Goal: Task Accomplishment & Management: Manage account settings

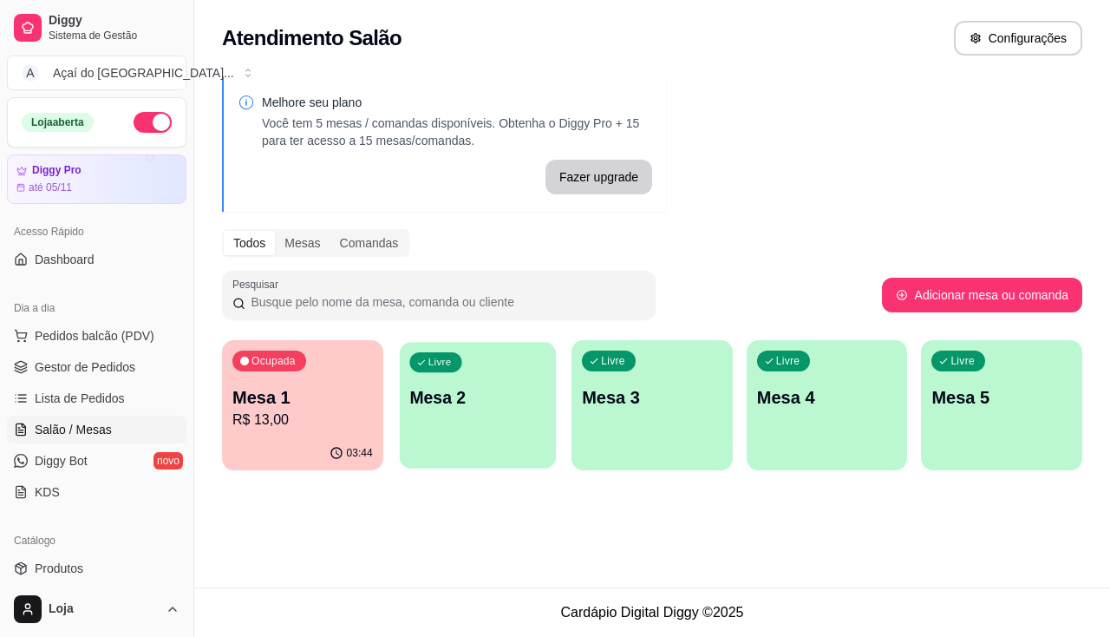
click at [475, 421] on div "Livre Mesa 2" at bounding box center [477, 395] width 156 height 106
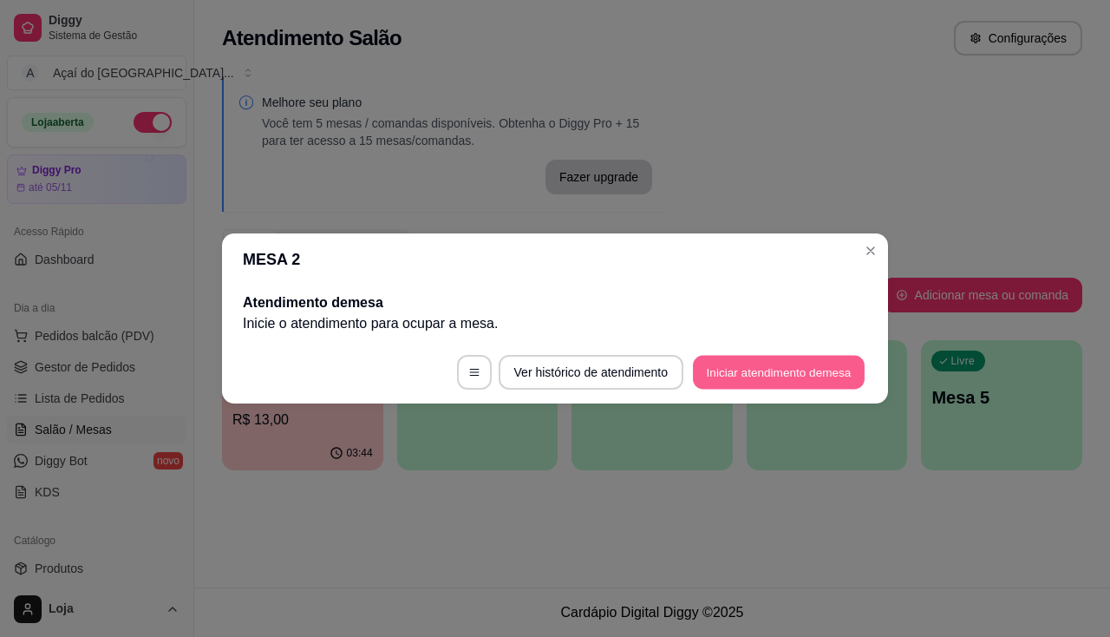
click at [780, 371] on button "Iniciar atendimento de mesa" at bounding box center [779, 373] width 172 height 34
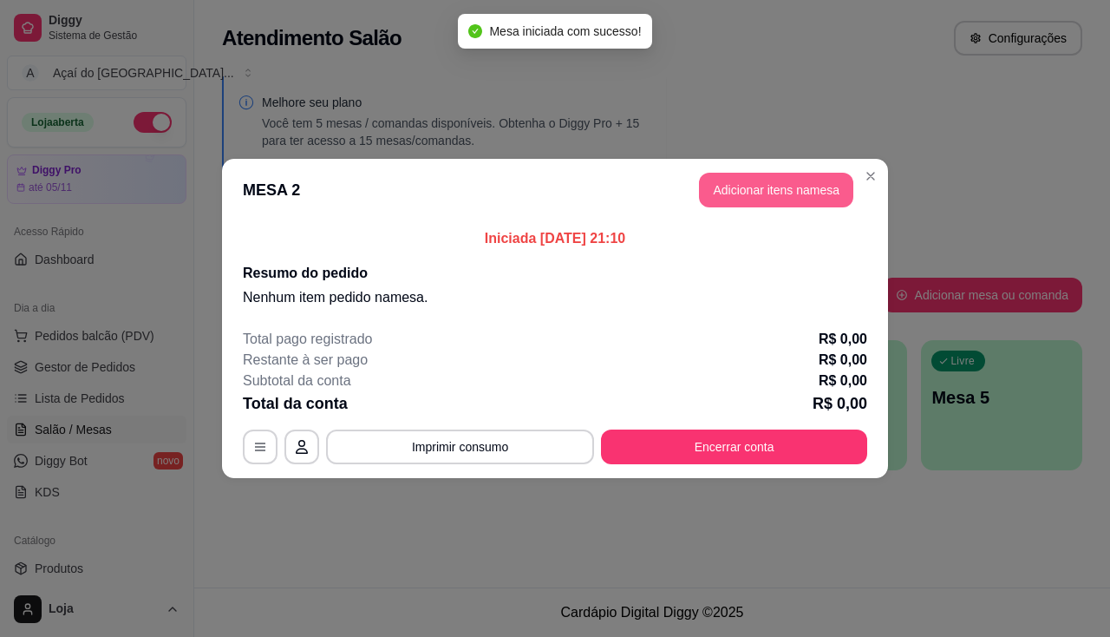
click at [781, 191] on button "Adicionar itens na mesa" at bounding box center [776, 190] width 154 height 35
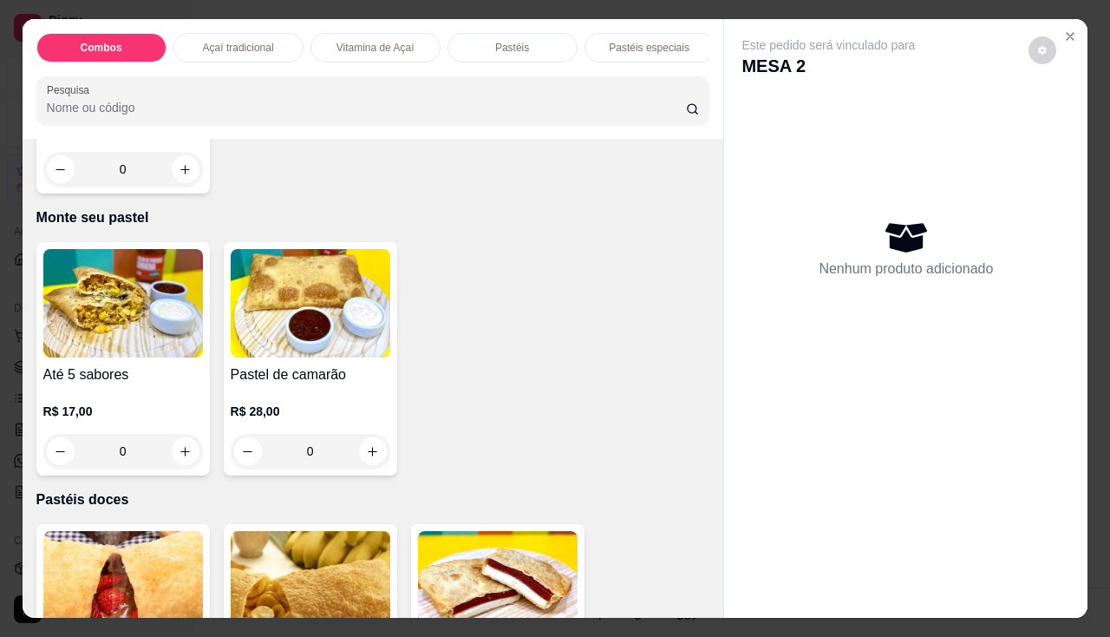
scroll to position [2602, 0]
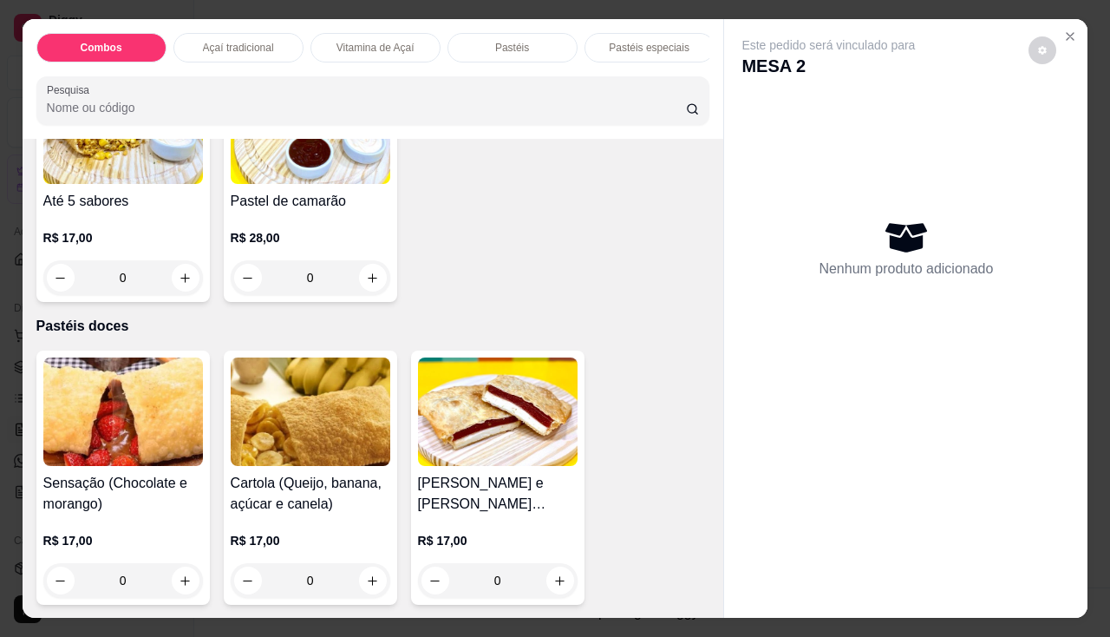
click at [78, 184] on img at bounding box center [123, 129] width 160 height 108
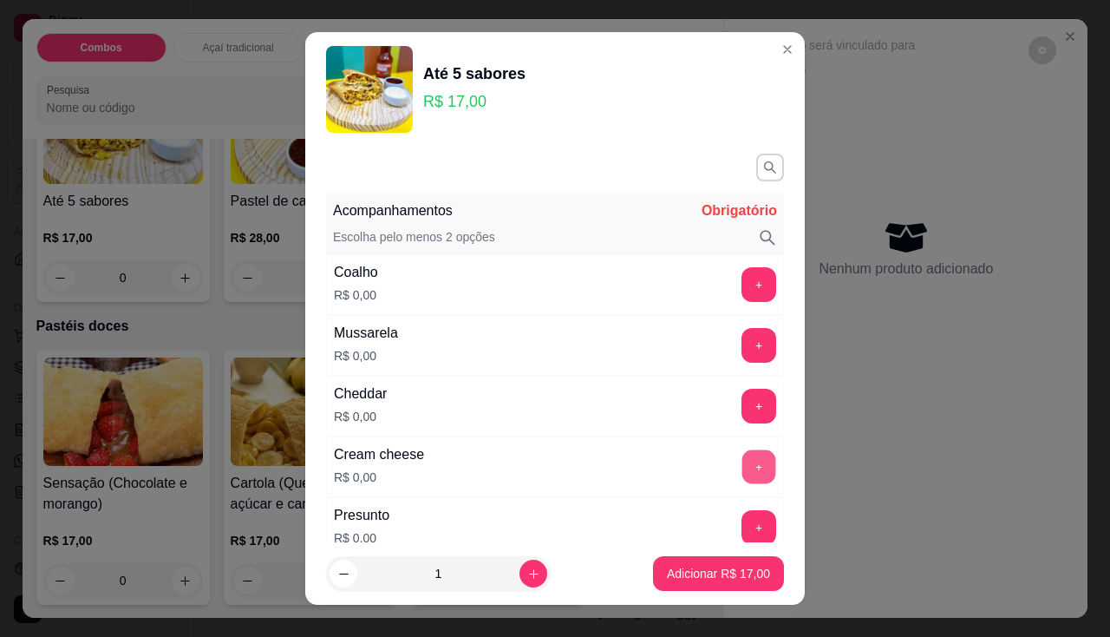
click at [742, 469] on button "+" at bounding box center [759, 466] width 34 height 34
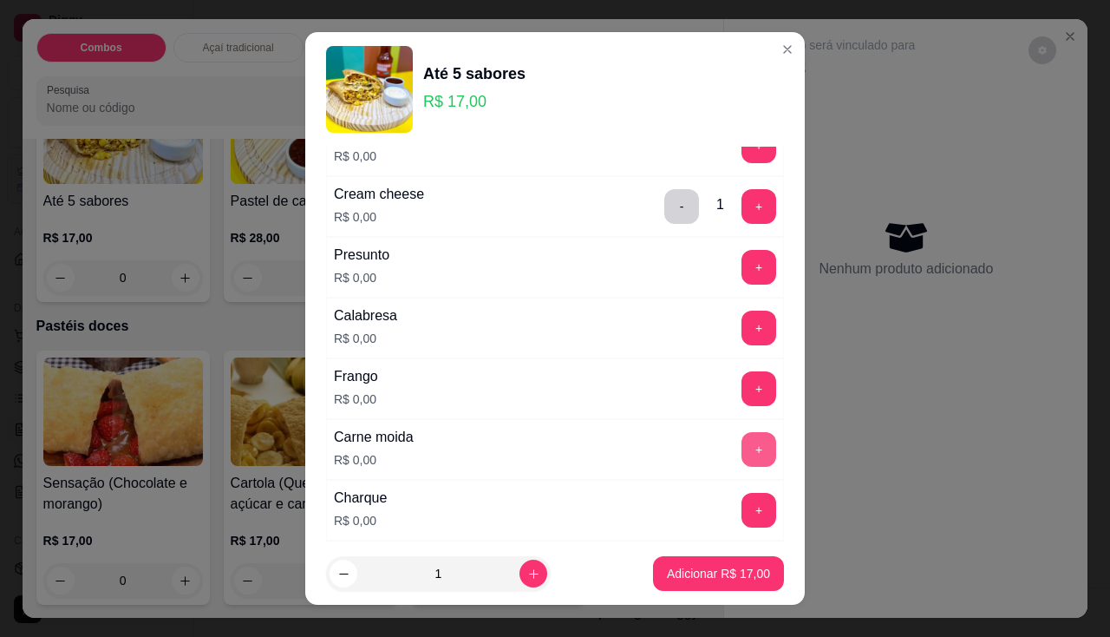
scroll to position [347, 0]
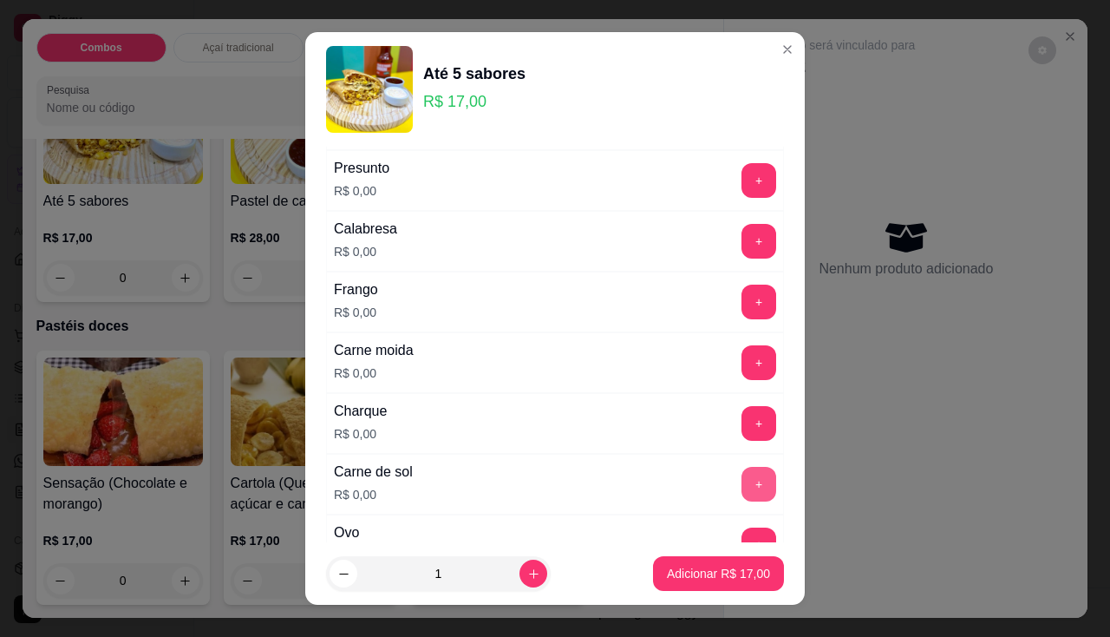
click at [741, 480] on button "+" at bounding box center [758, 484] width 35 height 35
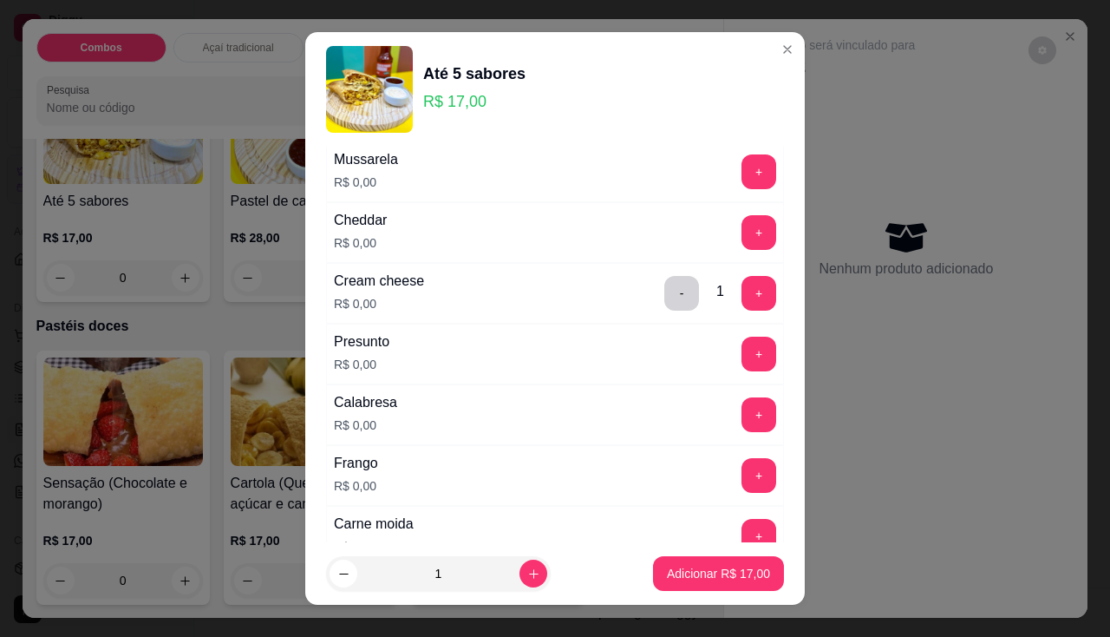
scroll to position [87, 0]
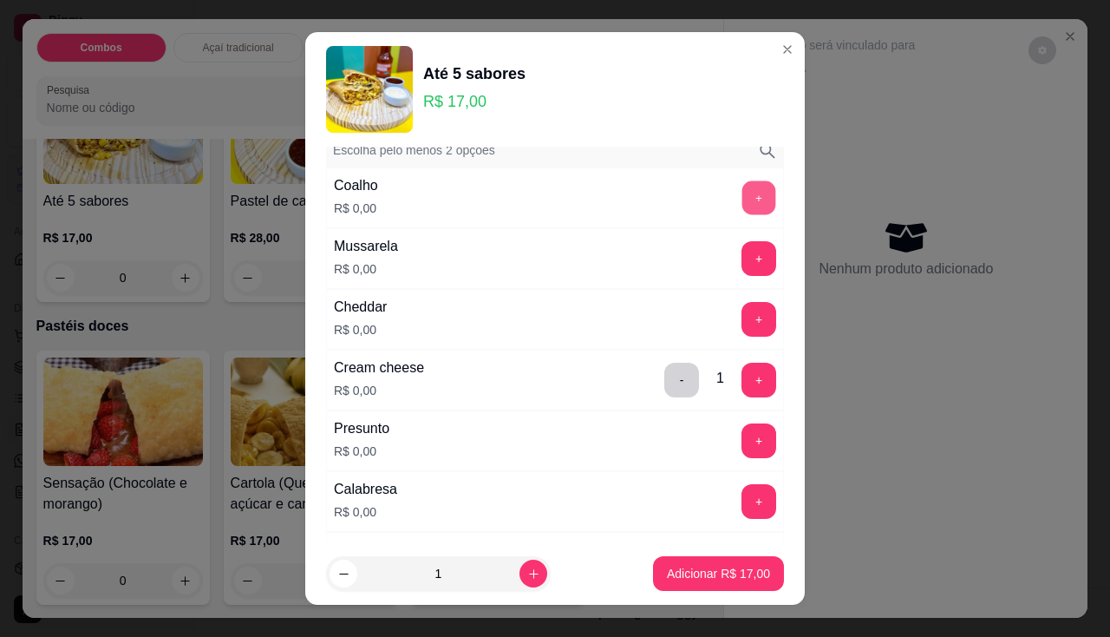
click at [742, 197] on button "+" at bounding box center [759, 197] width 34 height 34
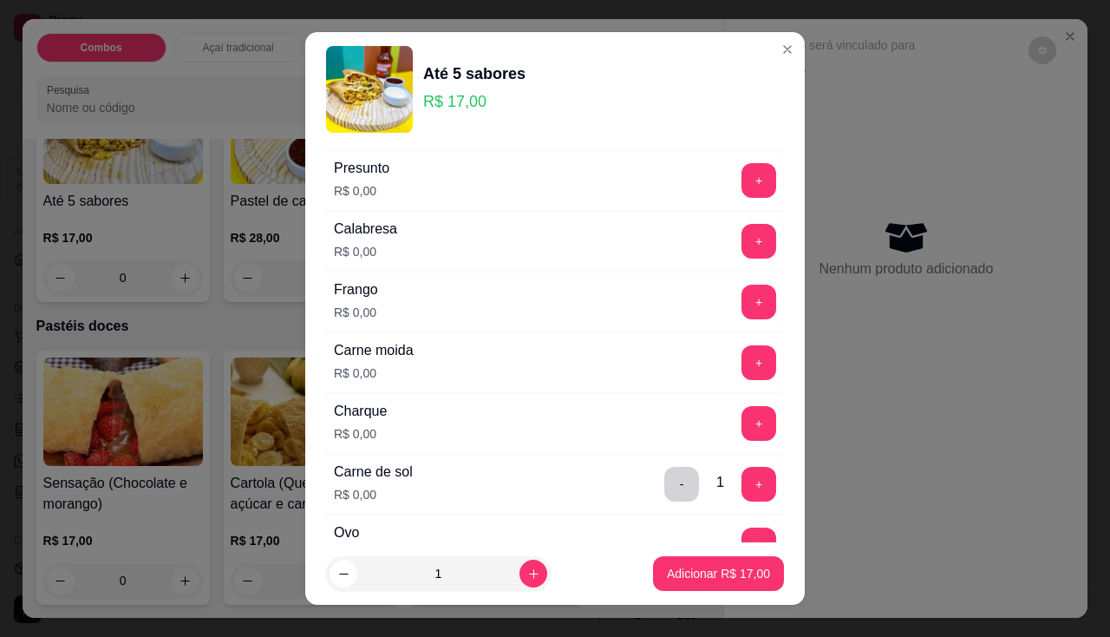
scroll to position [434, 0]
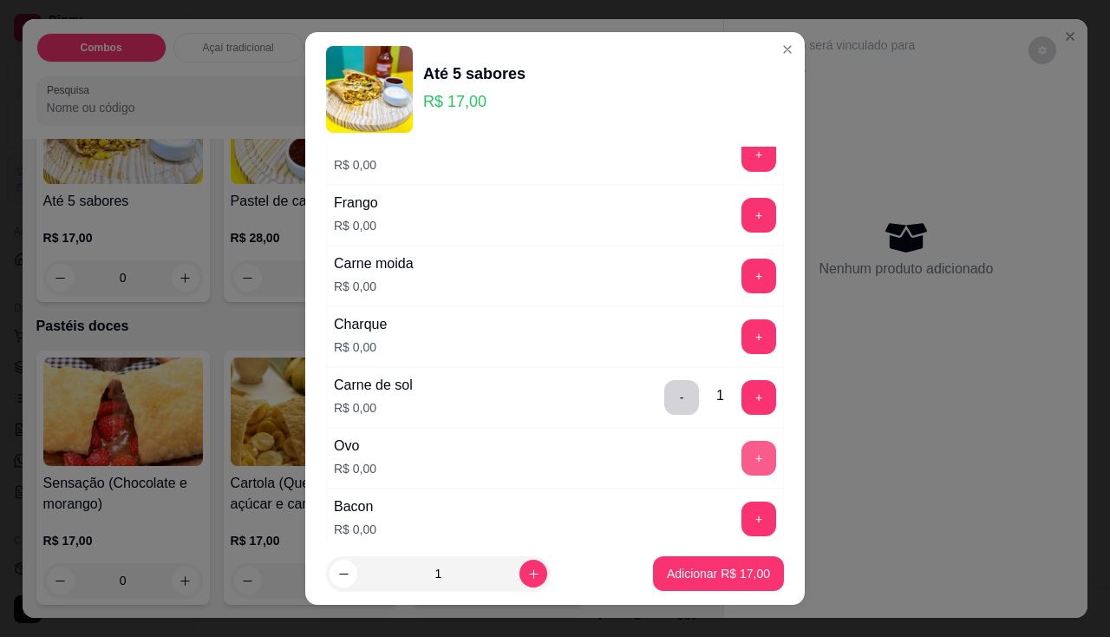
click at [741, 454] on button "+" at bounding box center [758, 458] width 35 height 35
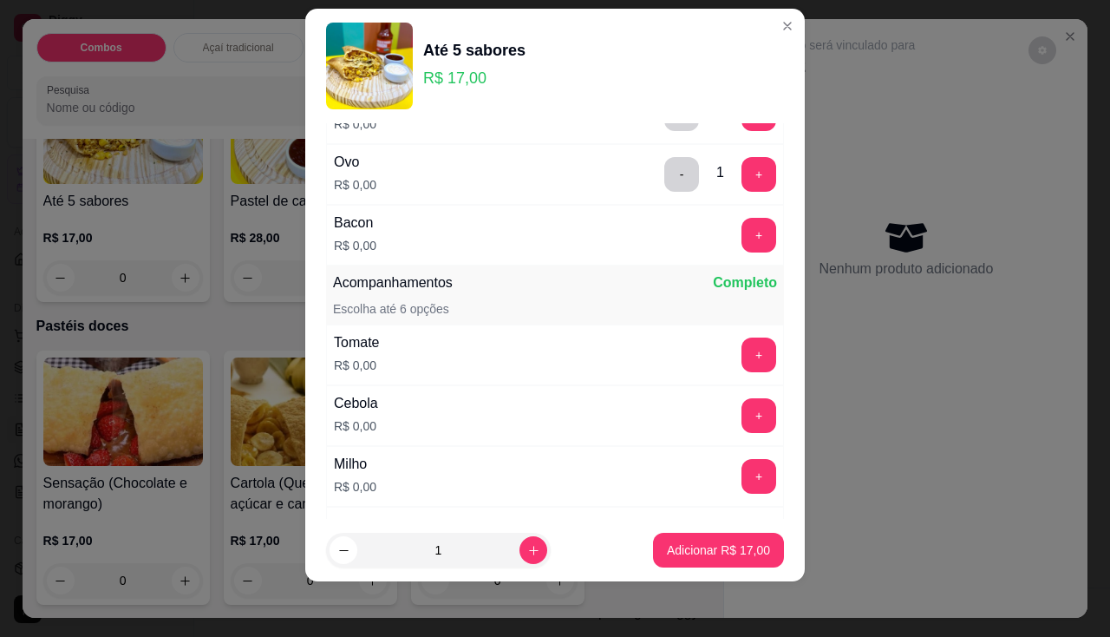
scroll to position [780, 0]
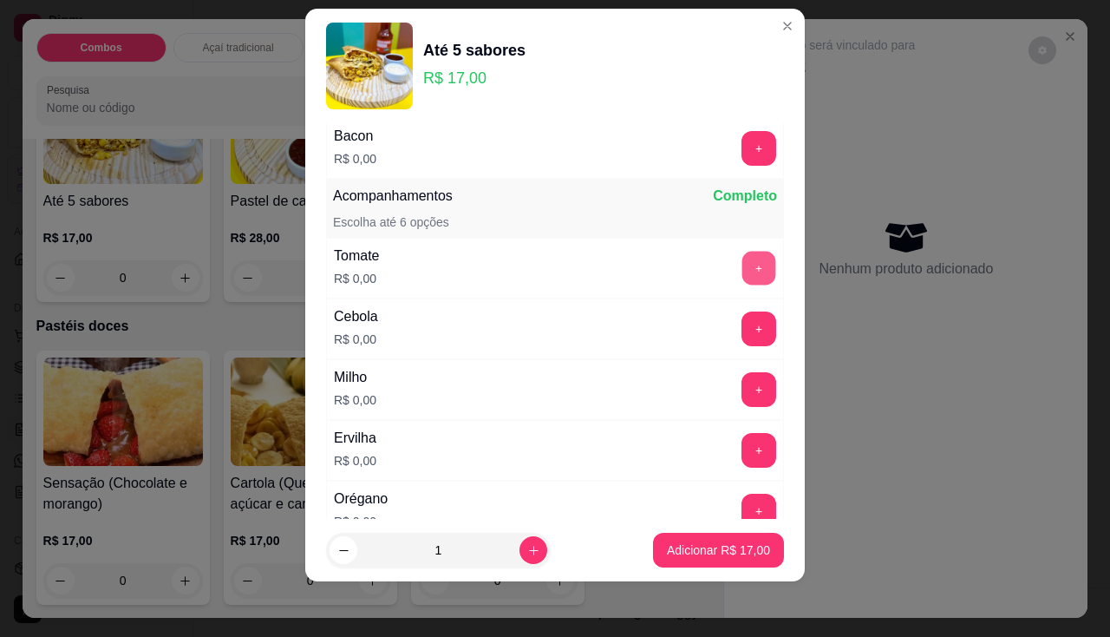
click at [742, 255] on button "+" at bounding box center [759, 268] width 34 height 34
click at [741, 258] on button "+" at bounding box center [758, 268] width 35 height 35
click at [664, 257] on button "-" at bounding box center [681, 268] width 35 height 35
click at [741, 329] on button "+" at bounding box center [758, 328] width 35 height 35
click at [741, 385] on button "+" at bounding box center [758, 389] width 35 height 35
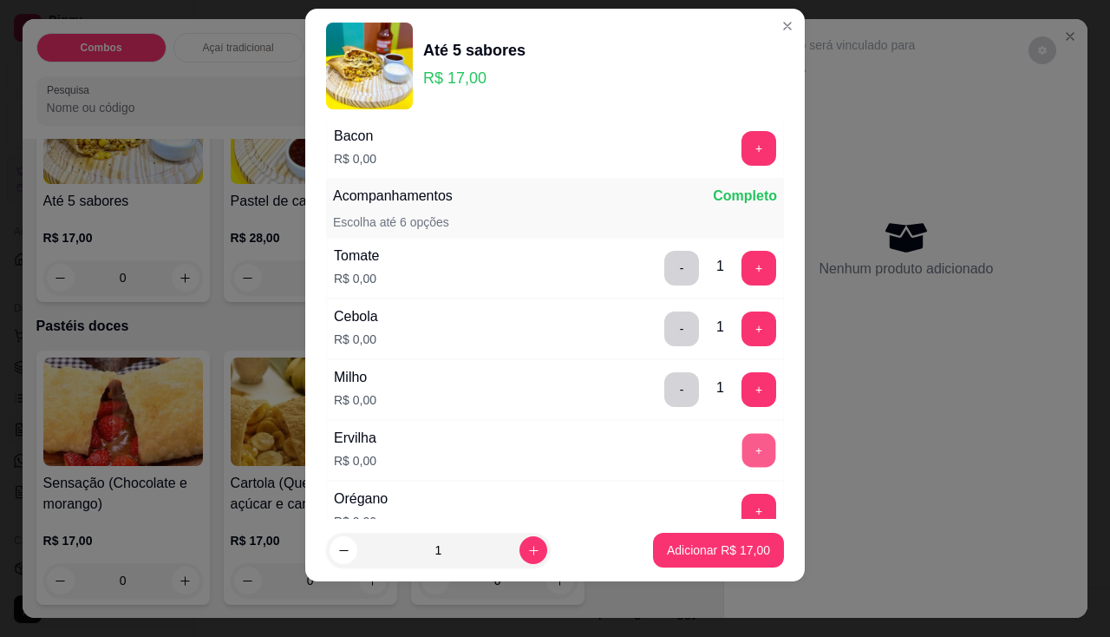
click at [742, 442] on button "+" at bounding box center [759, 450] width 34 height 34
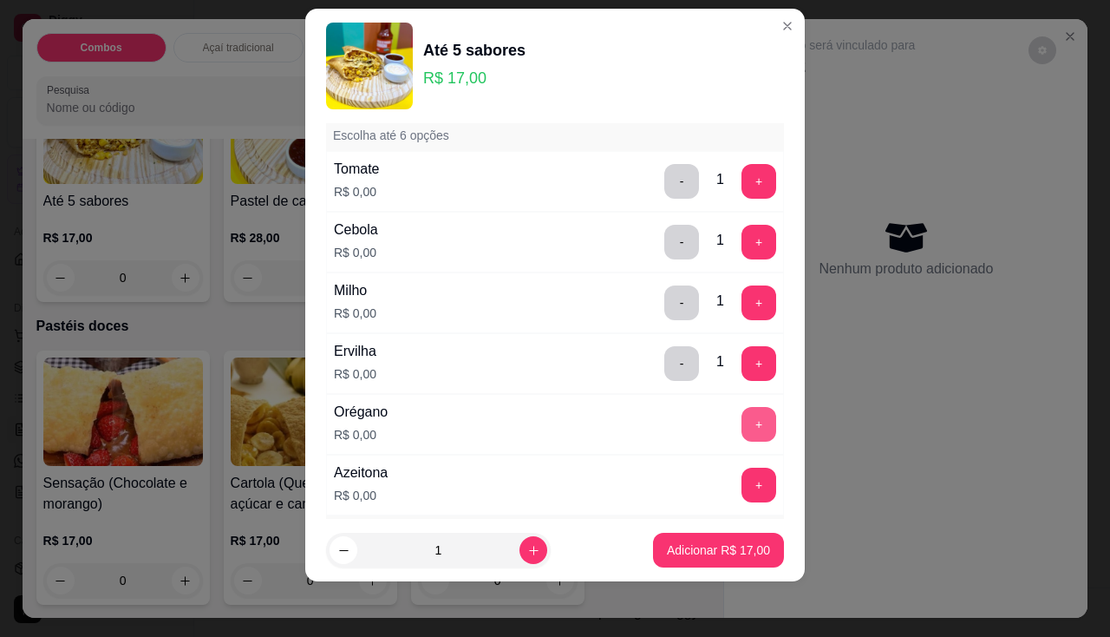
click at [741, 424] on button "+" at bounding box center [758, 424] width 35 height 35
click at [675, 563] on button "Adicionar R$ 17,00" at bounding box center [718, 550] width 127 height 34
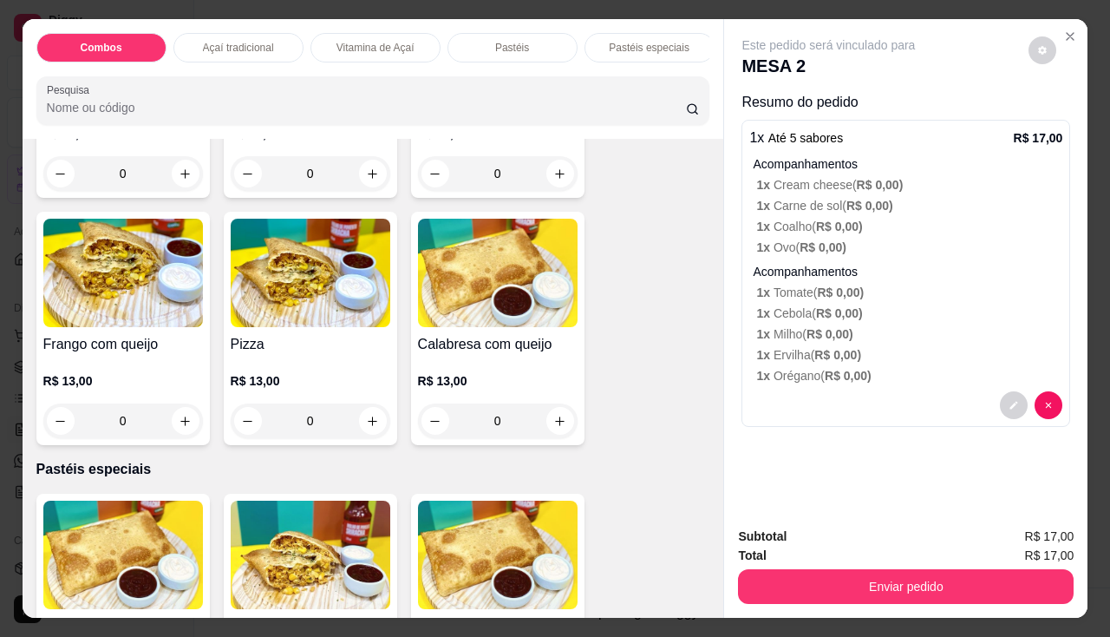
scroll to position [1388, 0]
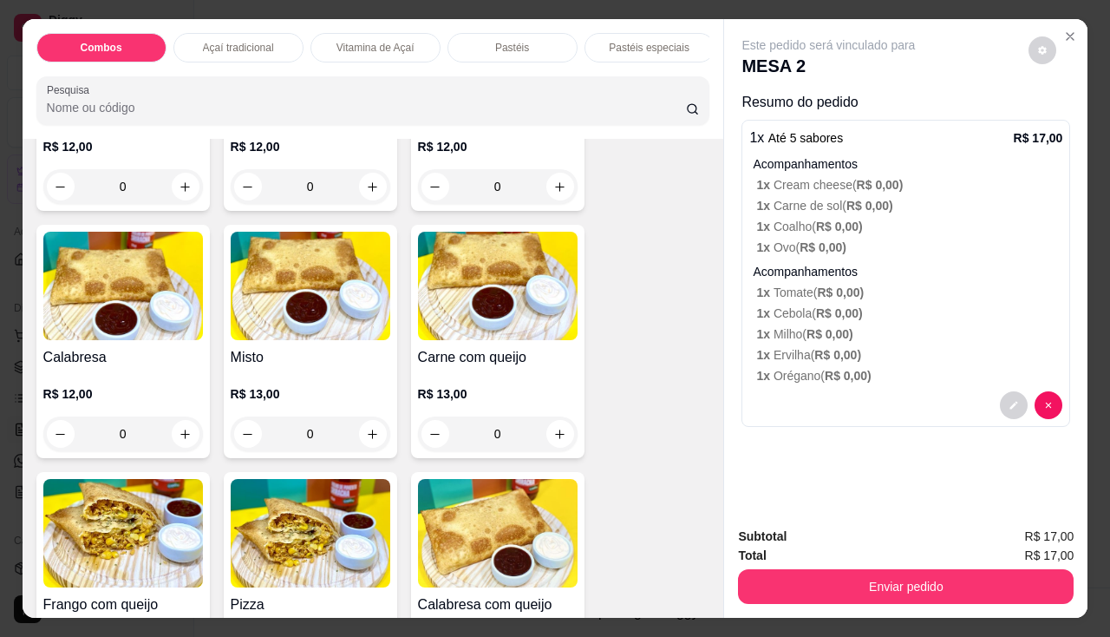
click at [94, 565] on img at bounding box center [123, 533] width 160 height 108
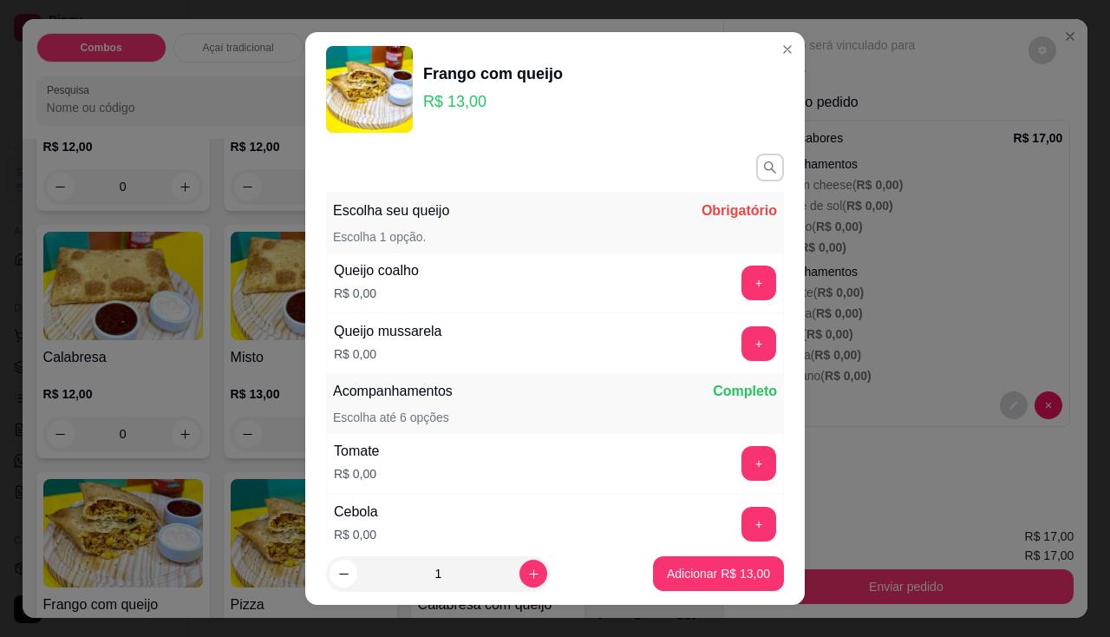
click at [735, 279] on div "+" at bounding box center [759, 282] width 49 height 35
click at [741, 282] on button "+" at bounding box center [758, 282] width 35 height 35
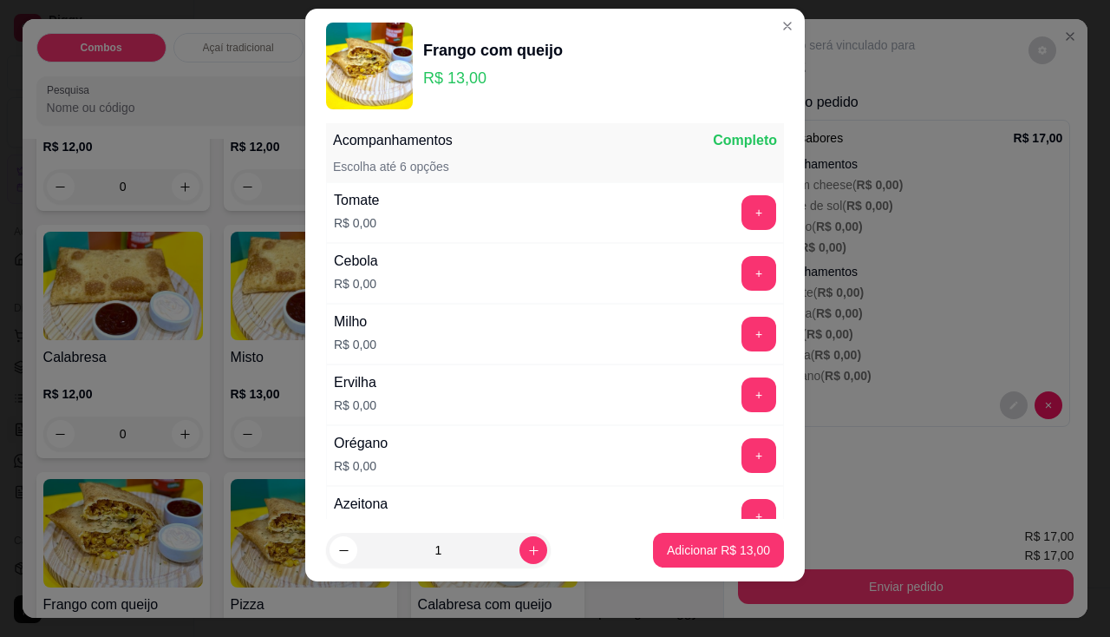
click at [725, 186] on div "Tomate R$ 0,00 +" at bounding box center [555, 212] width 458 height 61
click at [742, 200] on button "+" at bounding box center [759, 212] width 34 height 34
click at [742, 266] on button "+" at bounding box center [759, 273] width 34 height 34
click at [741, 321] on button "+" at bounding box center [758, 334] width 35 height 35
click at [741, 402] on button "+" at bounding box center [758, 394] width 35 height 35
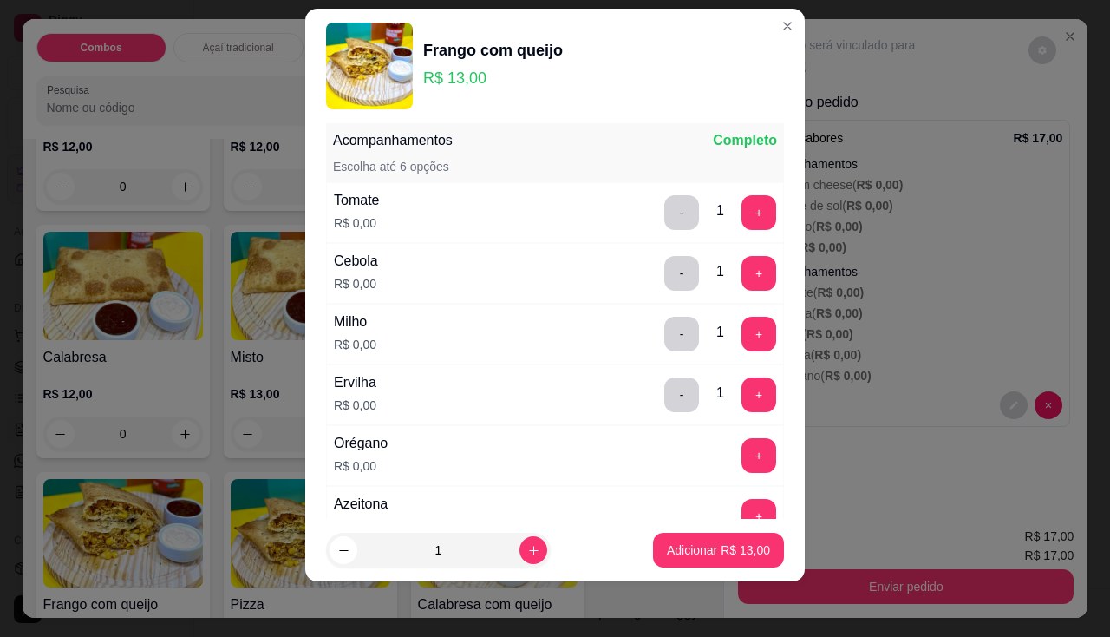
click at [727, 473] on div "Orégano R$ 0,00 +" at bounding box center [555, 455] width 458 height 61
click at [727, 436] on div "Orégano R$ 0,00 +" at bounding box center [555, 455] width 458 height 61
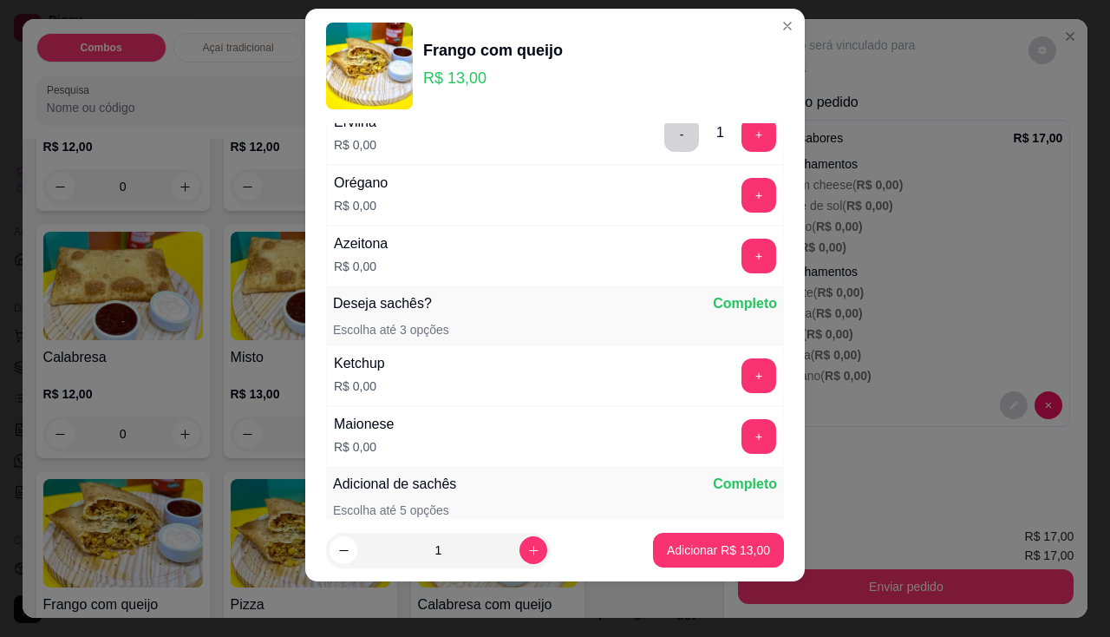
scroll to position [401, 0]
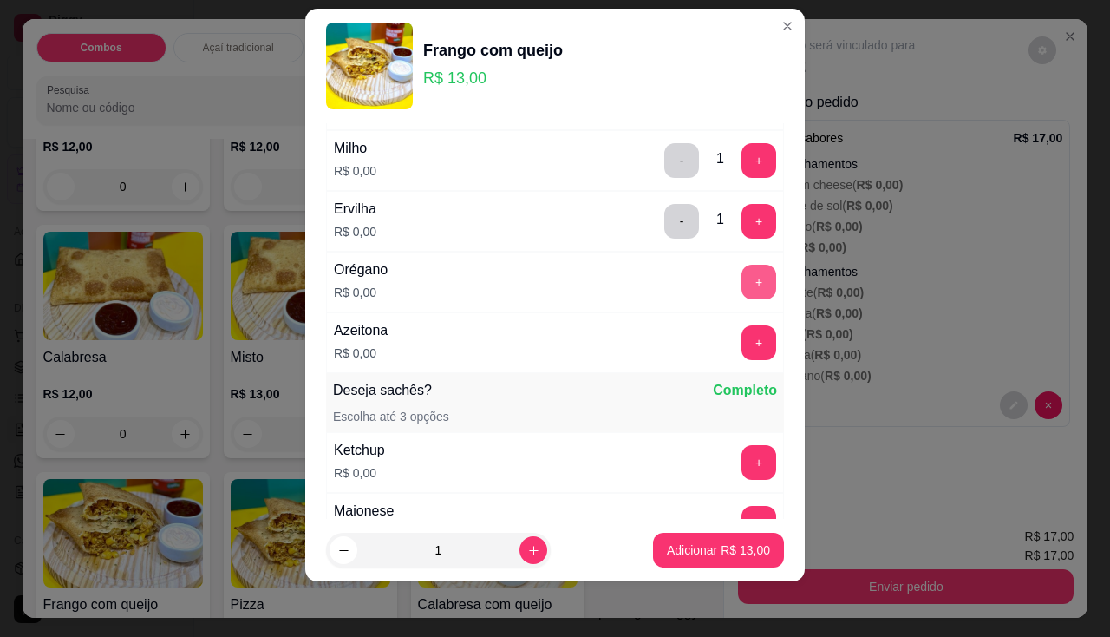
click at [741, 283] on button "+" at bounding box center [758, 281] width 35 height 35
click at [741, 350] on button "+" at bounding box center [758, 342] width 35 height 35
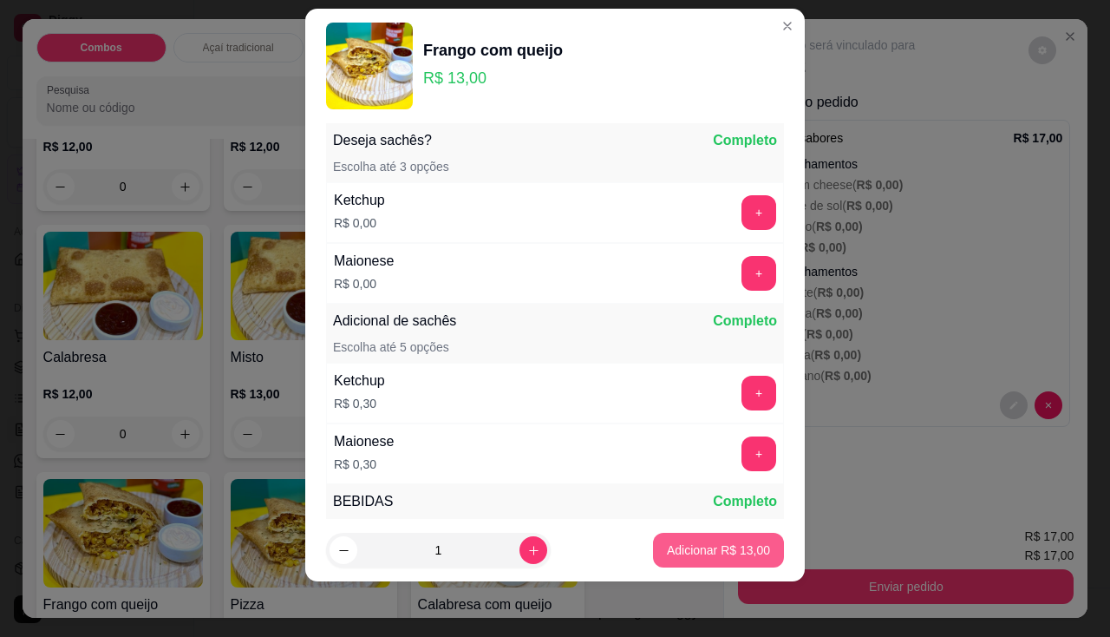
click at [693, 541] on p "Adicionar R$ 13,00" at bounding box center [718, 549] width 103 height 17
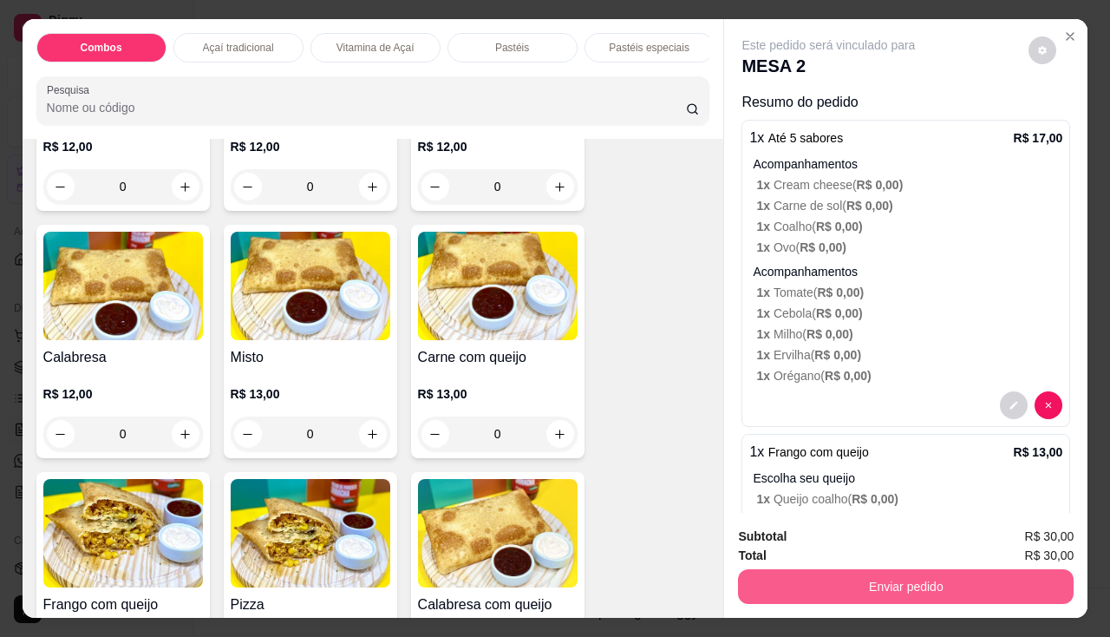
click at [853, 577] on button "Enviar pedido" at bounding box center [906, 586] width 336 height 35
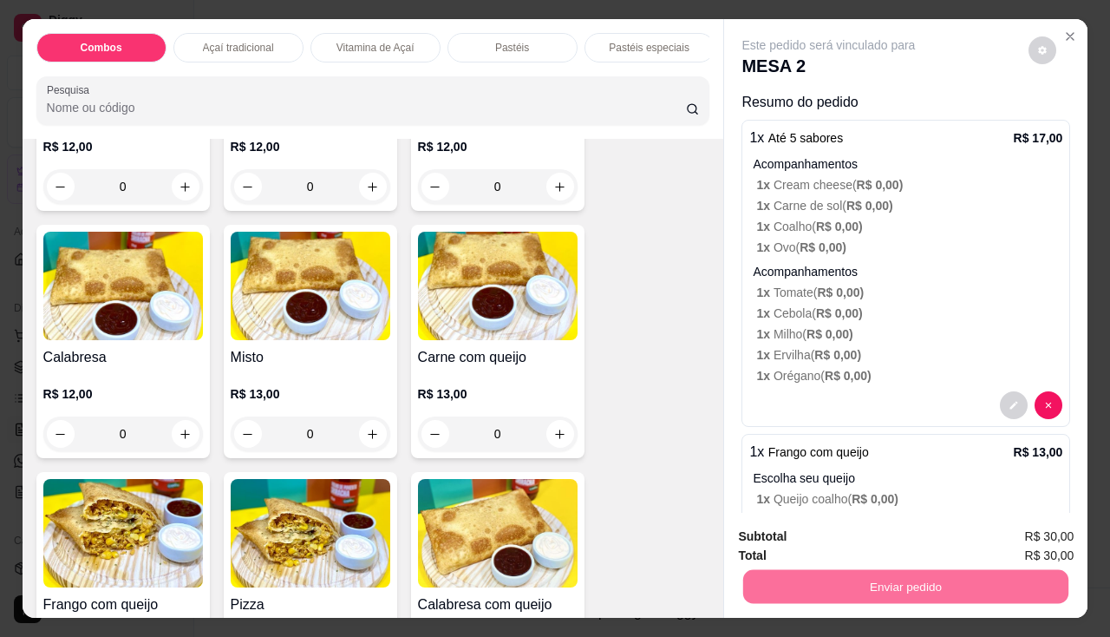
click at [1018, 533] on button "Enviar pedido" at bounding box center [1029, 537] width 98 height 33
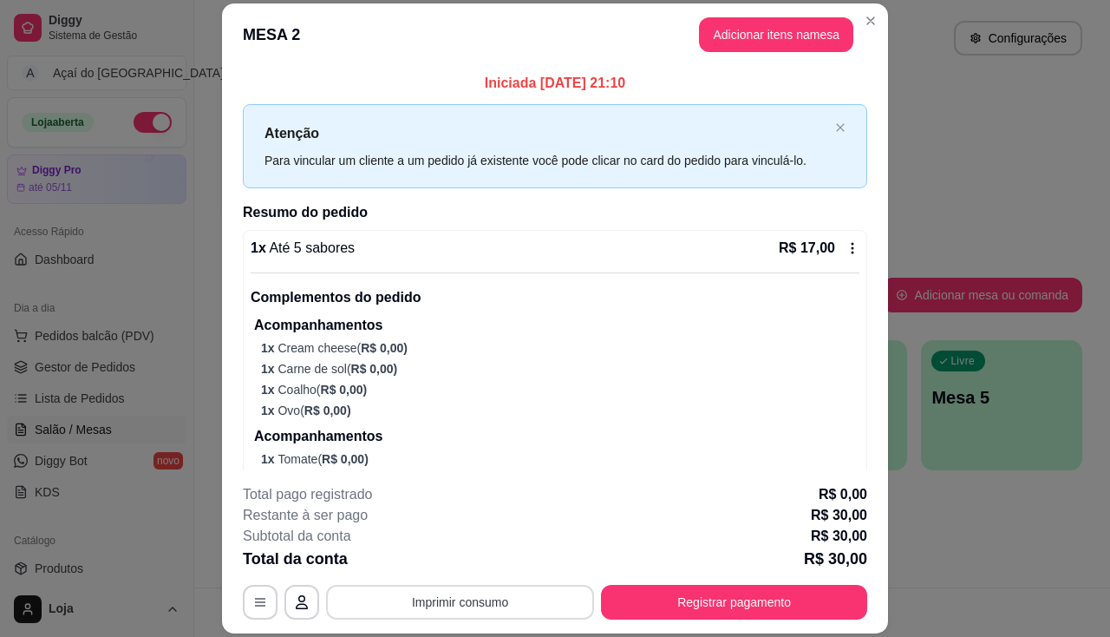
click at [486, 588] on button "Imprimir consumo" at bounding box center [460, 601] width 268 height 35
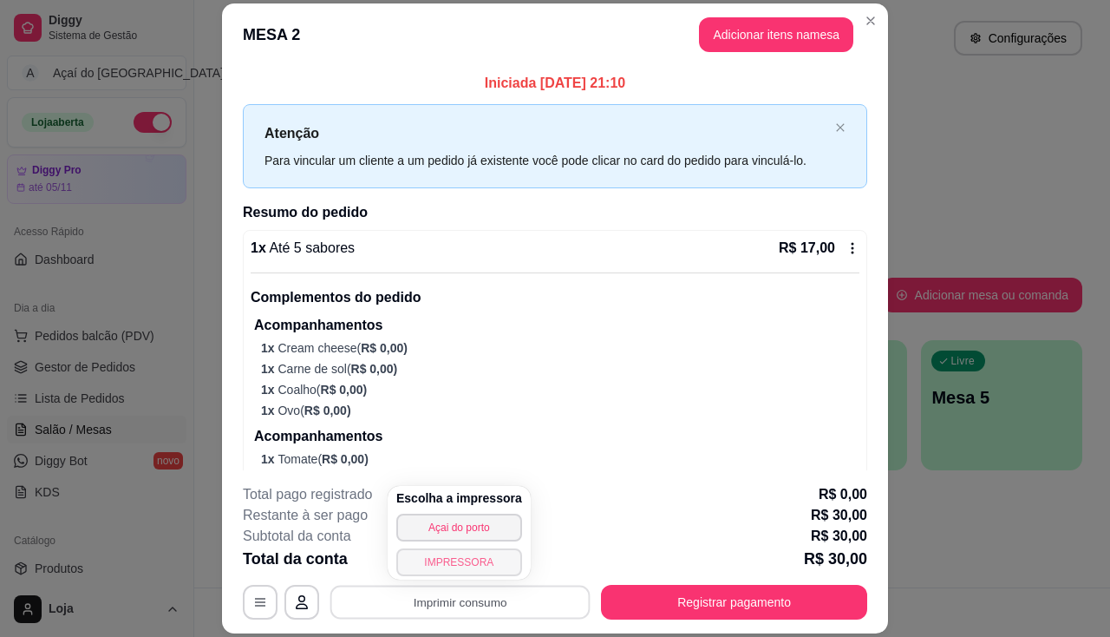
click at [477, 550] on button "IMPRESSORA" at bounding box center [459, 562] width 126 height 28
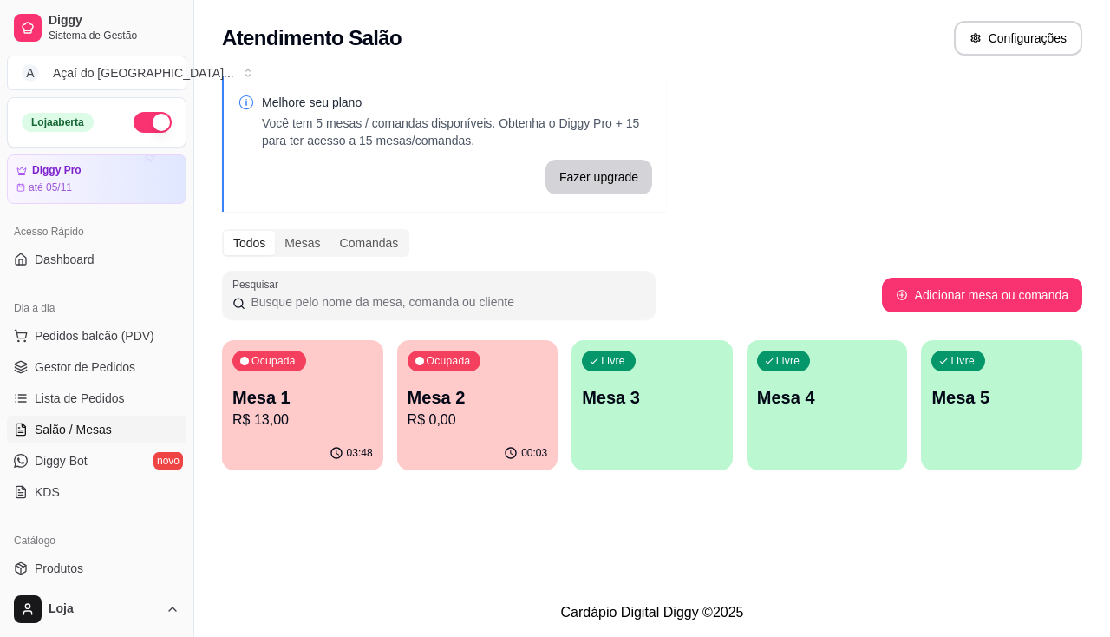
click at [483, 423] on p "R$ 0,00" at bounding box center [478, 419] width 140 height 21
click at [614, 434] on div "Livre Mesa 3" at bounding box center [651, 394] width 161 height 109
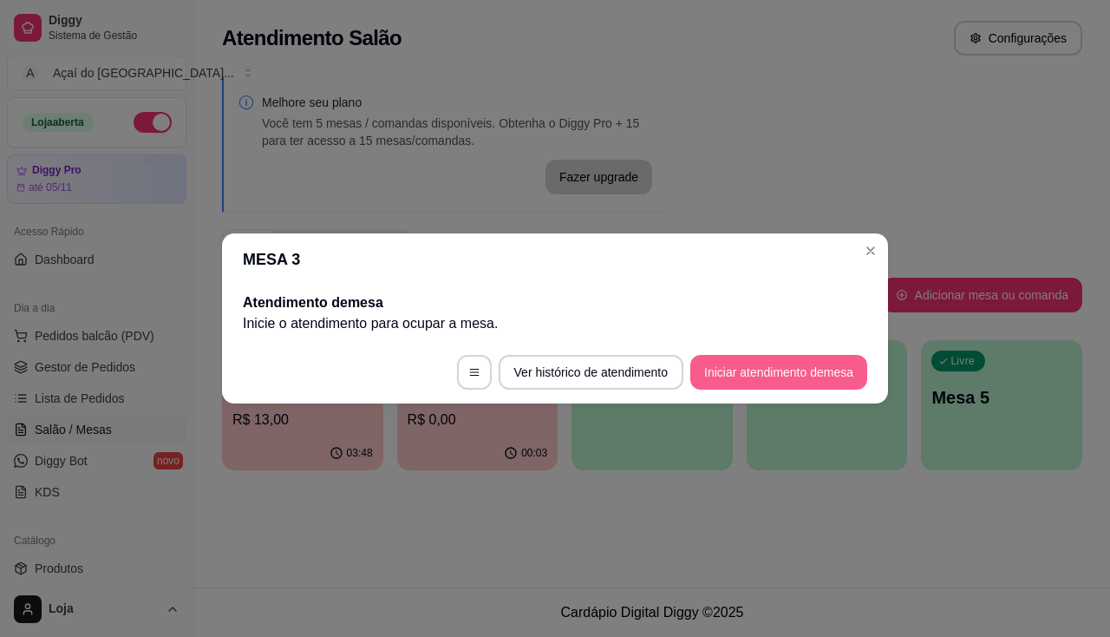
click at [775, 369] on button "Iniciar atendimento de mesa" at bounding box center [778, 372] width 177 height 35
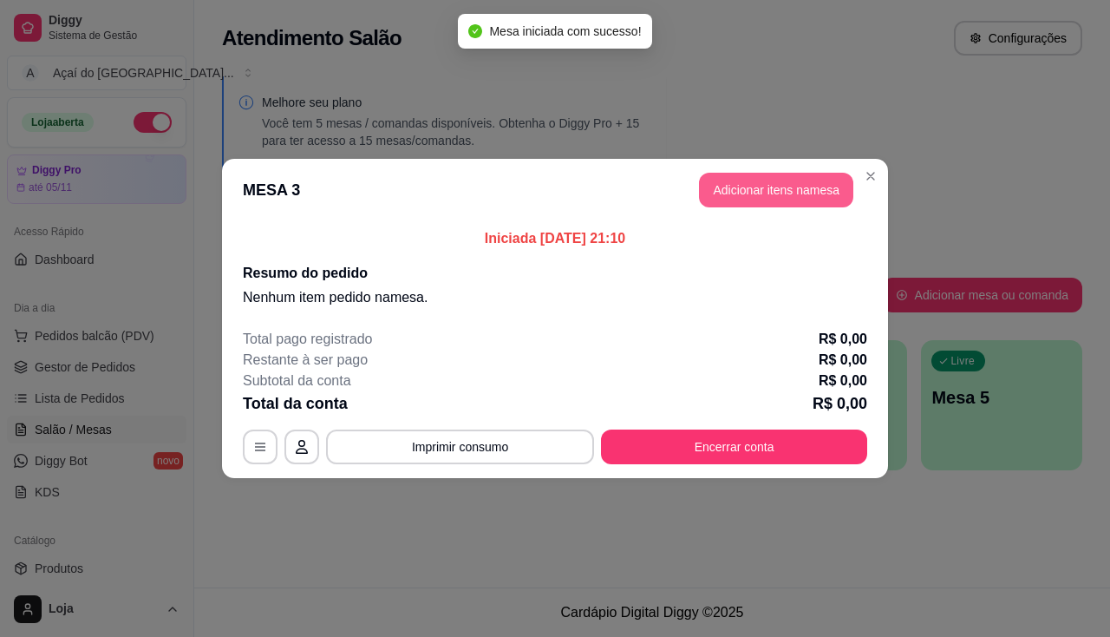
click at [774, 187] on button "Adicionar itens na mesa" at bounding box center [776, 190] width 154 height 35
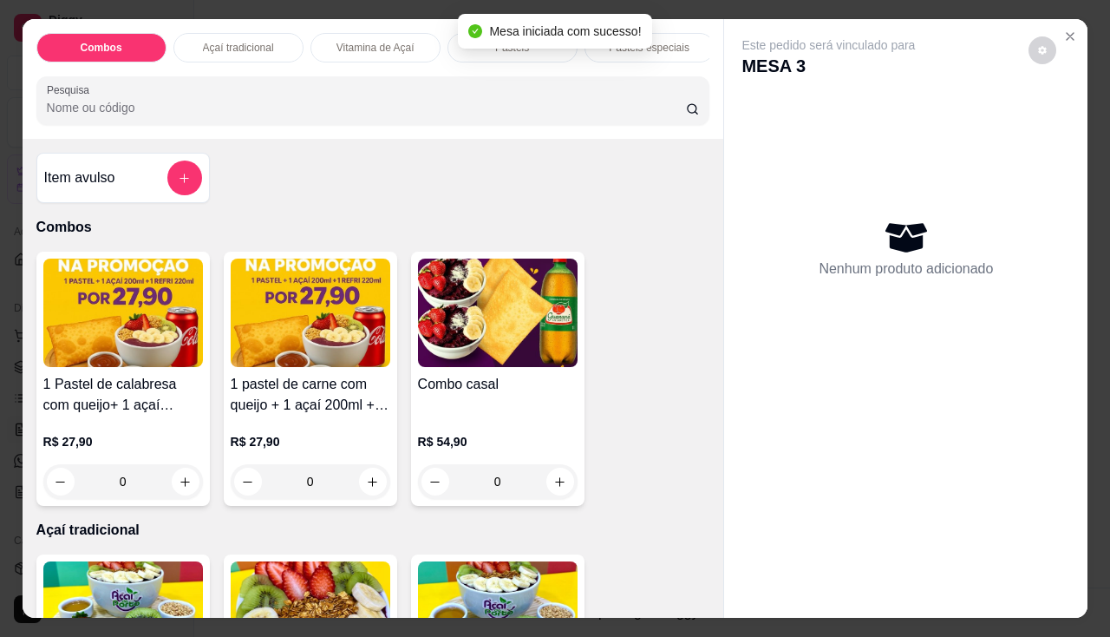
scroll to position [260, 0]
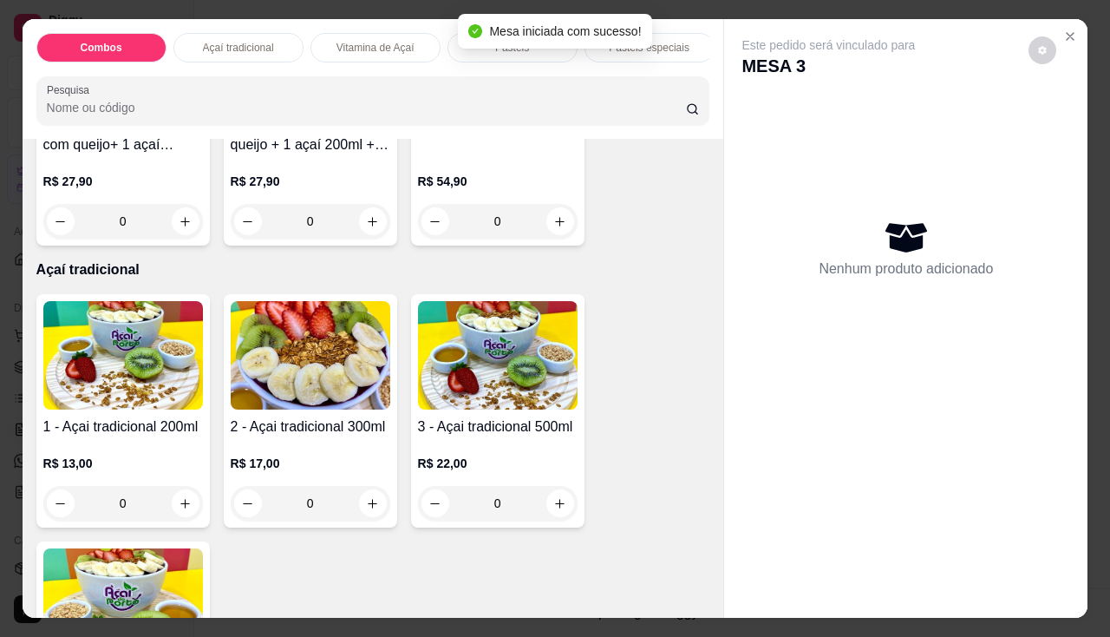
click at [72, 437] on h4 "1 - Açai tradicional 200ml" at bounding box center [123, 426] width 160 height 21
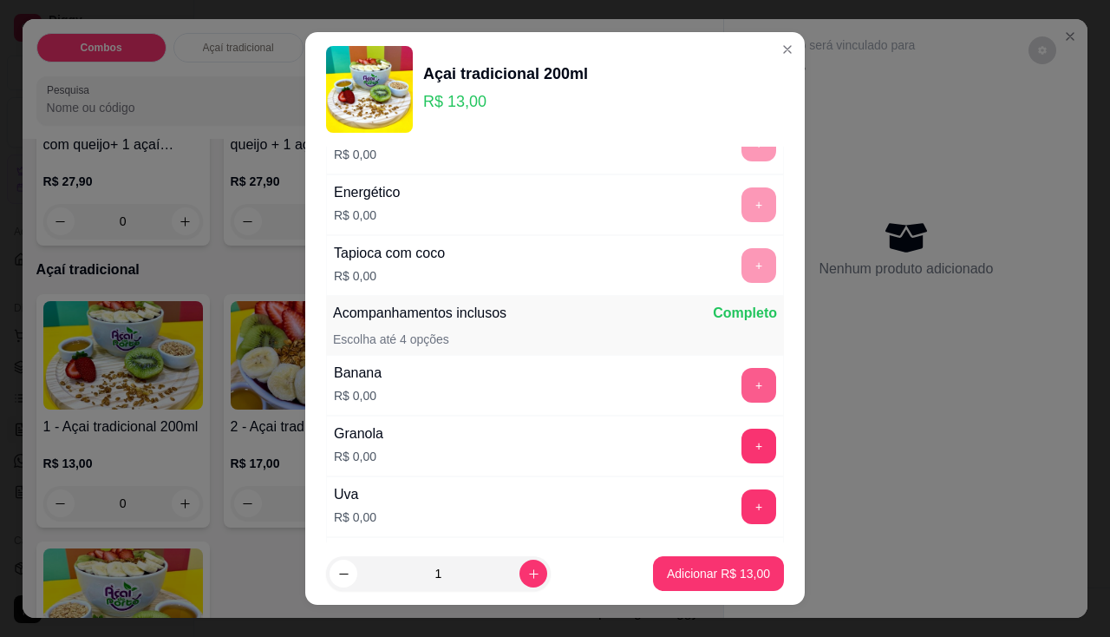
click at [741, 385] on button "+" at bounding box center [758, 385] width 35 height 35
click at [741, 441] on button "+" at bounding box center [758, 445] width 35 height 35
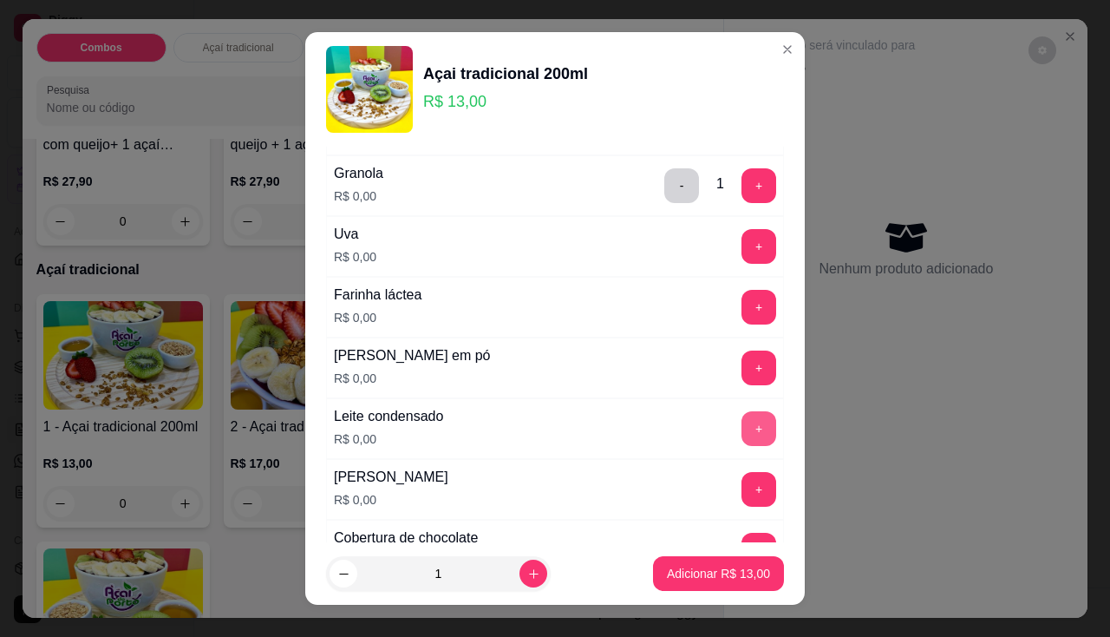
scroll to position [607, 0]
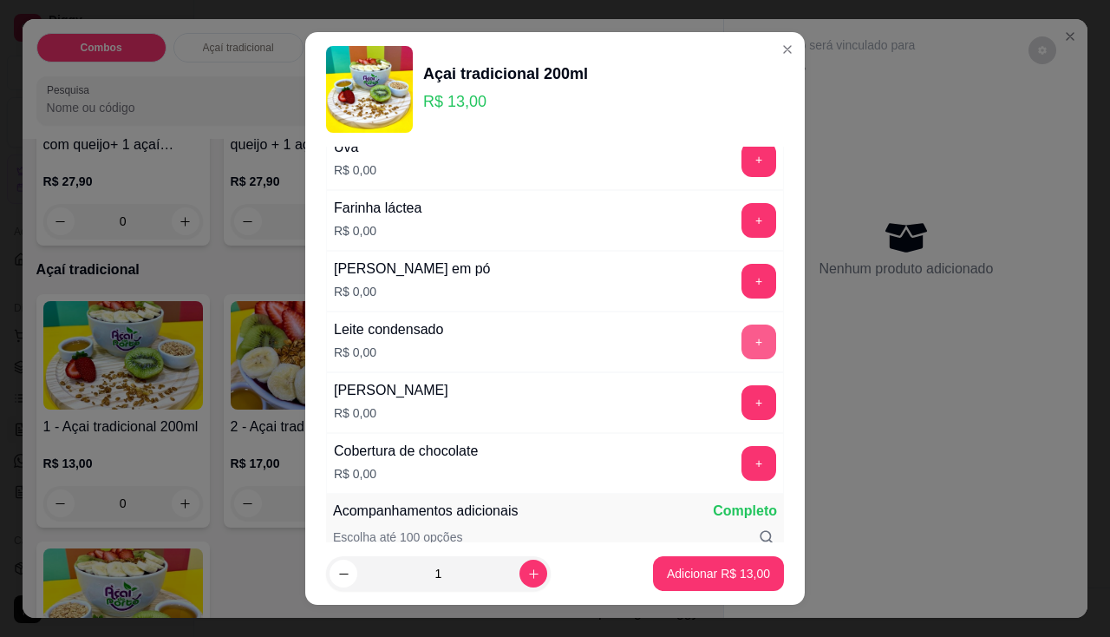
click at [741, 338] on button "+" at bounding box center [758, 341] width 35 height 35
click at [741, 278] on button "+" at bounding box center [758, 281] width 35 height 35
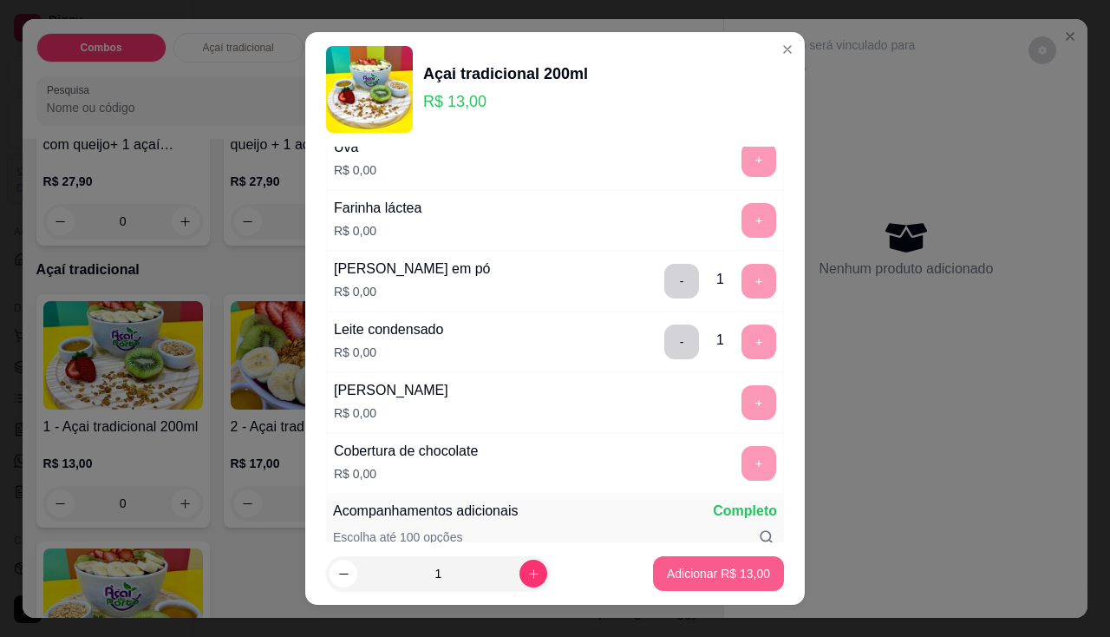
click at [689, 571] on p "Adicionar R$ 13,00" at bounding box center [718, 573] width 103 height 17
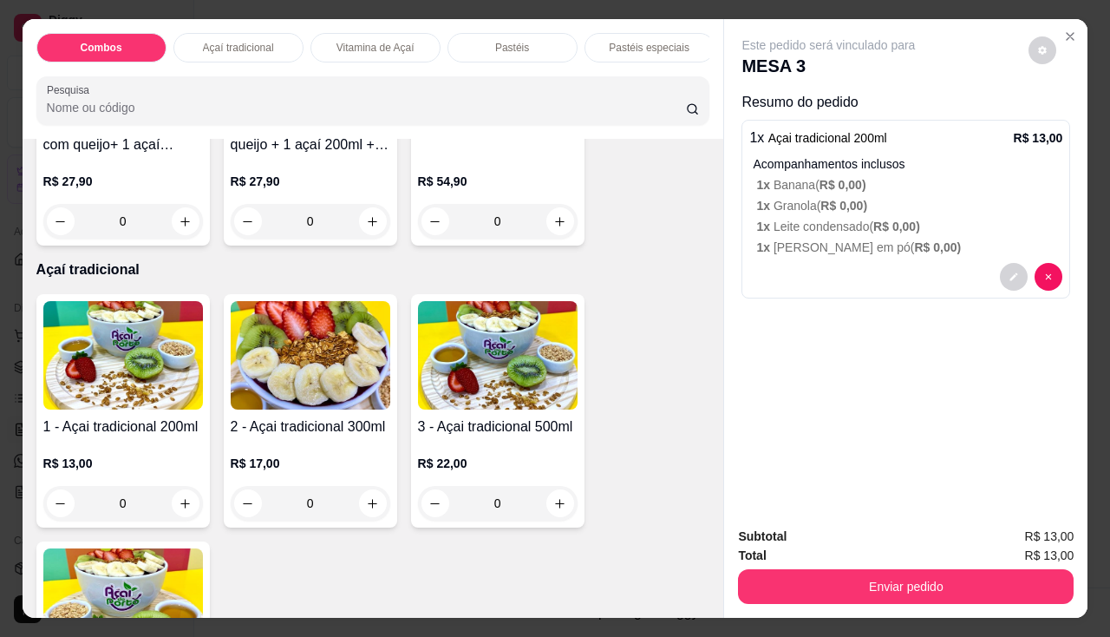
click at [116, 458] on div "R$ 13,00 0" at bounding box center [123, 478] width 160 height 83
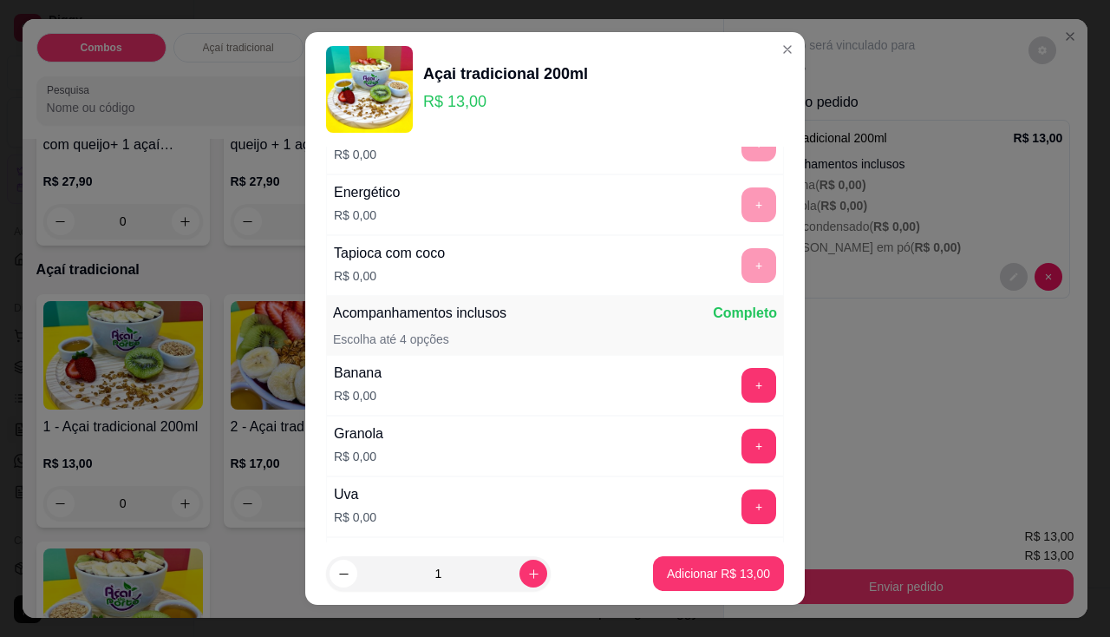
scroll to position [347, 0]
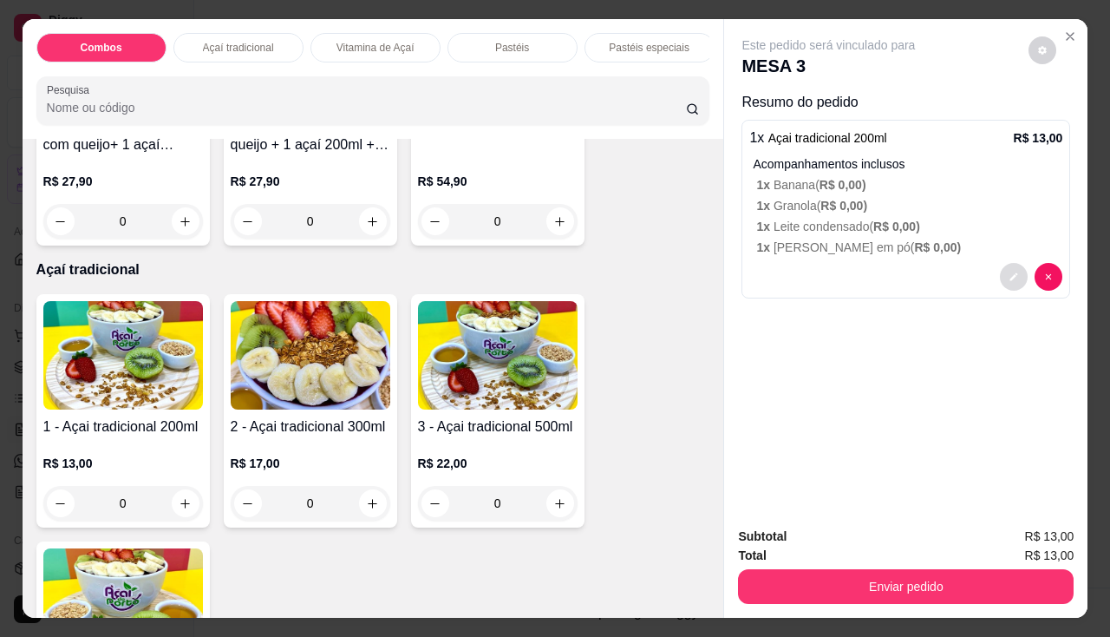
click at [1011, 271] on icon "decrease-product-quantity" at bounding box center [1014, 276] width 10 height 10
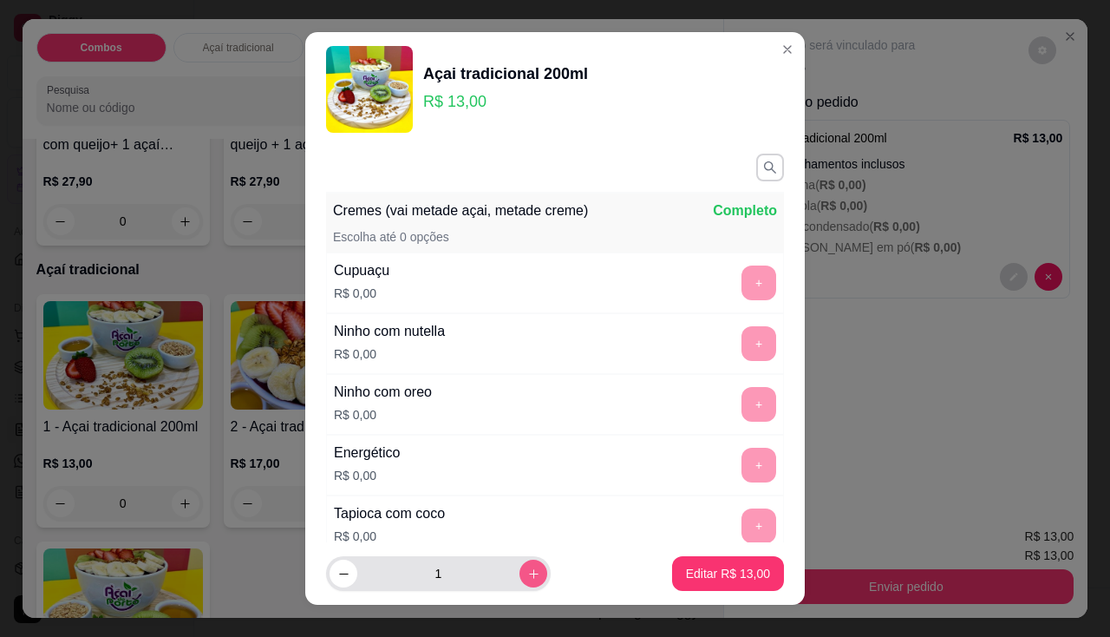
click at [519, 565] on button "increase-product-quantity" at bounding box center [533, 573] width 28 height 28
type input "2"
click at [686, 570] on p "Editar R$ 26,00" at bounding box center [728, 573] width 84 height 17
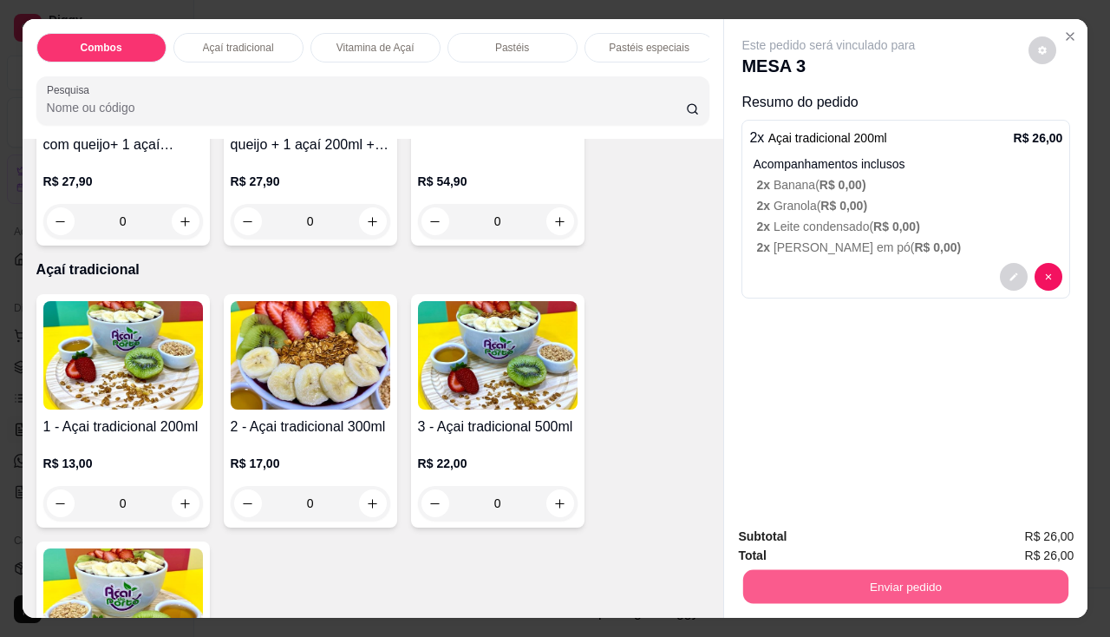
click at [860, 581] on button "Enviar pedido" at bounding box center [905, 587] width 325 height 34
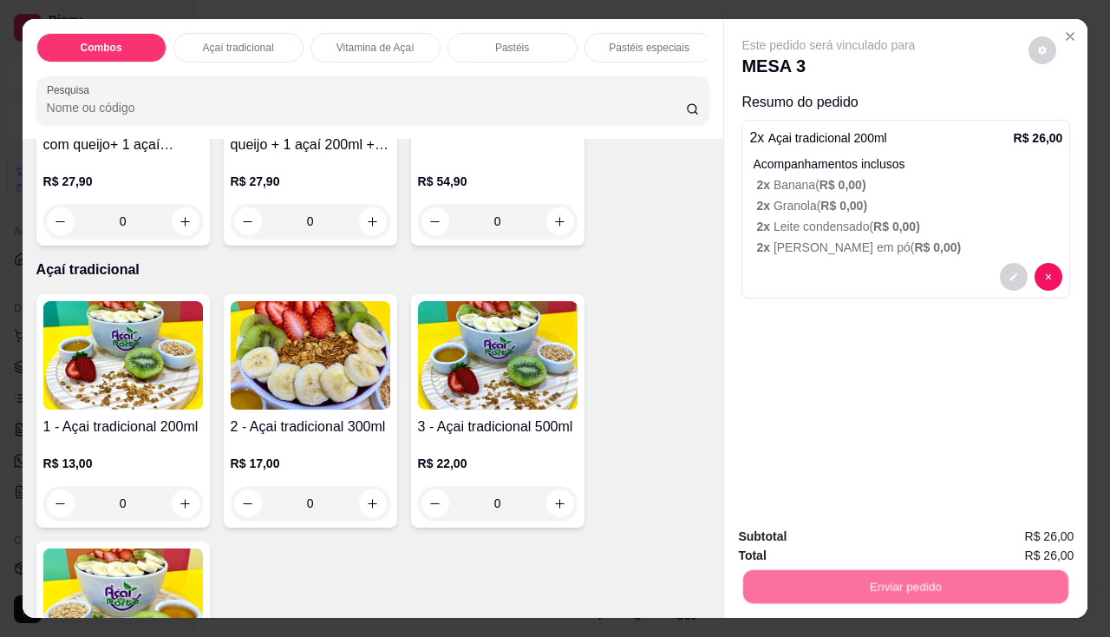
click at [1004, 545] on button "Enviar pedido" at bounding box center [1029, 537] width 95 height 32
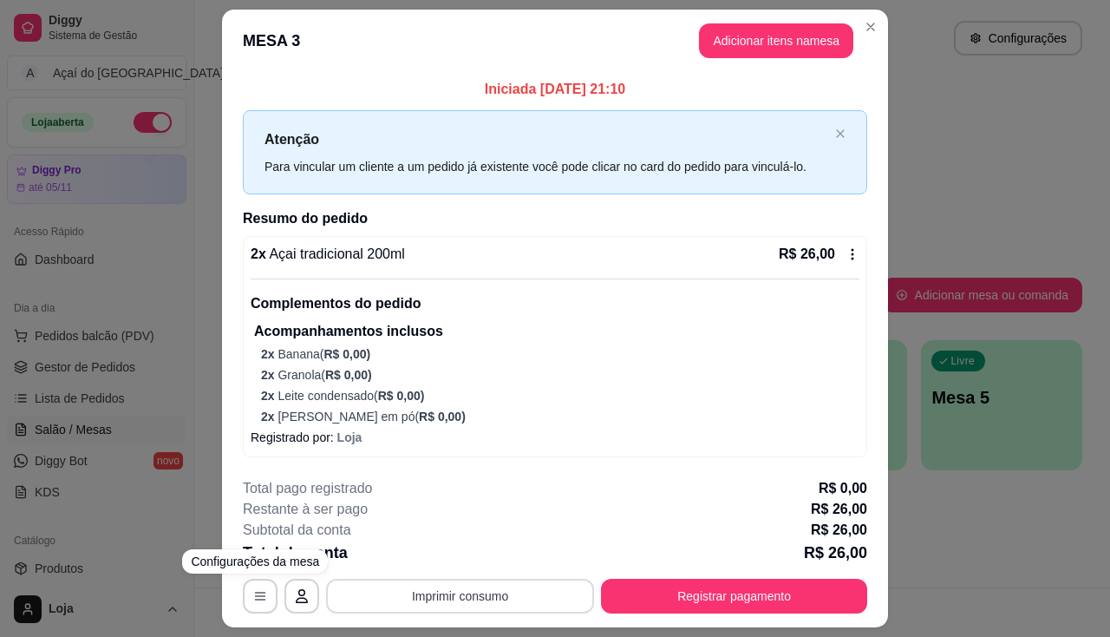
click at [392, 601] on button "Imprimir consumo" at bounding box center [460, 595] width 268 height 35
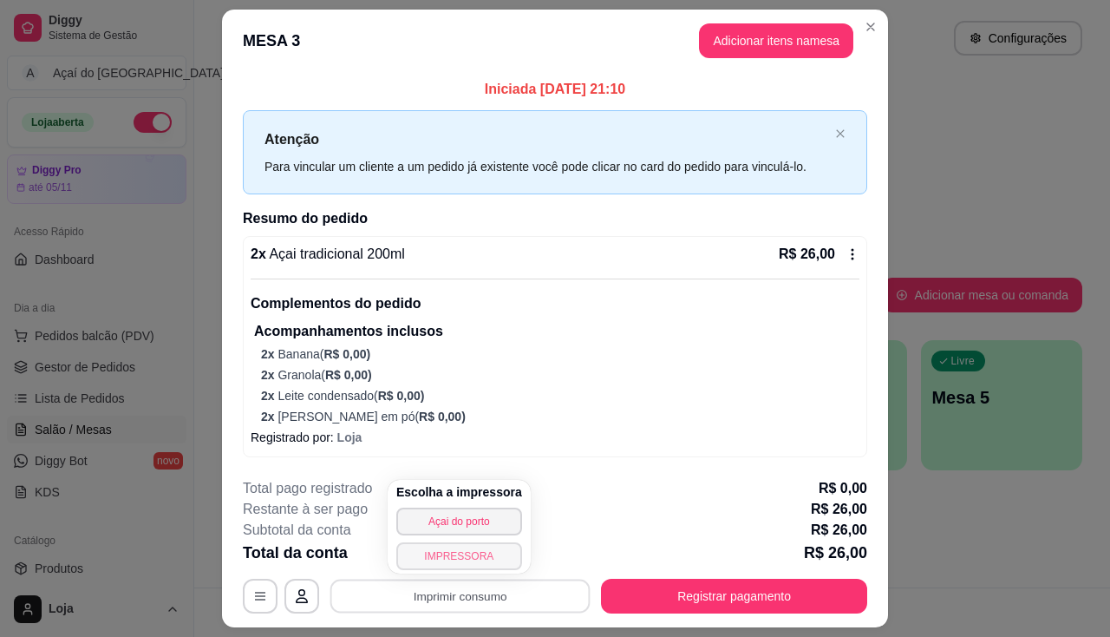
click at [446, 566] on button "IMPRESSORA" at bounding box center [459, 556] width 126 height 28
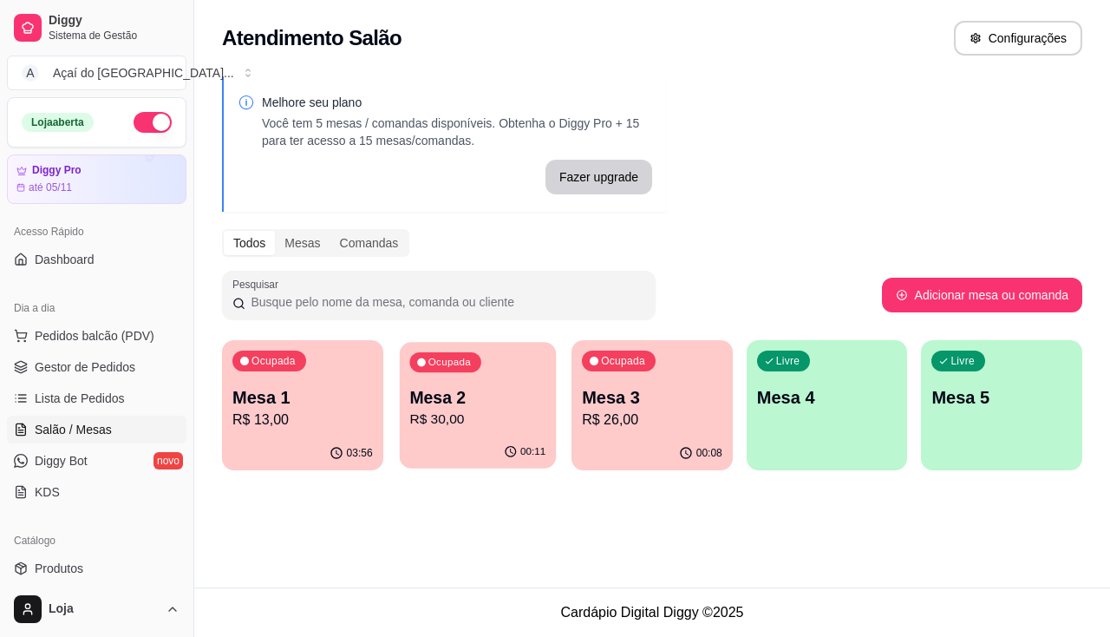
click at [445, 447] on div "00:11" at bounding box center [477, 451] width 156 height 33
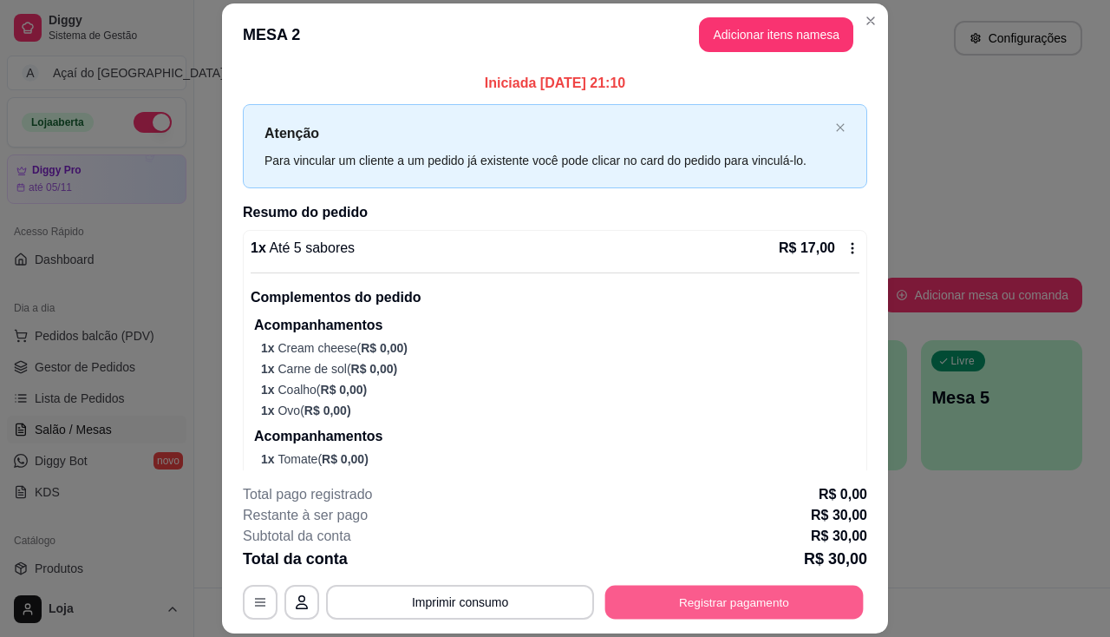
click at [743, 593] on button "Registrar pagamento" at bounding box center [734, 602] width 258 height 34
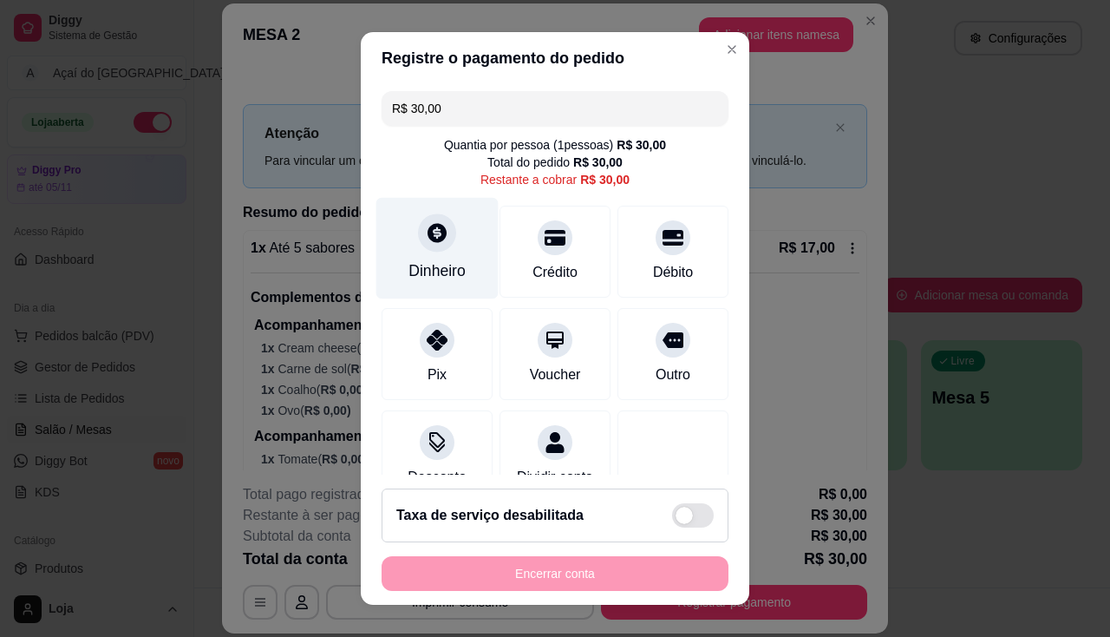
click at [453, 211] on div "Dinheiro" at bounding box center [437, 247] width 122 height 101
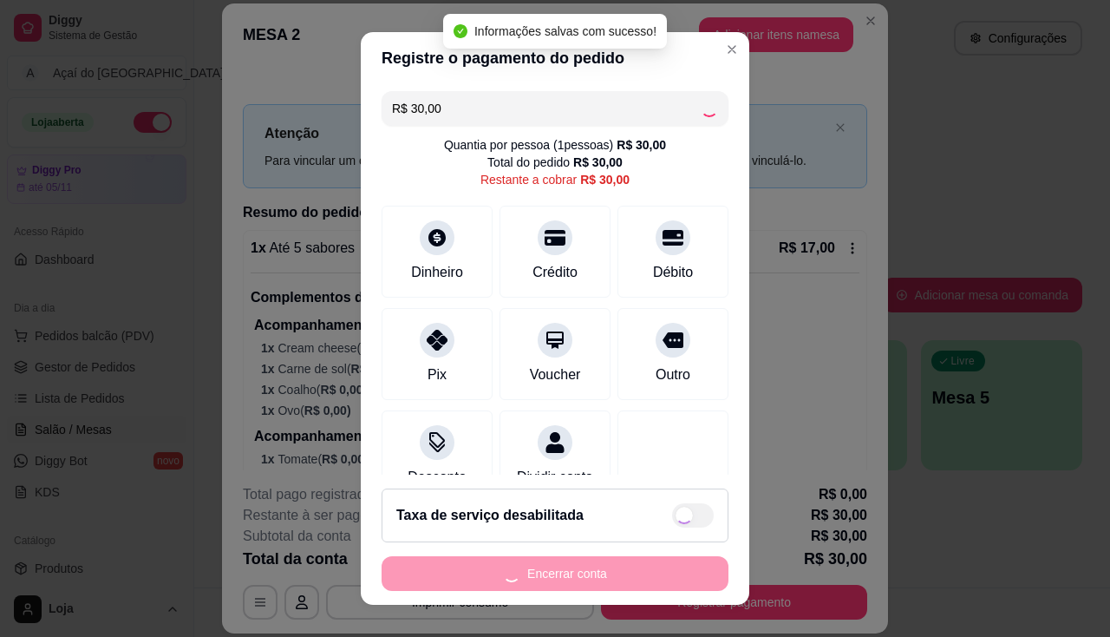
type input "R$ 0,00"
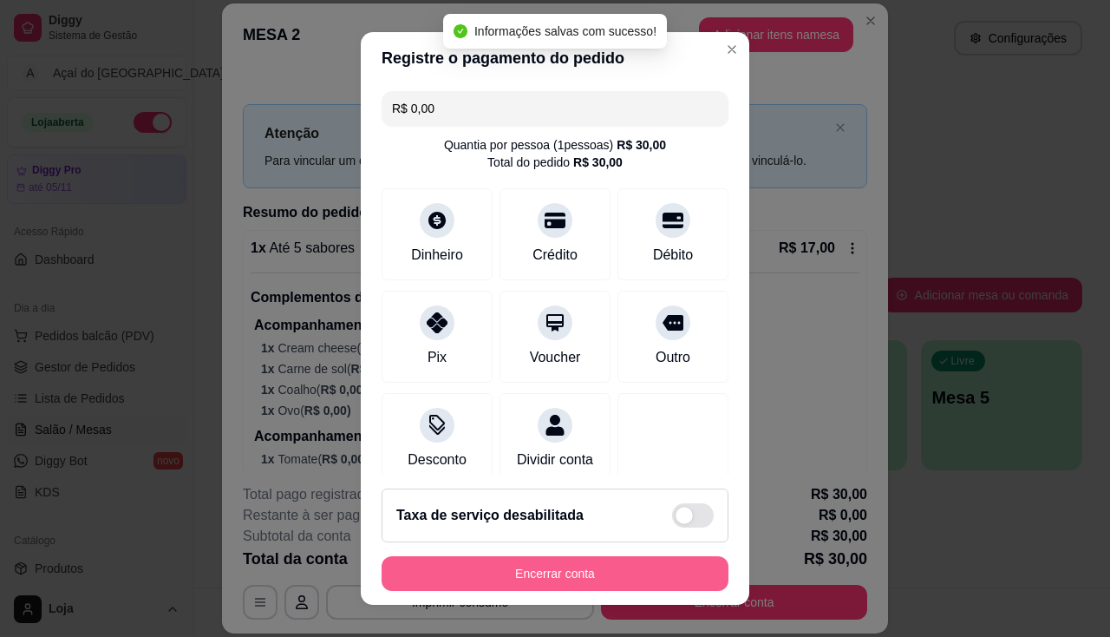
click at [600, 572] on button "Encerrar conta" at bounding box center [555, 573] width 347 height 35
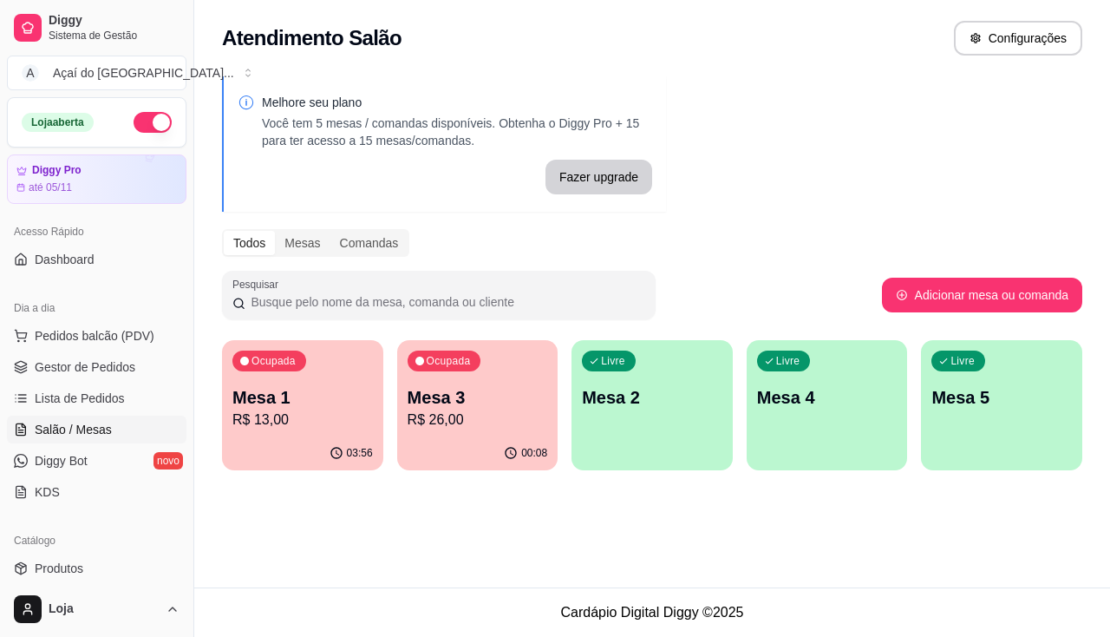
click at [319, 402] on p "Mesa 1" at bounding box center [302, 397] width 140 height 24
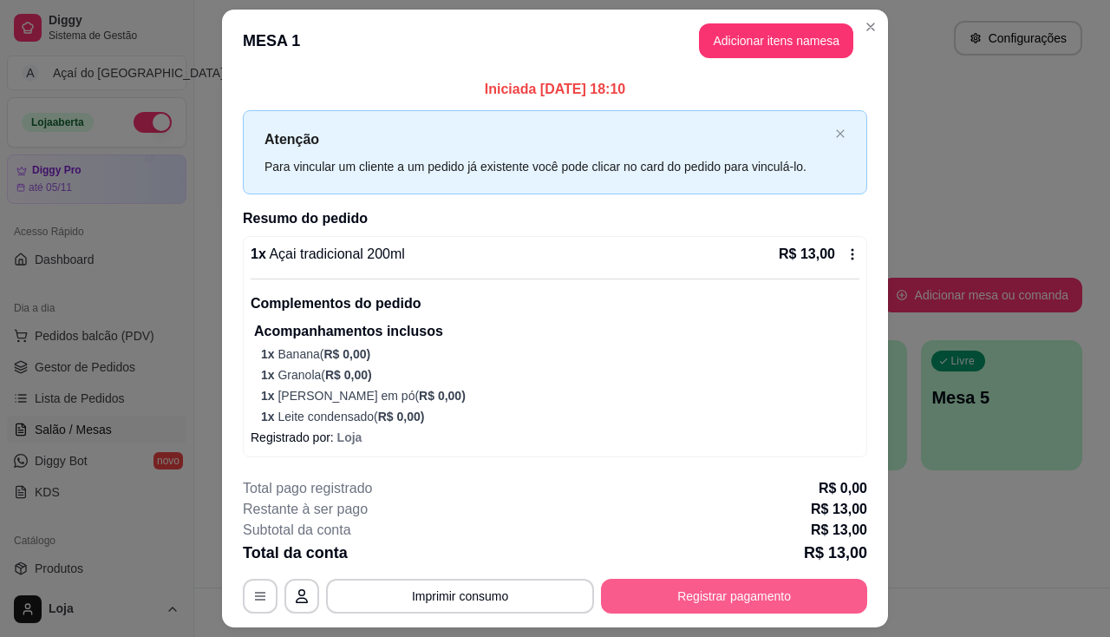
click at [666, 600] on button "Registrar pagamento" at bounding box center [734, 595] width 266 height 35
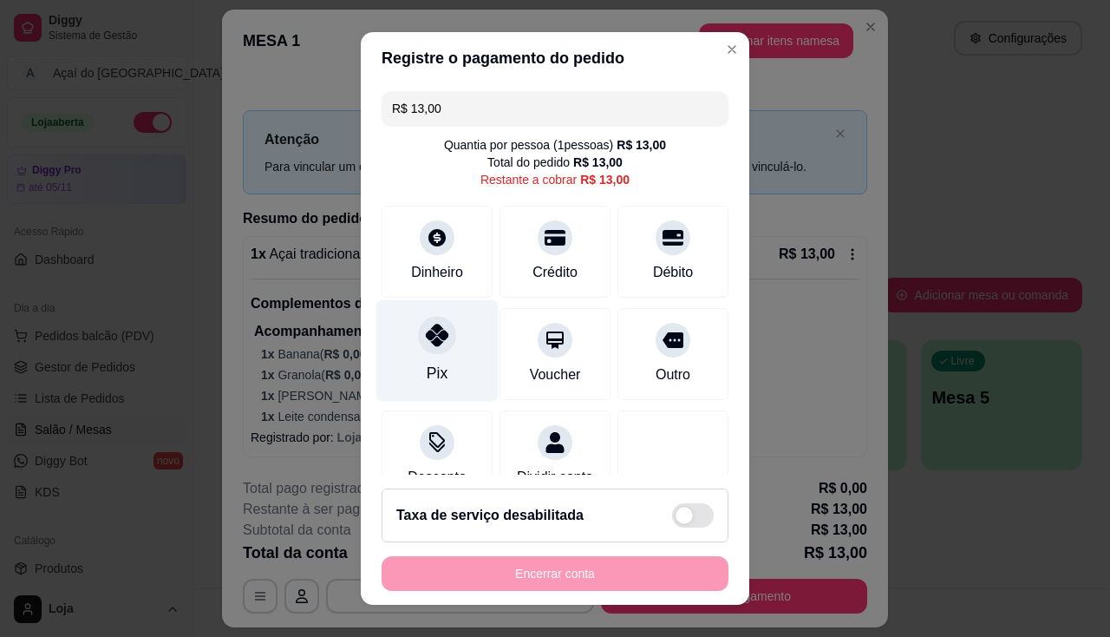
click at [418, 348] on div at bounding box center [437, 335] width 38 height 38
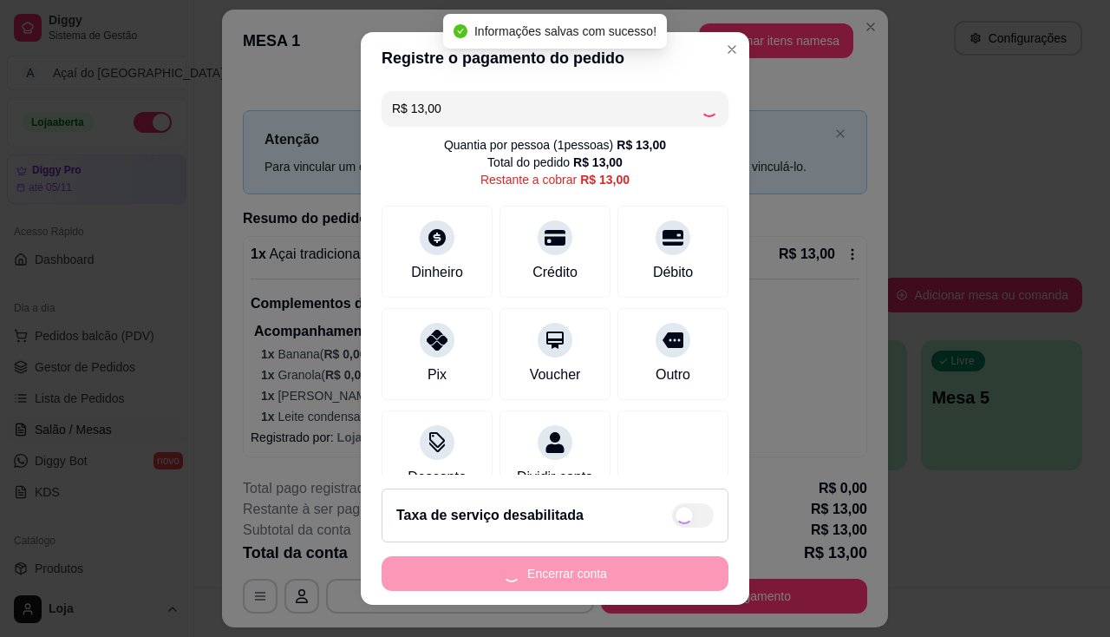
type input "R$ 0,00"
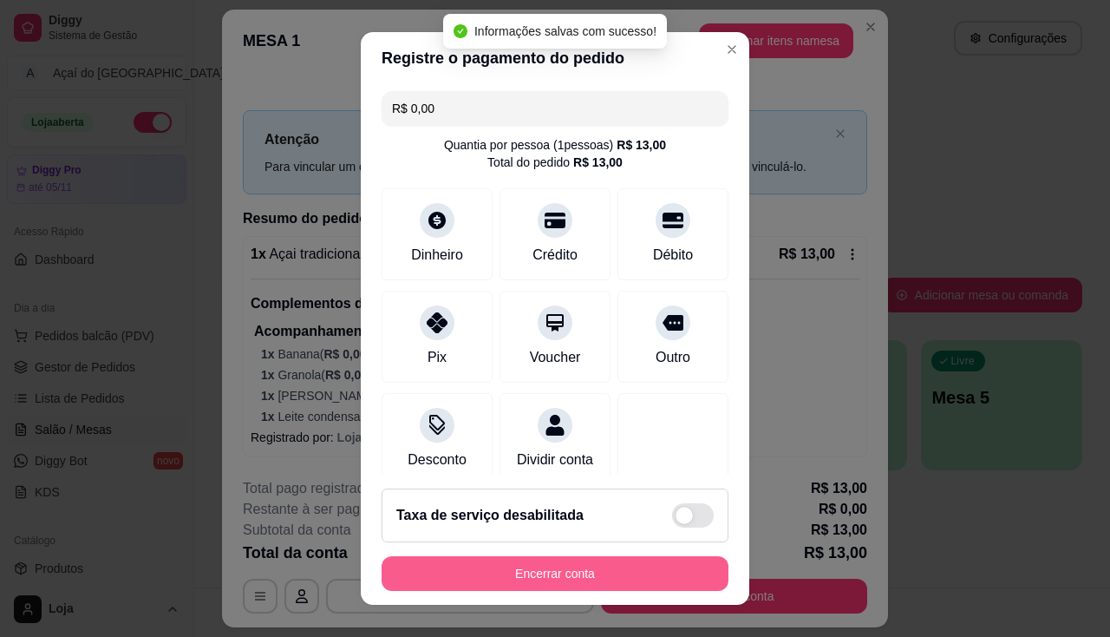
click at [441, 574] on button "Encerrar conta" at bounding box center [555, 573] width 347 height 35
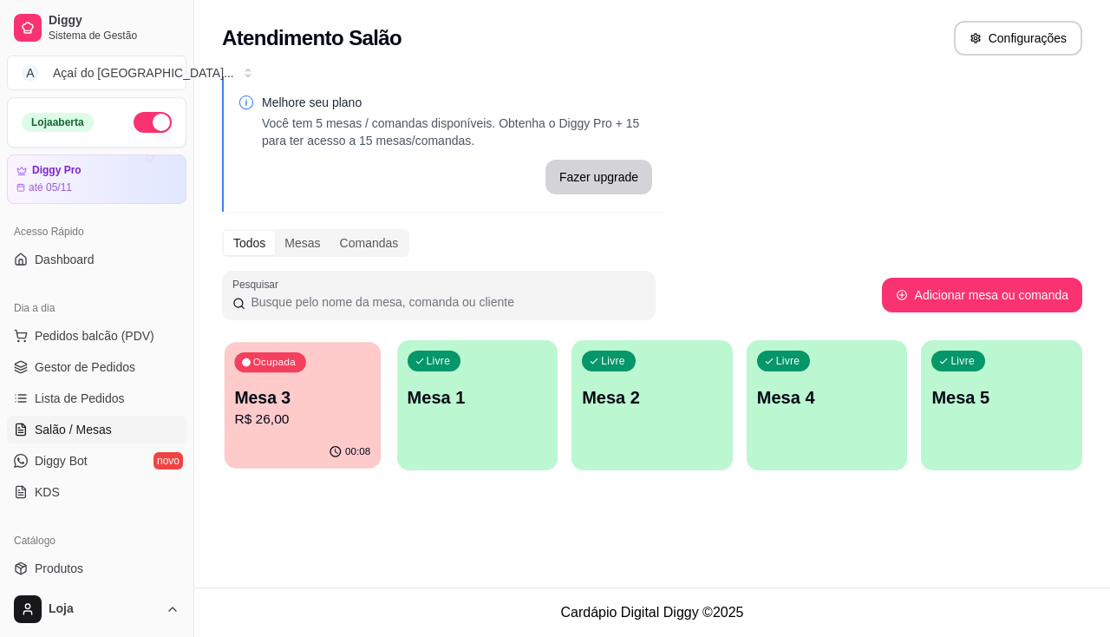
click at [304, 423] on p "R$ 26,00" at bounding box center [302, 419] width 136 height 20
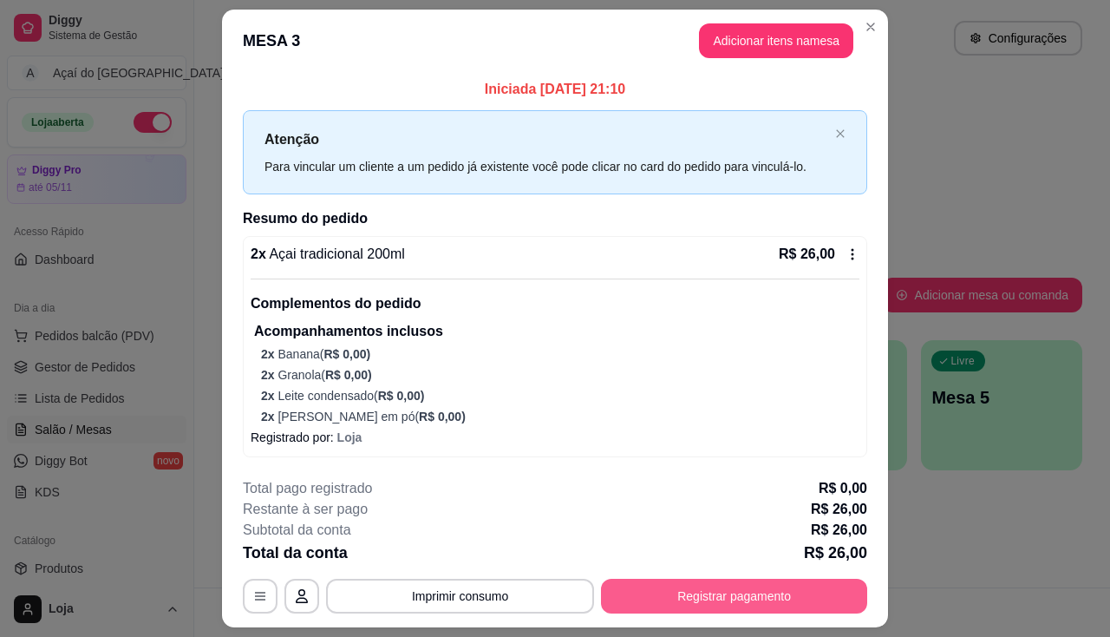
click at [741, 604] on button "Registrar pagamento" at bounding box center [734, 595] width 266 height 35
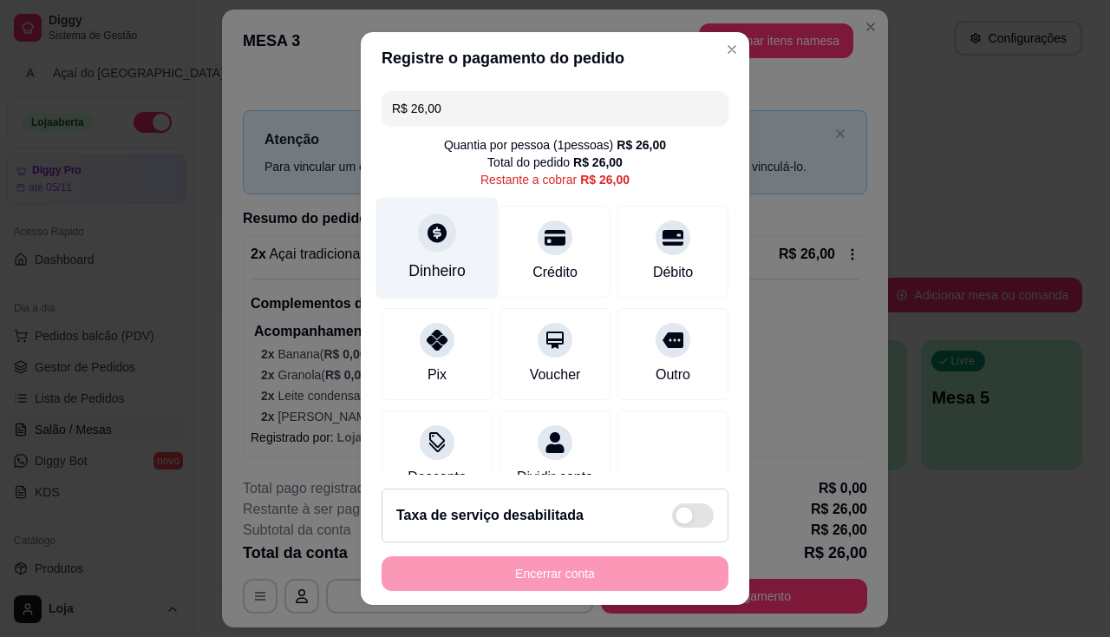
click at [451, 249] on div "Dinheiro" at bounding box center [437, 247] width 122 height 101
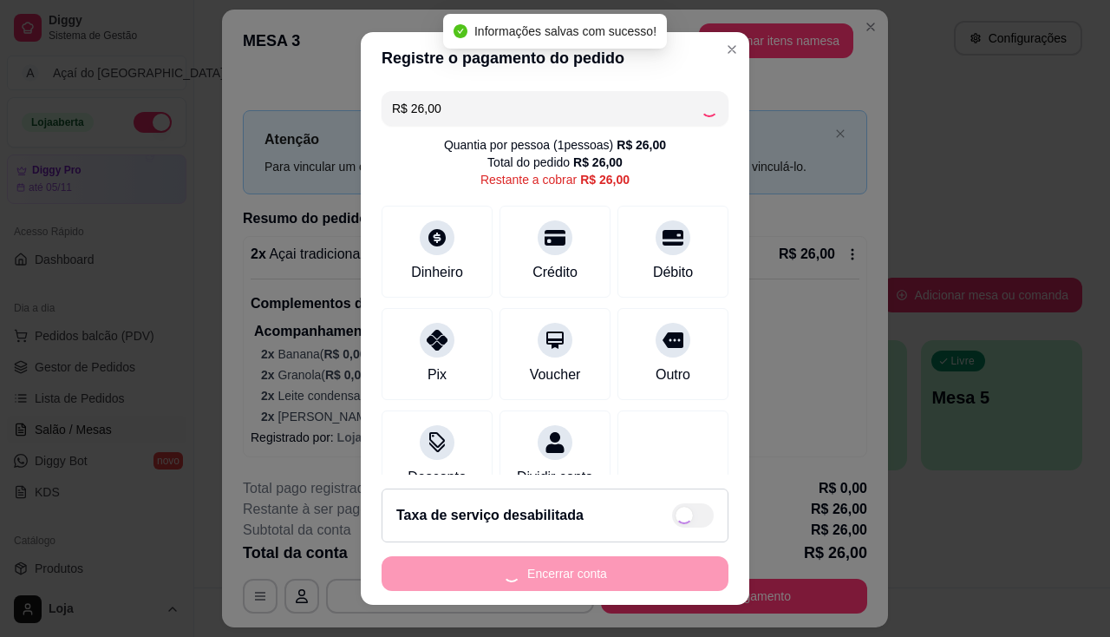
type input "R$ 0,00"
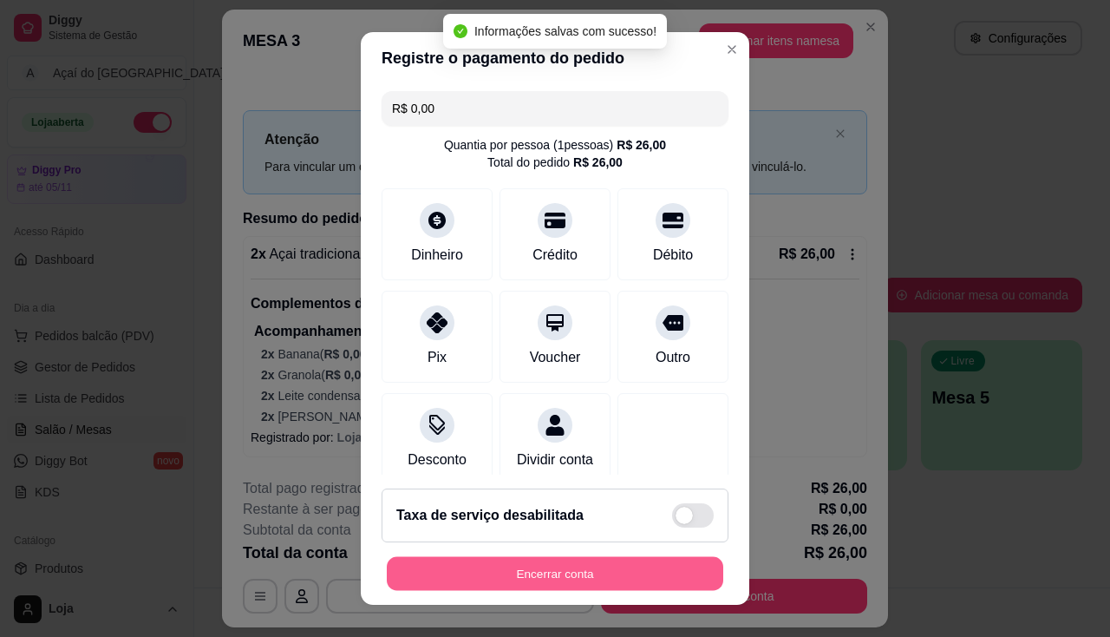
click at [651, 573] on button "Encerrar conta" at bounding box center [555, 574] width 336 height 34
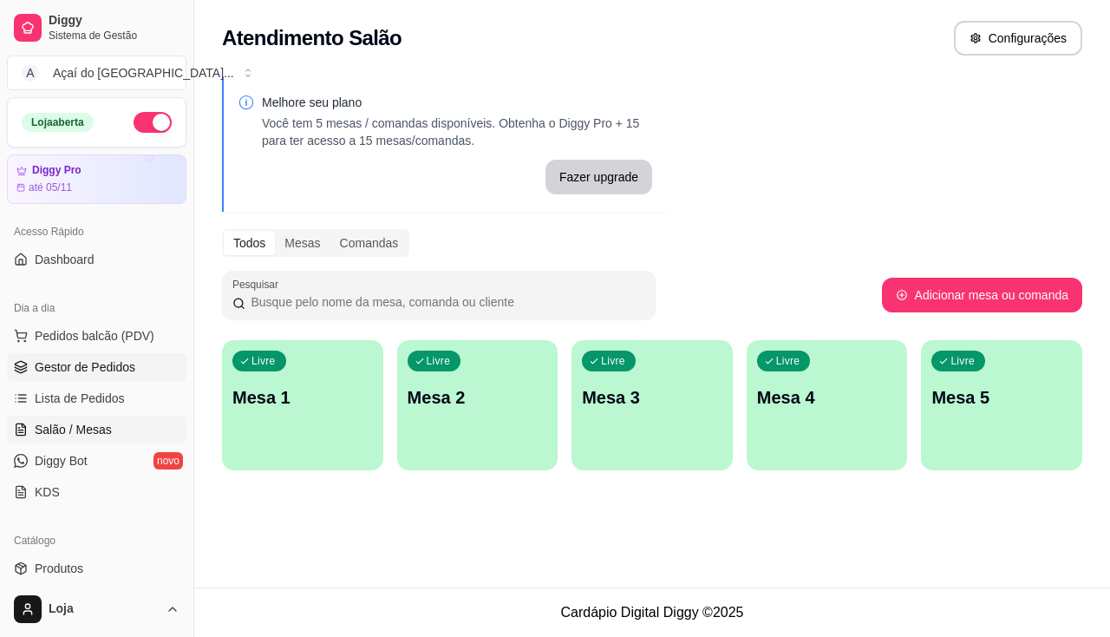
click at [55, 361] on span "Gestor de Pedidos" at bounding box center [85, 366] width 101 height 17
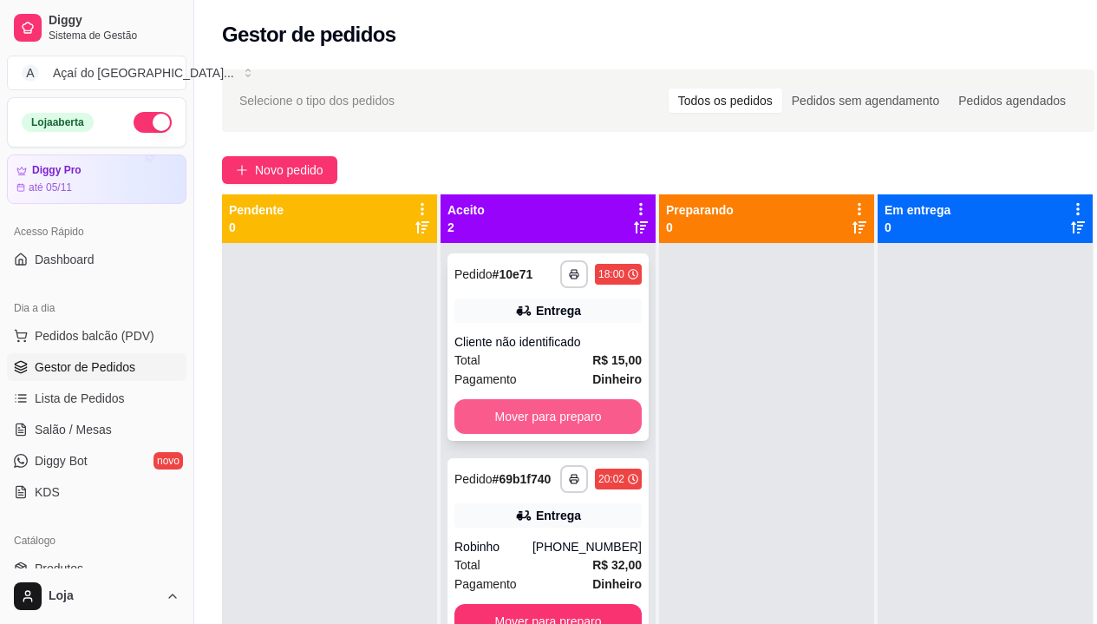
click at [461, 427] on button "Mover para preparo" at bounding box center [547, 416] width 187 height 35
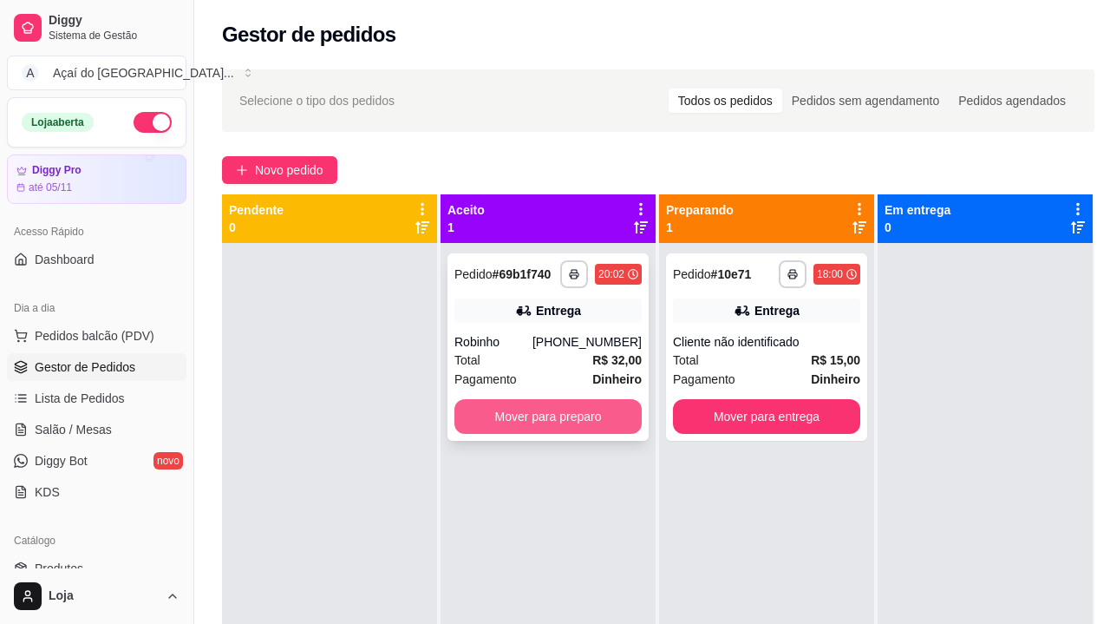
click at [484, 426] on button "Mover para preparo" at bounding box center [547, 416] width 187 height 35
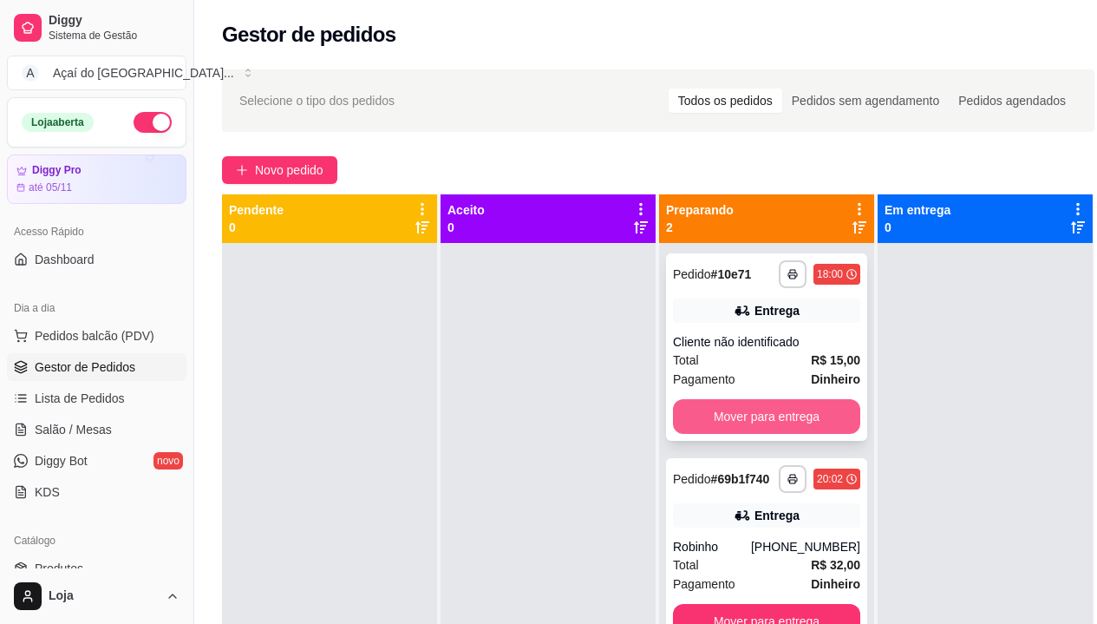
click at [775, 416] on button "Mover para entrega" at bounding box center [766, 416] width 187 height 35
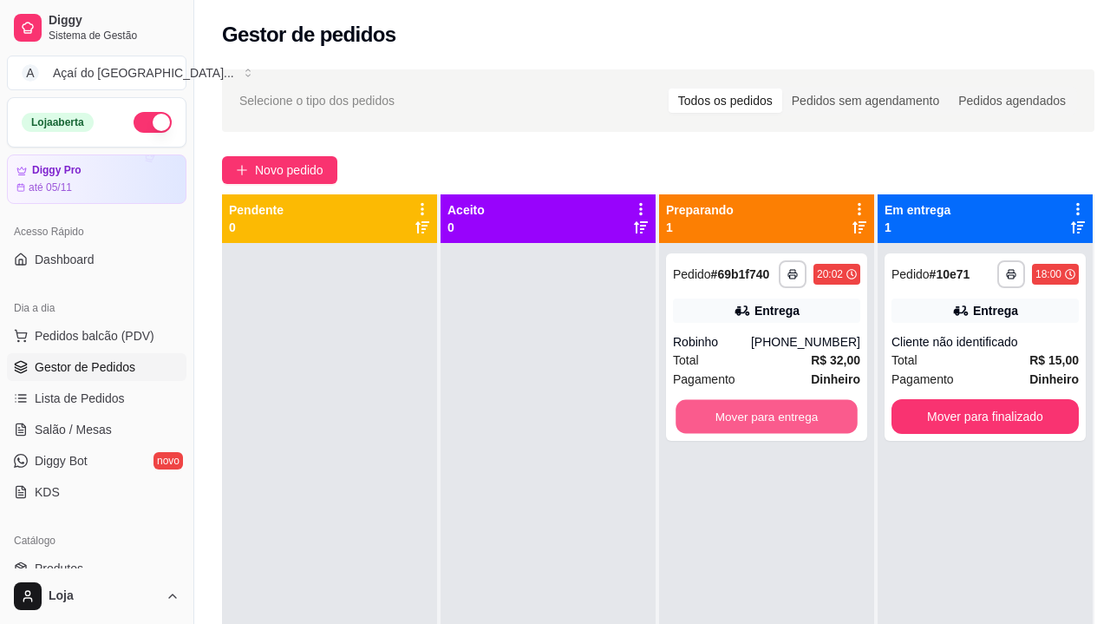
click at [775, 416] on button "Mover para entrega" at bounding box center [767, 417] width 182 height 34
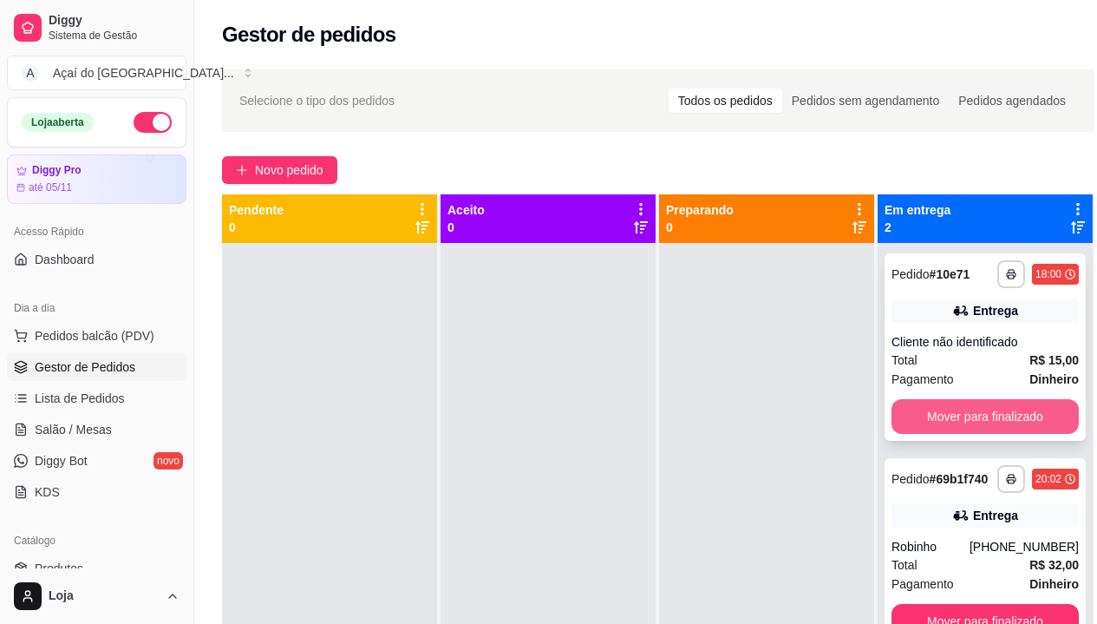
click at [970, 425] on button "Mover para finalizado" at bounding box center [984, 416] width 187 height 35
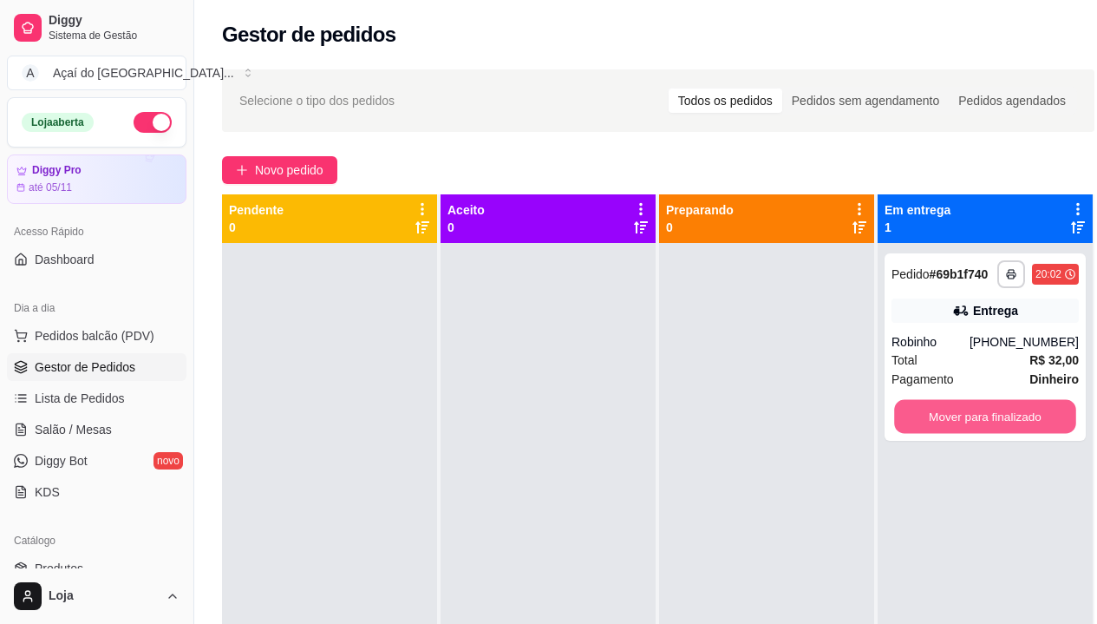
click at [970, 425] on button "Mover para finalizado" at bounding box center [985, 417] width 182 height 34
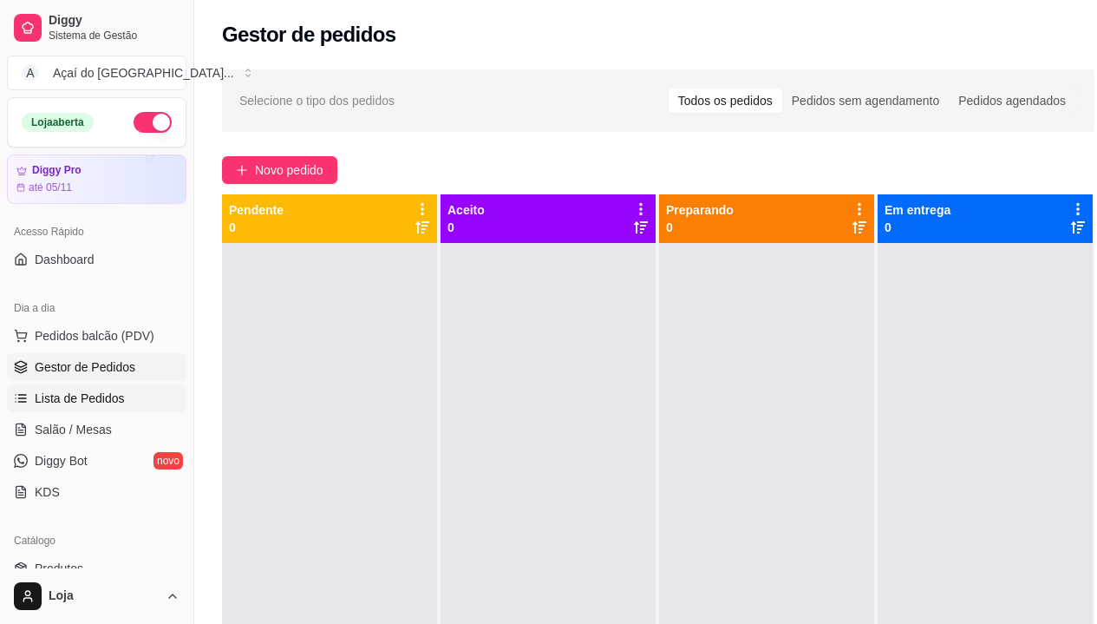
click at [66, 395] on span "Lista de Pedidos" at bounding box center [80, 397] width 90 height 17
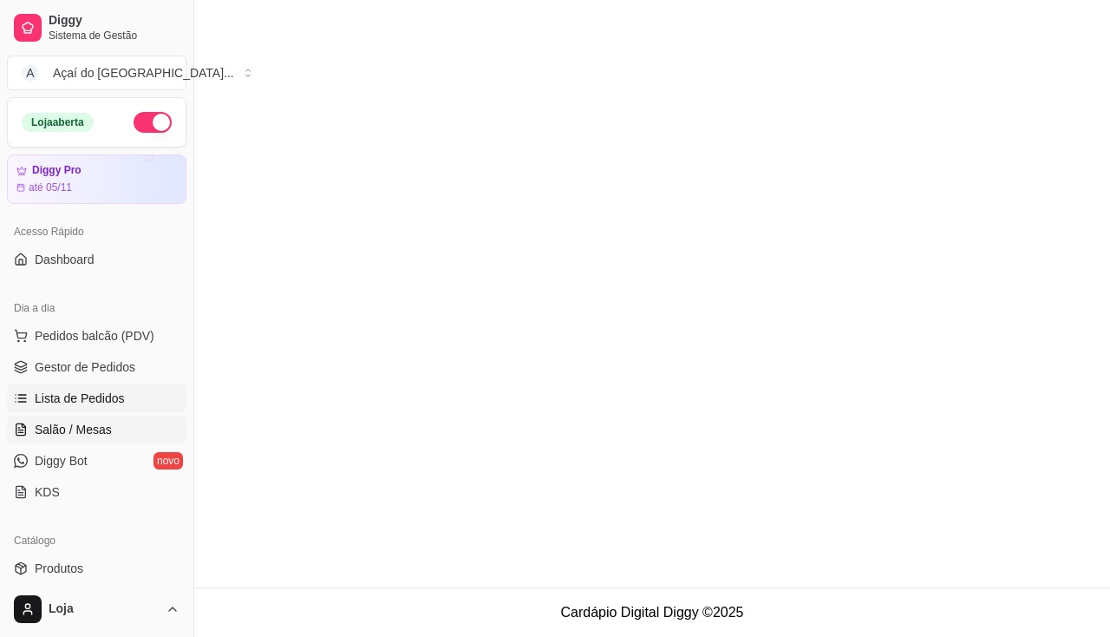
click at [70, 415] on link "Salão / Mesas" at bounding box center [97, 429] width 180 height 28
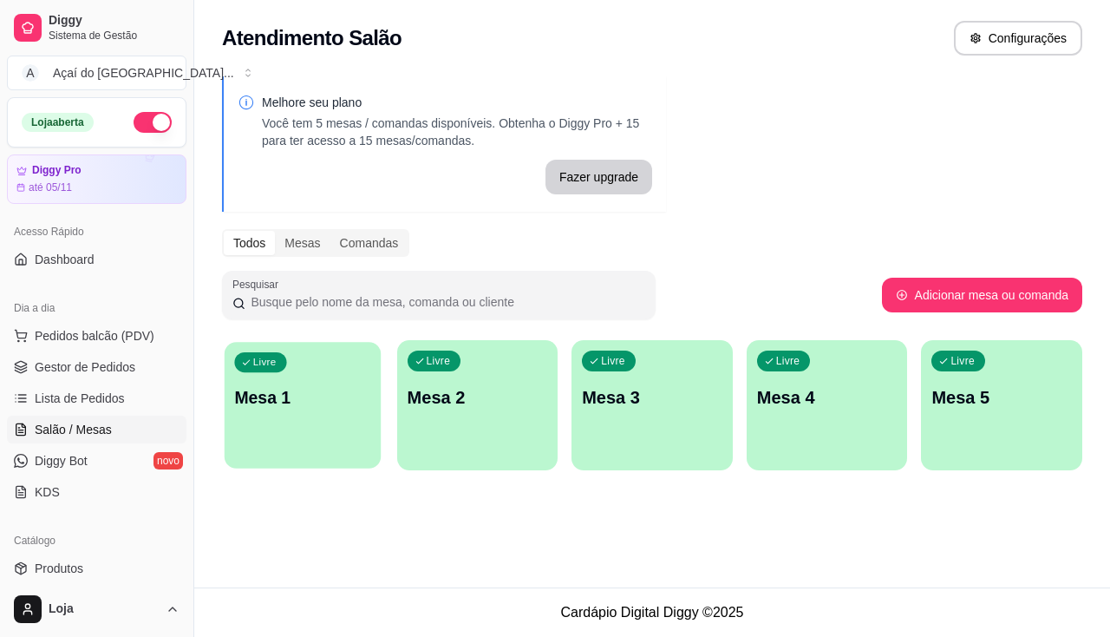
click at [276, 428] on div "Livre Mesa 1" at bounding box center [303, 395] width 156 height 106
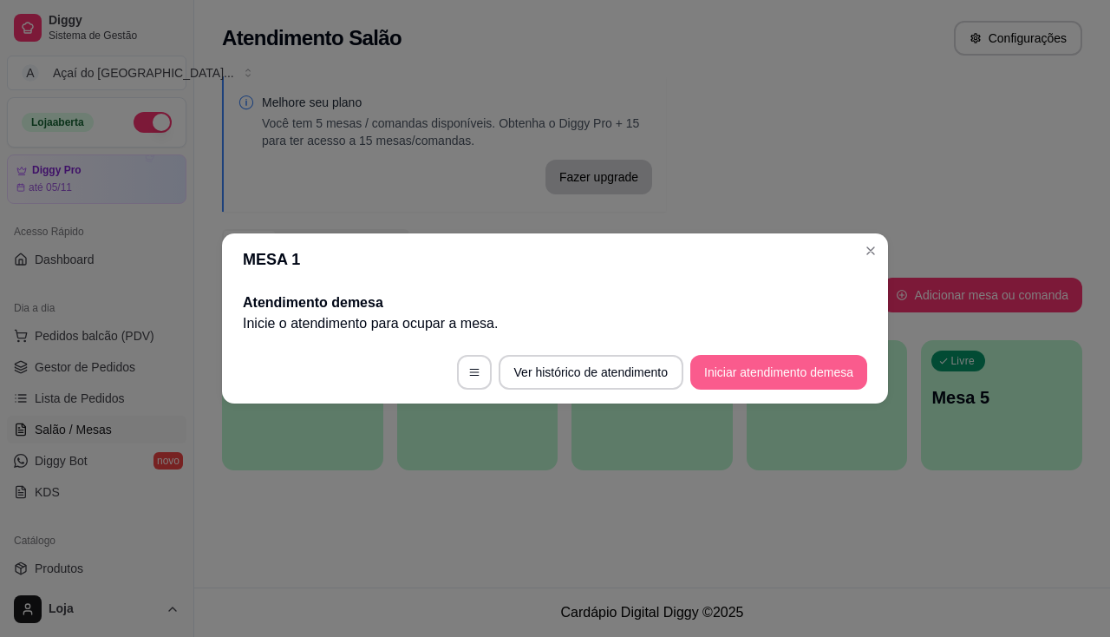
click at [863, 374] on button "Iniciar atendimento de mesa" at bounding box center [778, 372] width 177 height 35
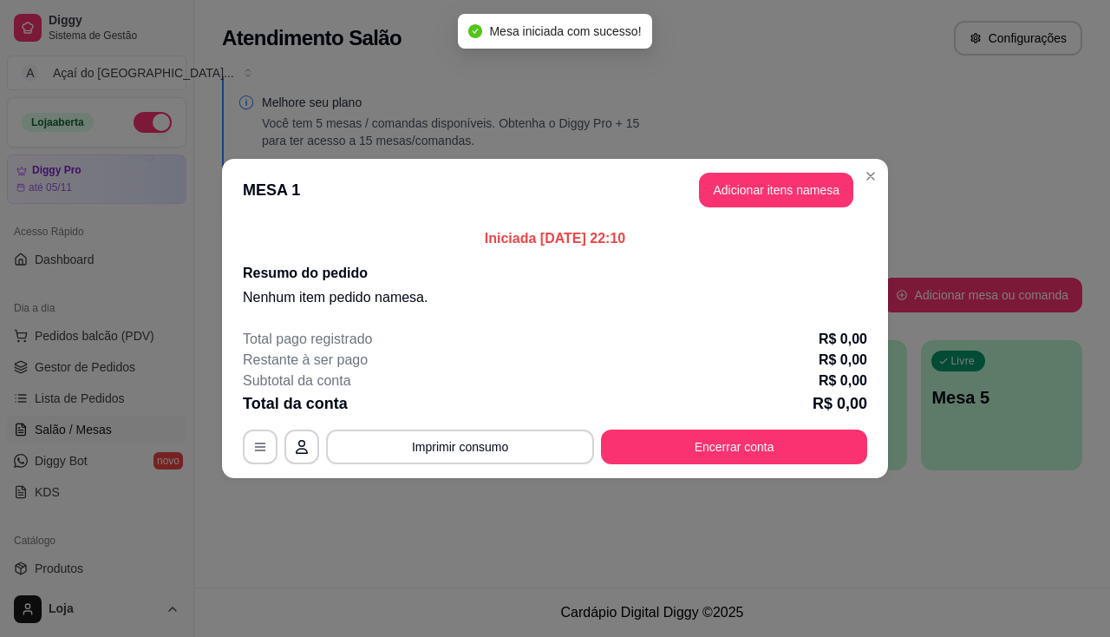
click at [794, 209] on header "MESA 1 Adicionar itens na mesa" at bounding box center [555, 190] width 666 height 62
click at [794, 204] on button "Adicionar itens na mesa" at bounding box center [776, 190] width 154 height 35
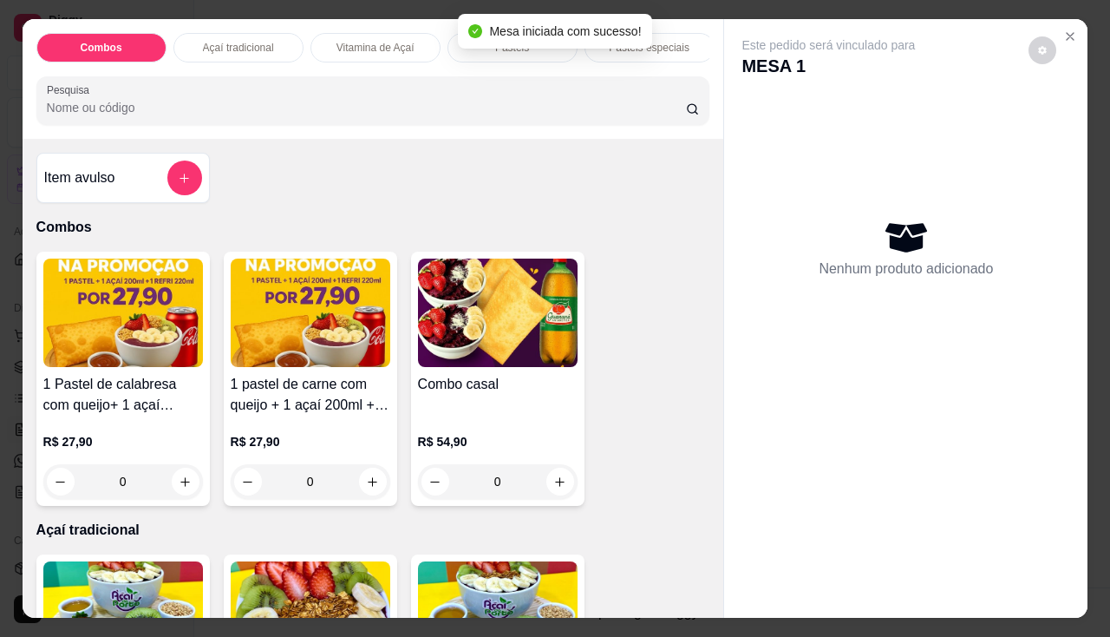
scroll to position [173, 0]
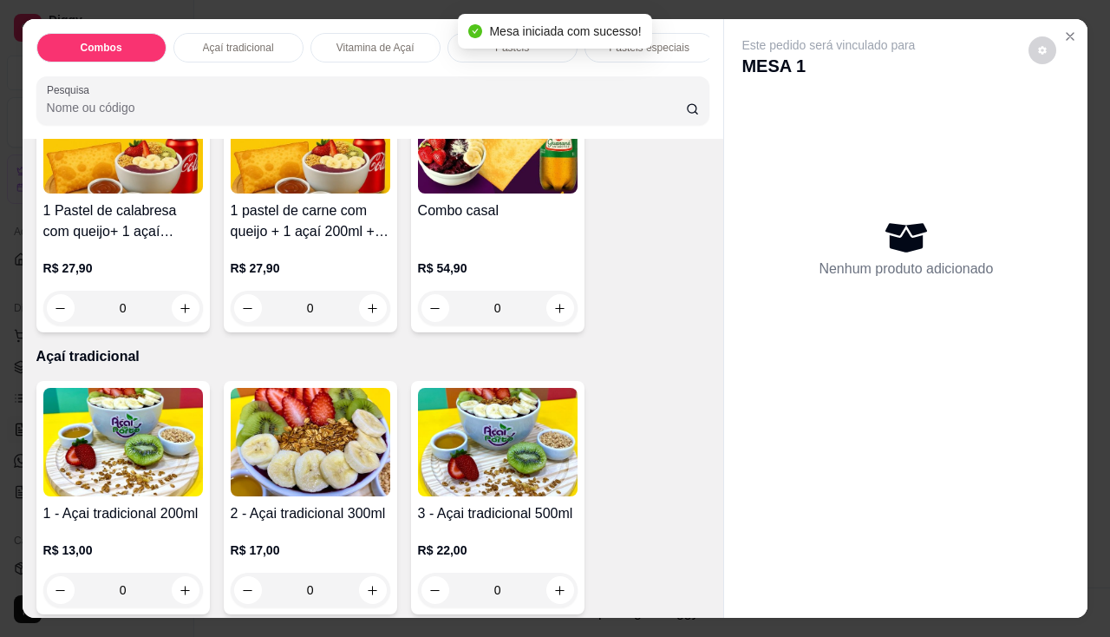
click at [139, 496] on img at bounding box center [123, 442] width 160 height 108
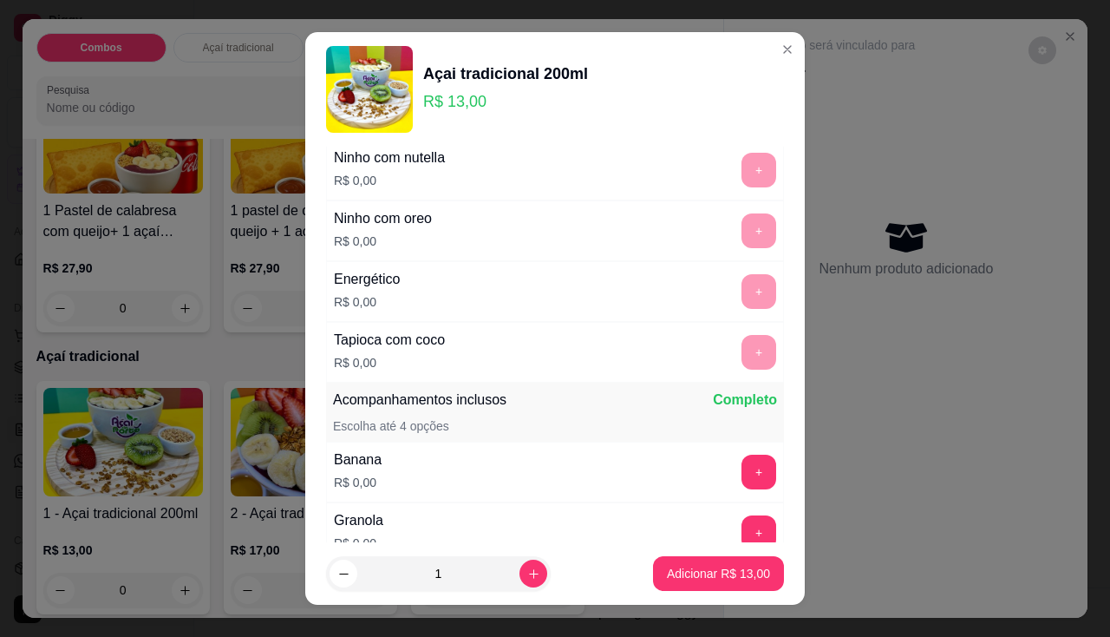
scroll to position [260, 0]
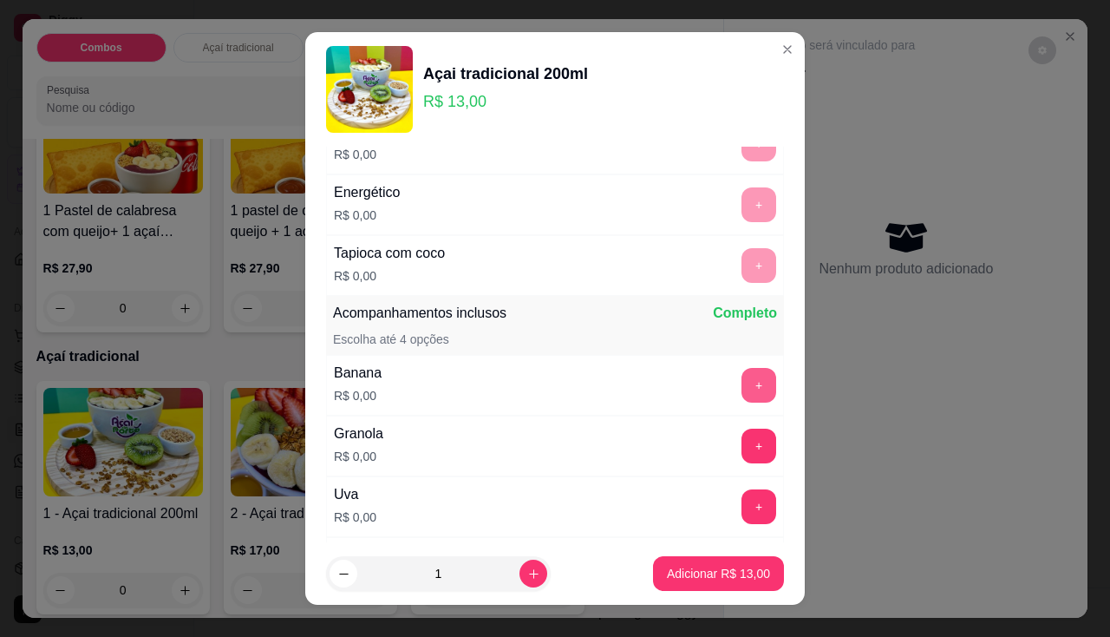
click at [741, 385] on button "+" at bounding box center [758, 385] width 35 height 35
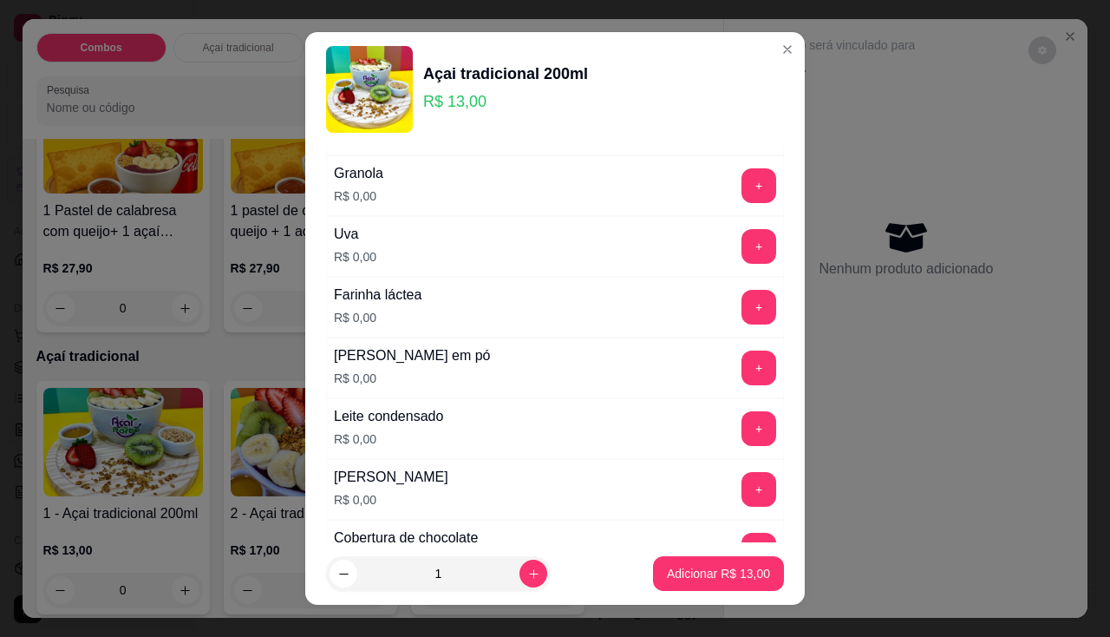
scroll to position [607, 0]
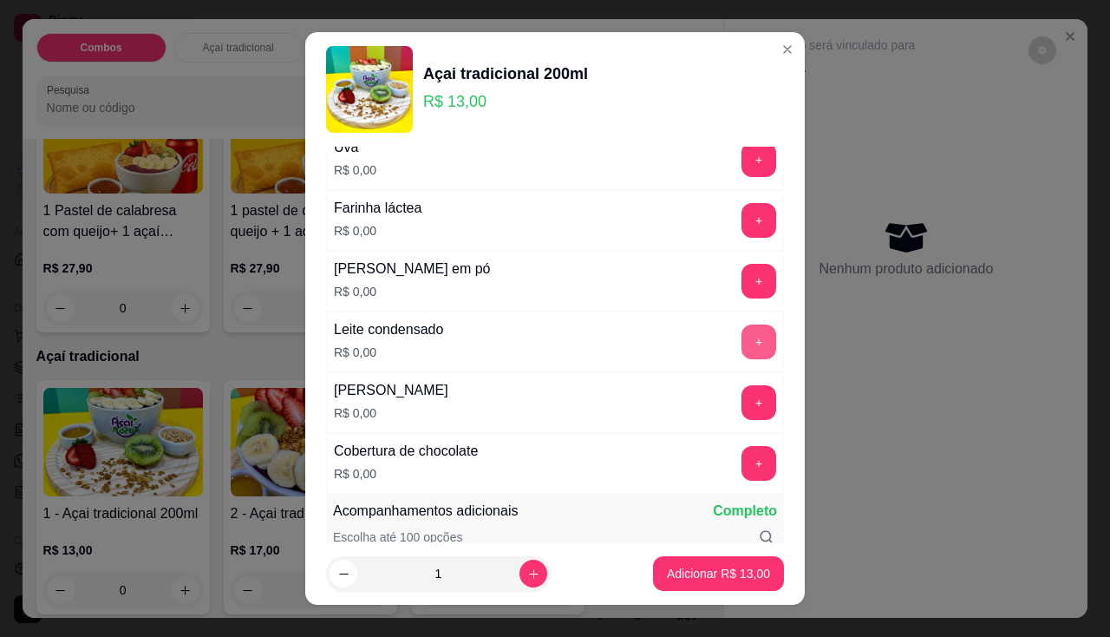
click at [741, 332] on button "+" at bounding box center [758, 341] width 35 height 35
click at [742, 278] on button "+" at bounding box center [759, 281] width 34 height 34
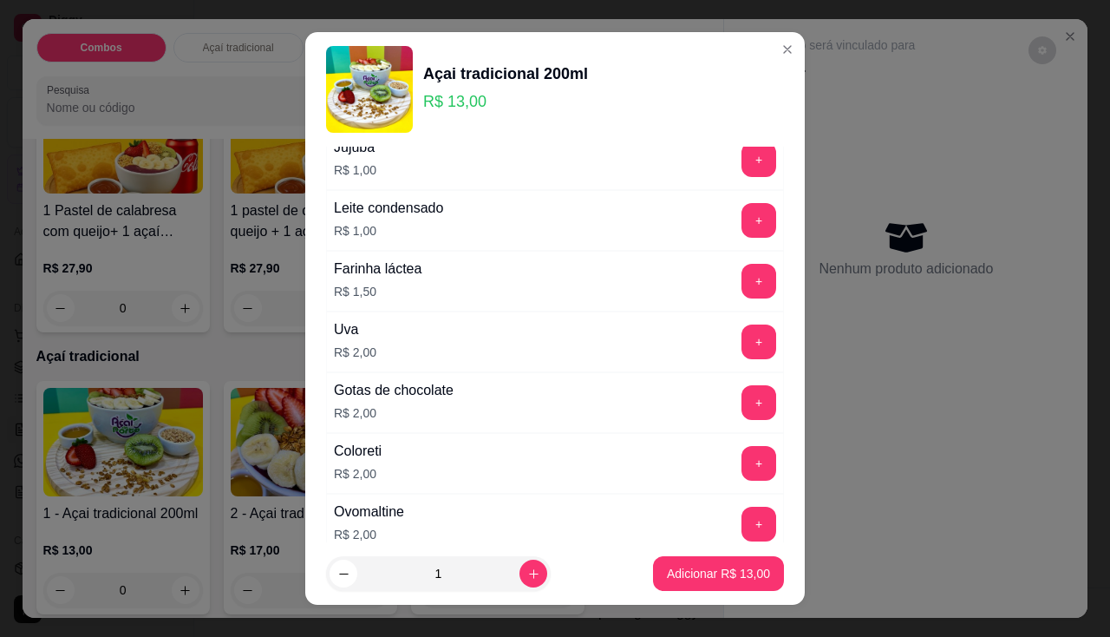
scroll to position [1301, 0]
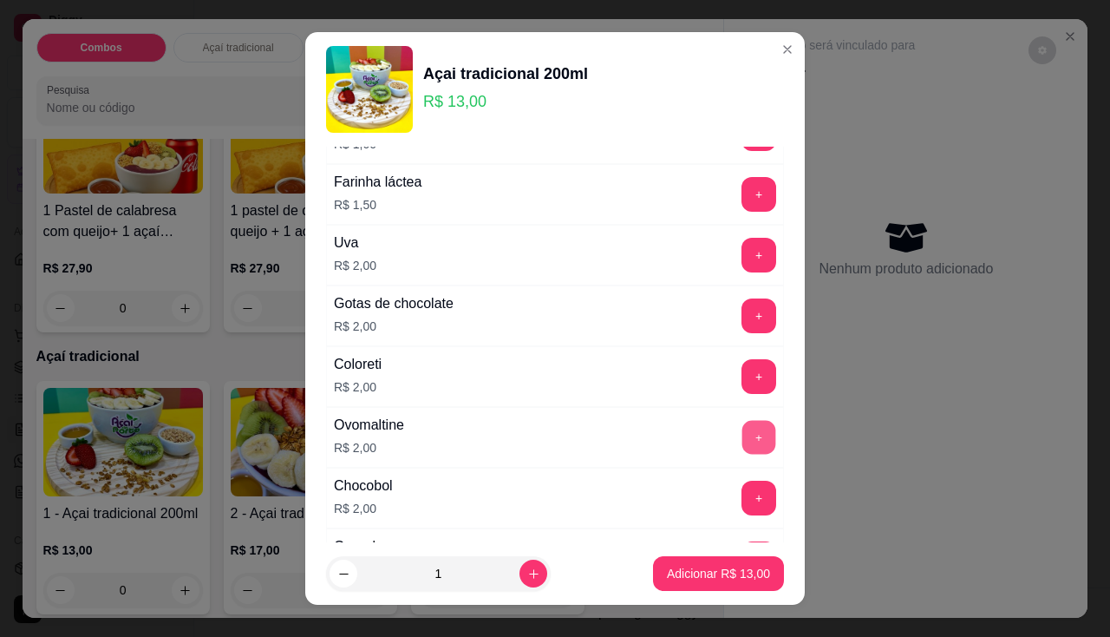
click at [742, 428] on button "+" at bounding box center [759, 437] width 34 height 34
click at [741, 303] on button "+" at bounding box center [758, 315] width 35 height 35
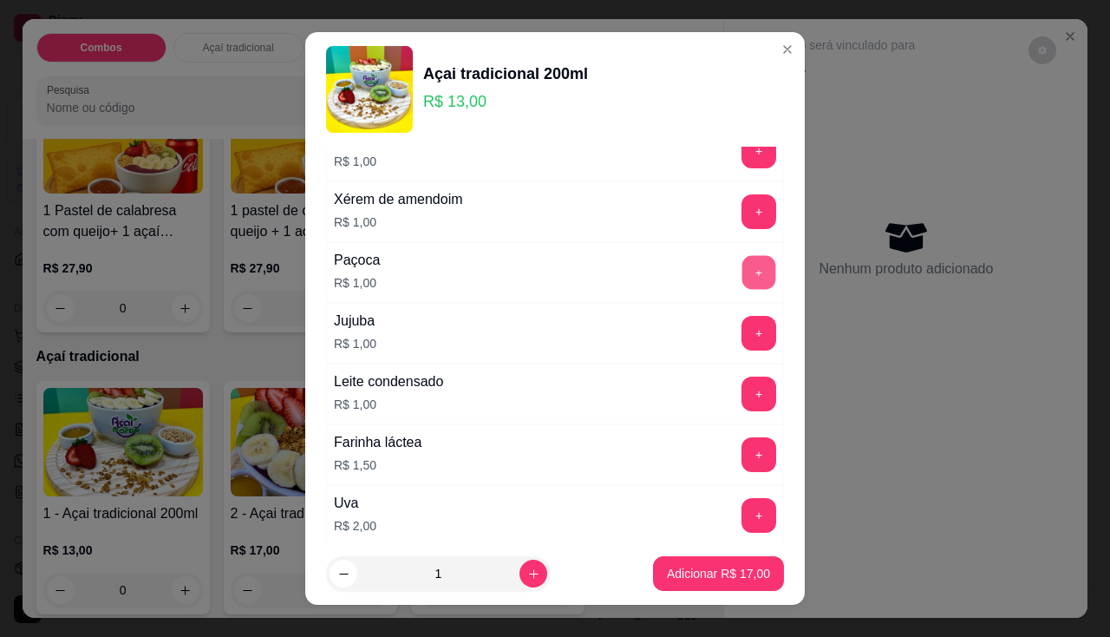
click at [742, 277] on button "+" at bounding box center [759, 272] width 34 height 34
click at [722, 560] on button "Adicionar R$ 18,00" at bounding box center [718, 573] width 131 height 35
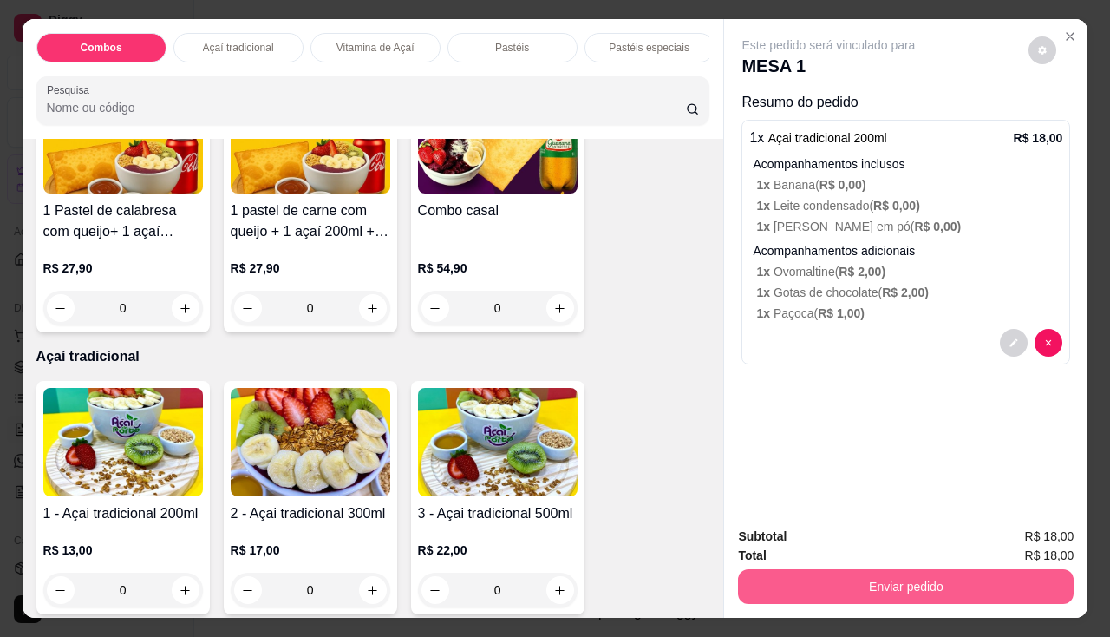
click at [809, 576] on button "Enviar pedido" at bounding box center [906, 586] width 336 height 35
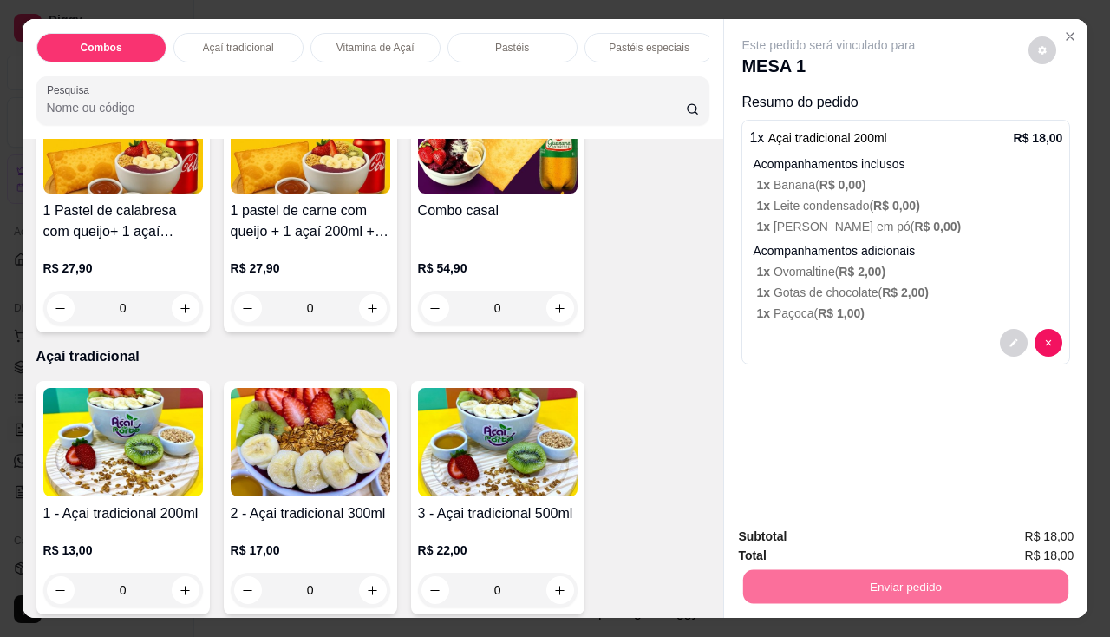
click at [1030, 537] on button "Enviar pedido" at bounding box center [1029, 537] width 98 height 33
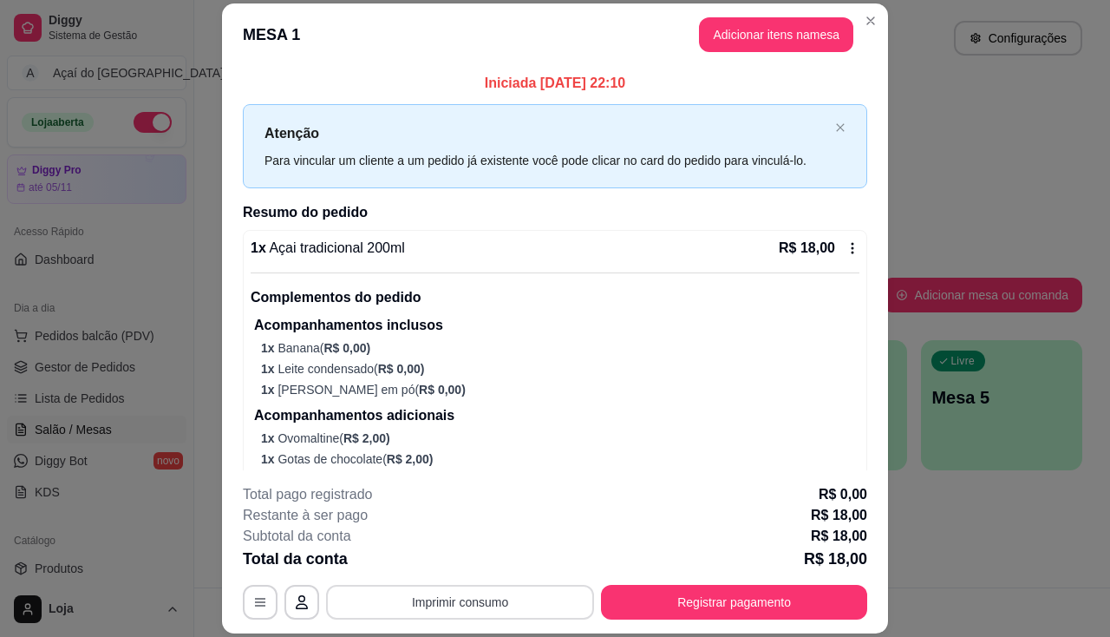
click at [458, 613] on button "Imprimir consumo" at bounding box center [460, 601] width 268 height 35
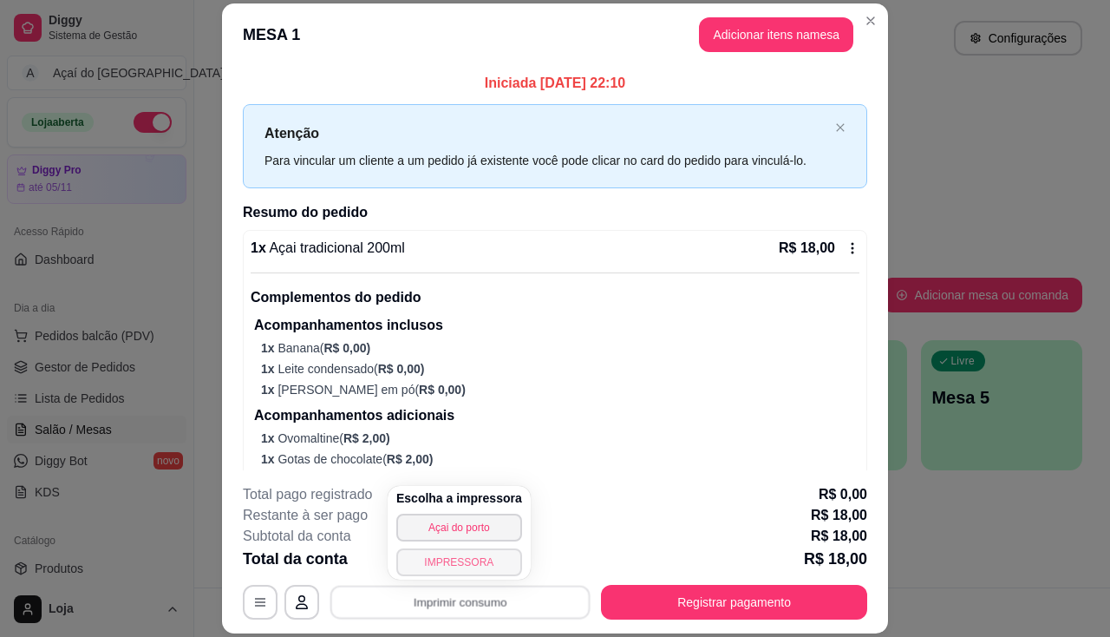
click at [465, 562] on button "IMPRESSORA" at bounding box center [459, 562] width 126 height 28
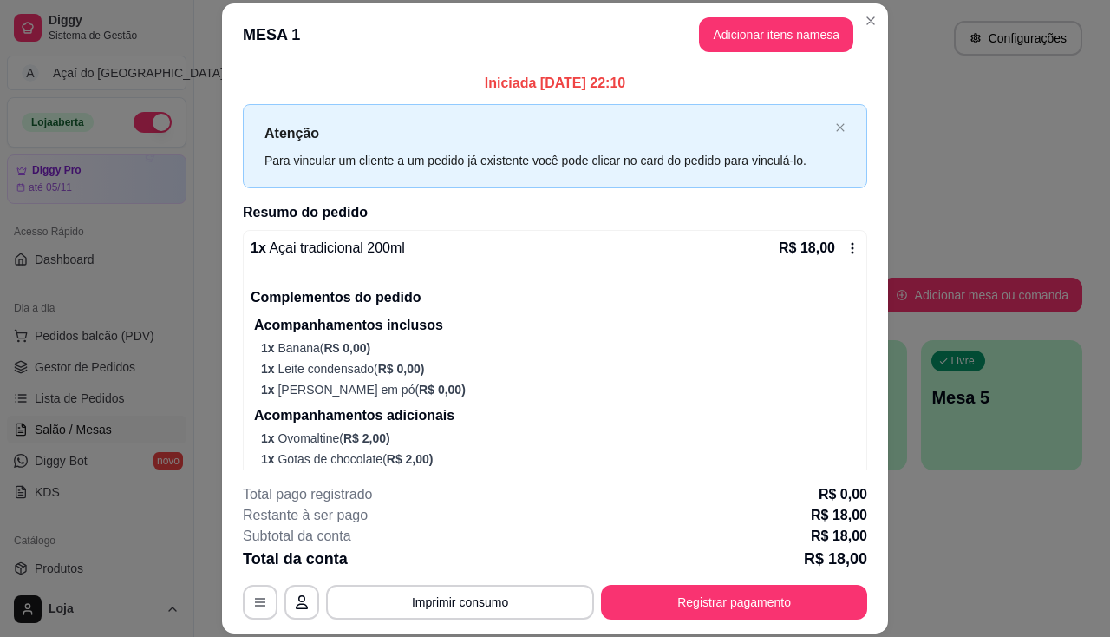
click at [465, 562] on div "Total da conta R$ 18,00" at bounding box center [555, 558] width 624 height 24
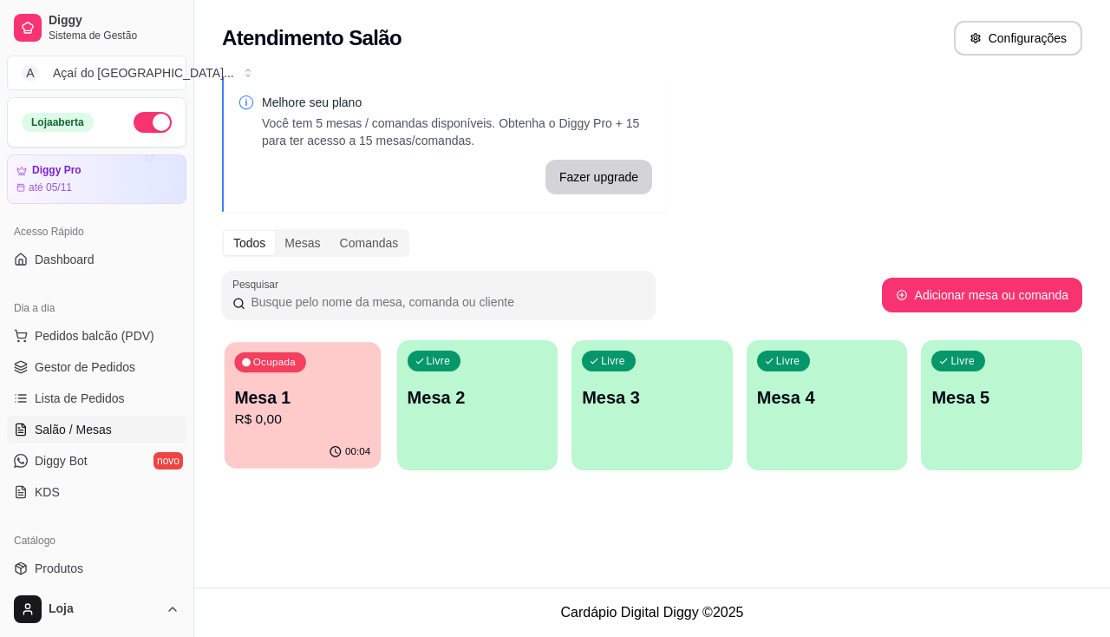
click at [284, 402] on p "Mesa 1" at bounding box center [302, 397] width 136 height 23
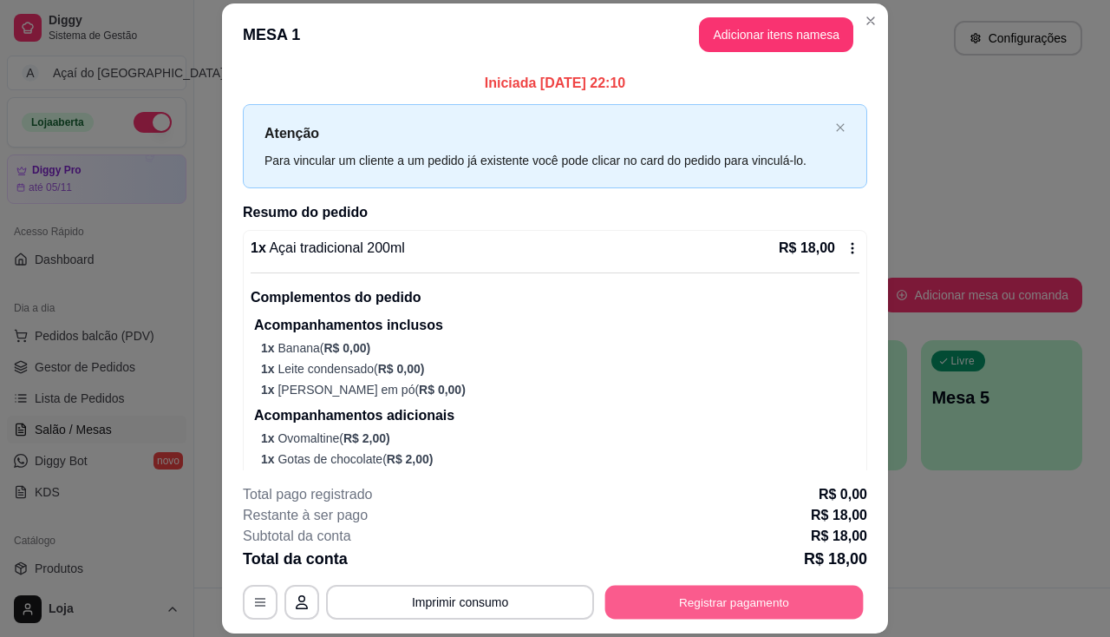
click at [756, 597] on button "Registrar pagamento" at bounding box center [734, 602] width 258 height 34
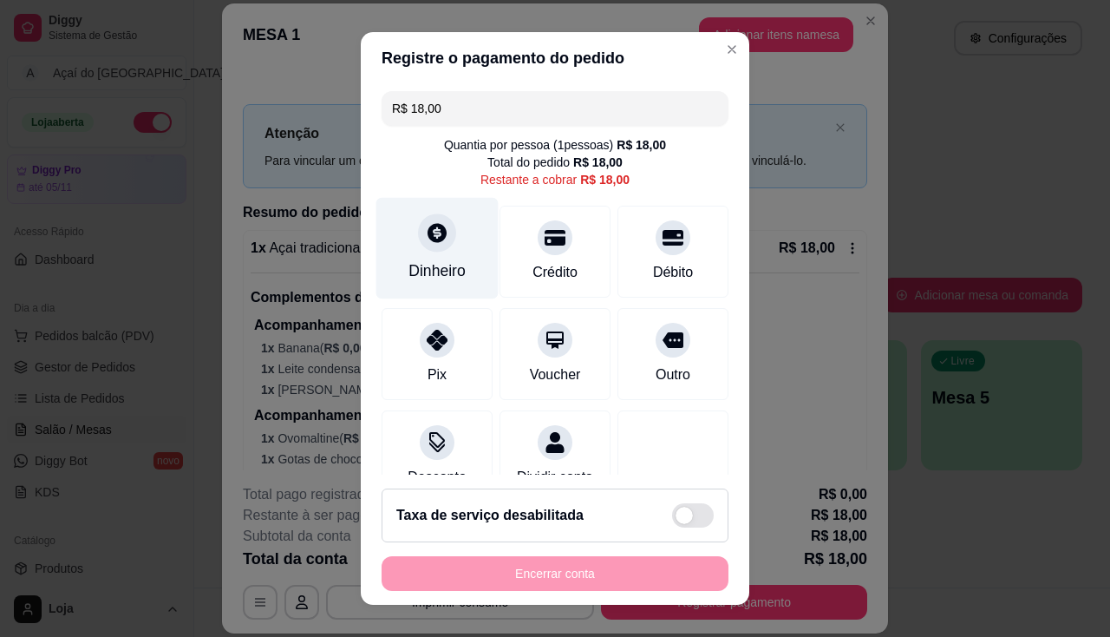
click at [431, 246] on div at bounding box center [437, 232] width 38 height 38
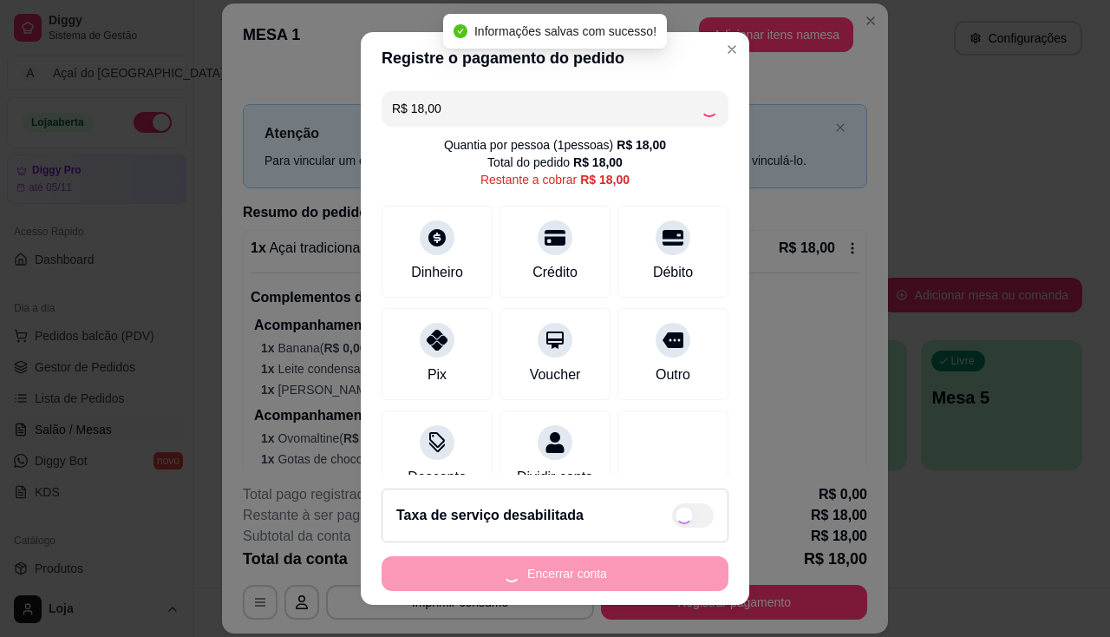
type input "R$ 0,00"
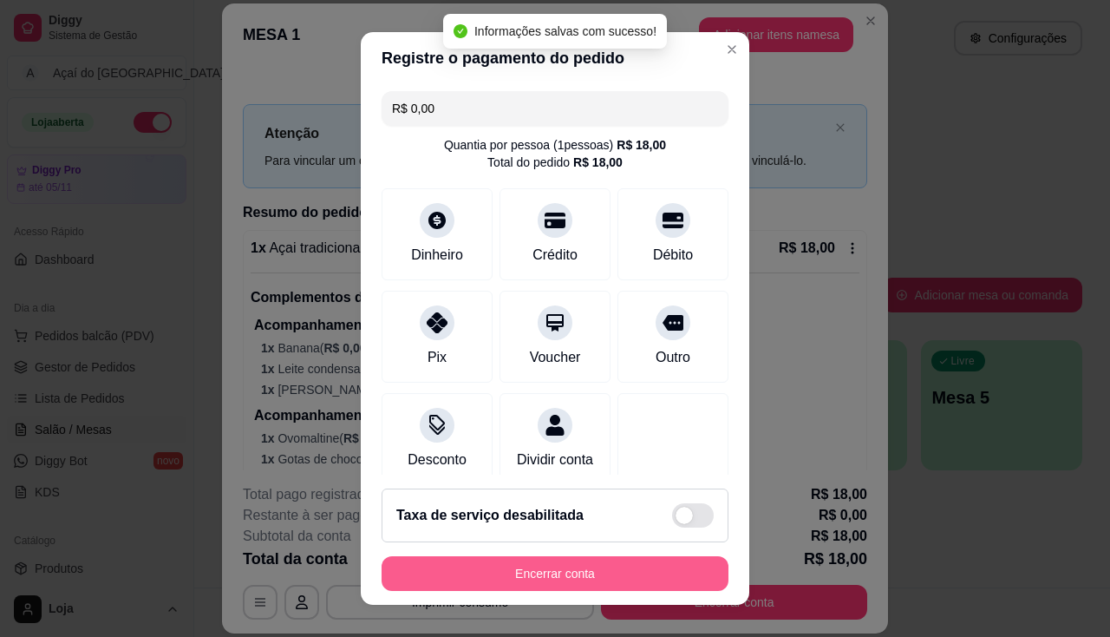
click at [623, 568] on button "Encerrar conta" at bounding box center [555, 573] width 347 height 35
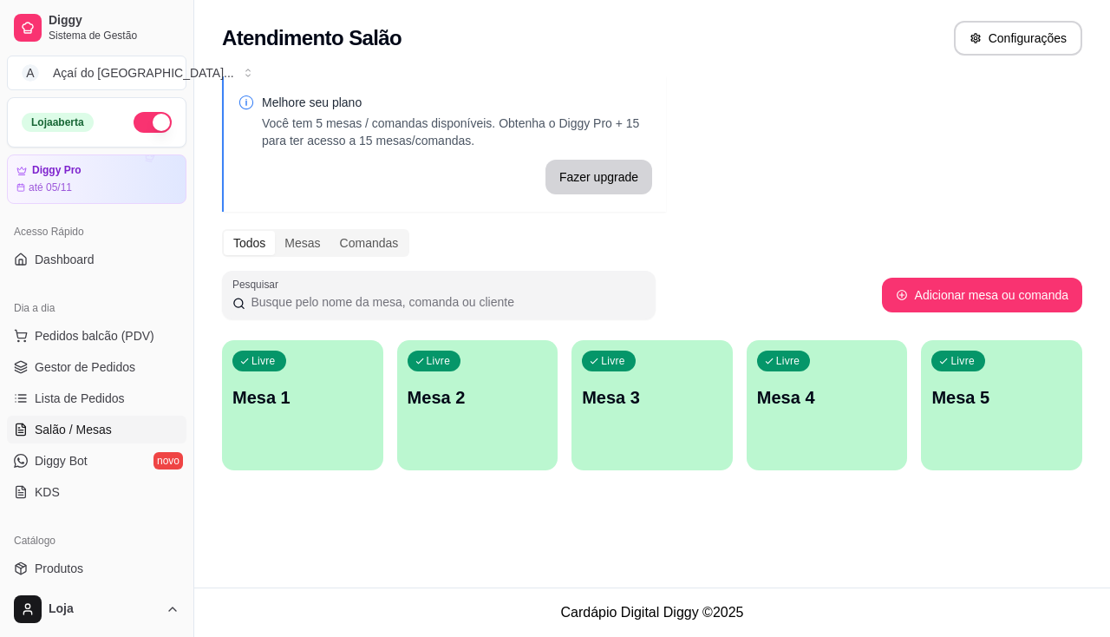
drag, startPoint x: 139, startPoint y: 428, endPoint x: 151, endPoint y: 428, distance: 12.1
click at [139, 428] on link "Salão / Mesas" at bounding box center [97, 429] width 180 height 28
click at [258, 402] on p "Mesa 1" at bounding box center [302, 397] width 140 height 24
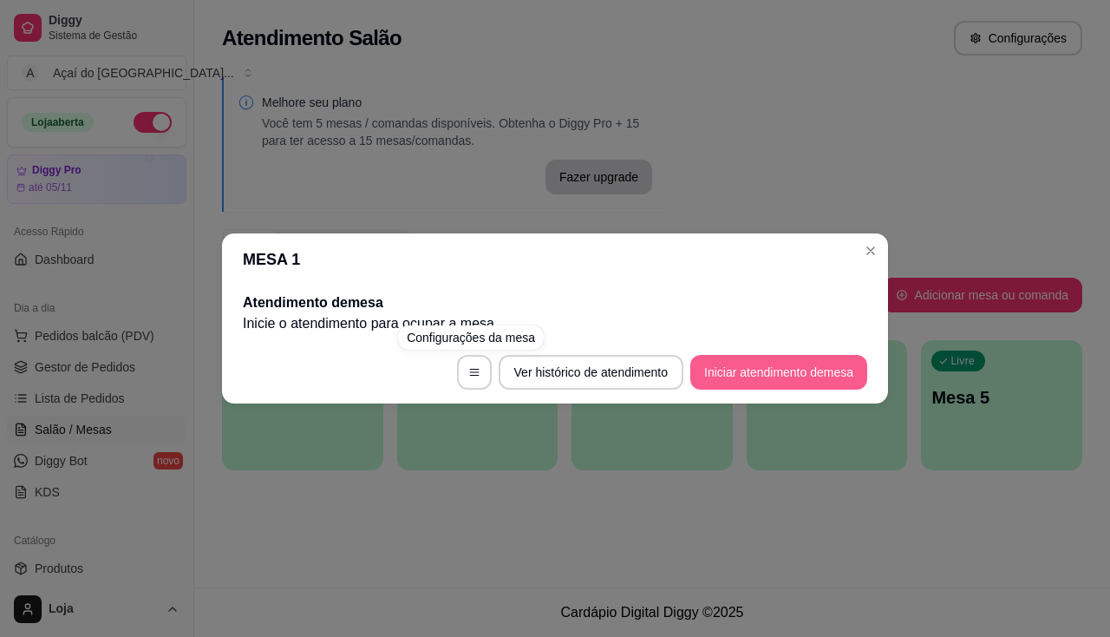
click at [754, 364] on button "Iniciar atendimento de mesa" at bounding box center [778, 372] width 177 height 35
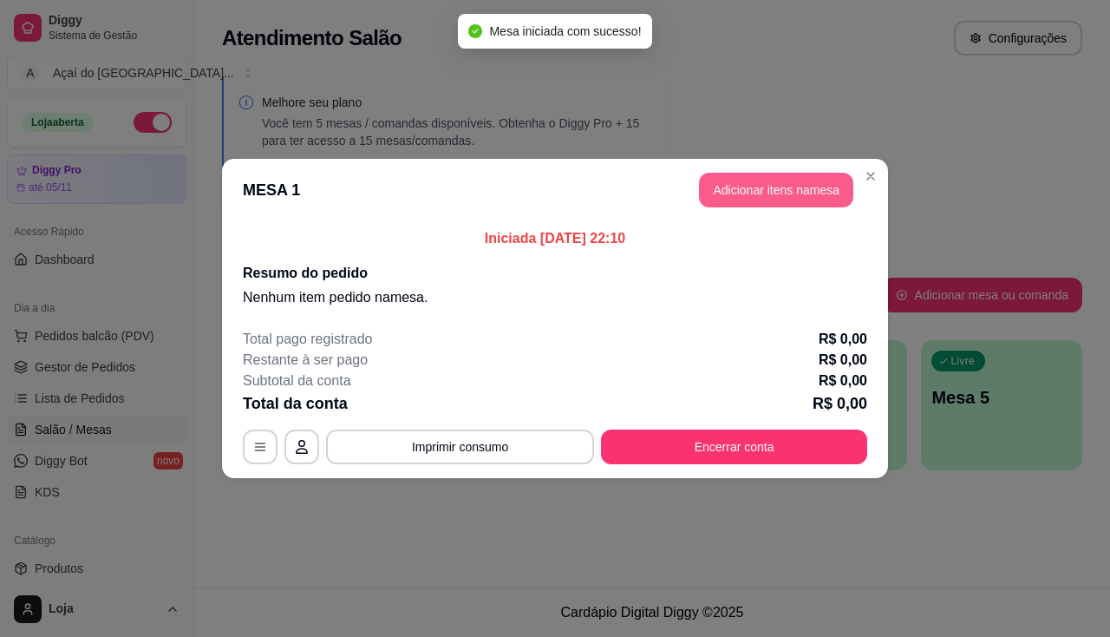
click at [768, 199] on button "Adicionar itens na mesa" at bounding box center [776, 190] width 154 height 35
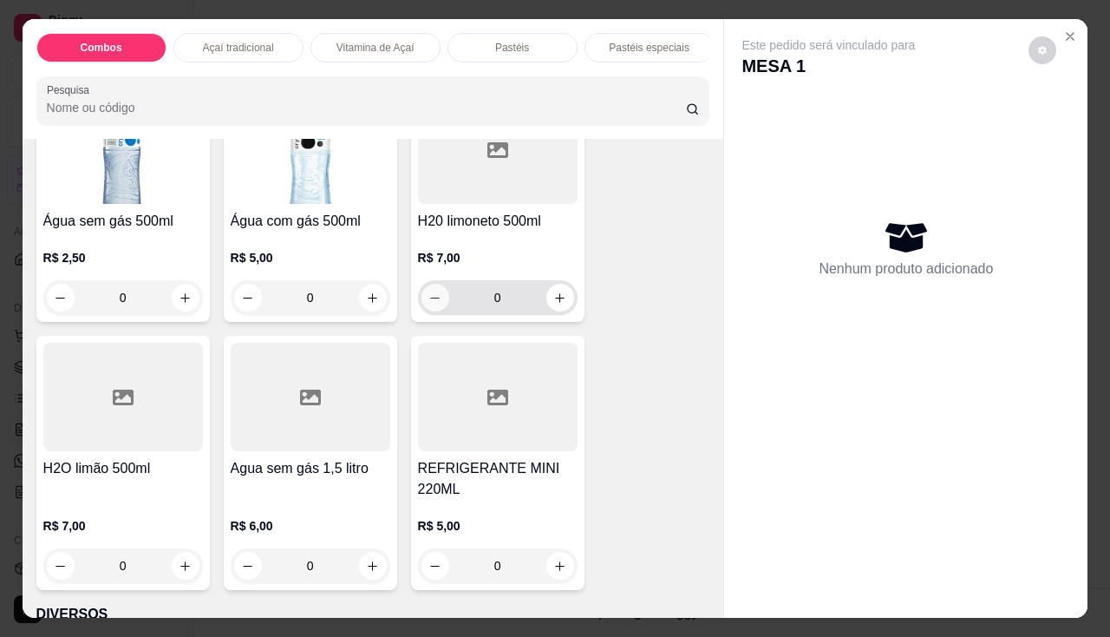
scroll to position [4683, 0]
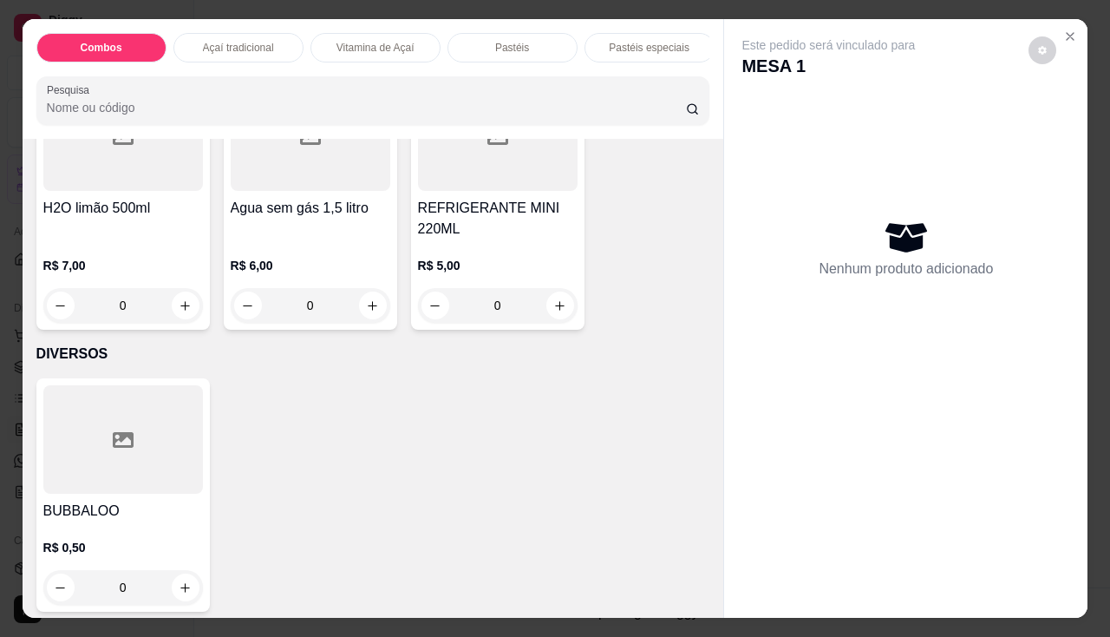
click at [312, 266] on p "R$ 6,00" at bounding box center [311, 265] width 160 height 17
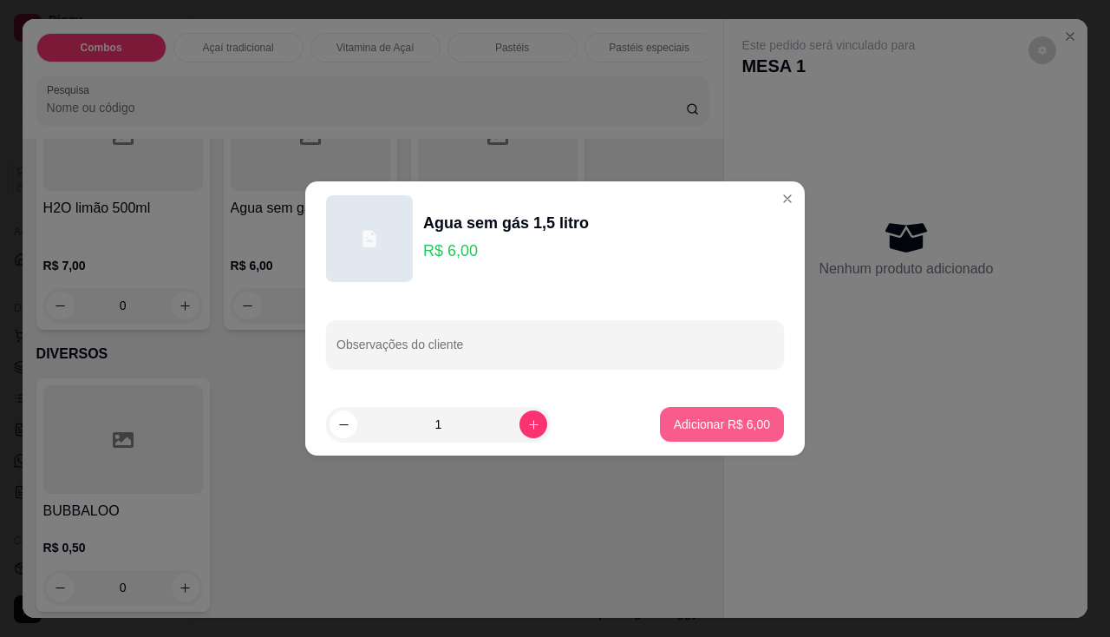
click at [712, 437] on button "Adicionar R$ 6,00" at bounding box center [722, 424] width 124 height 35
type input "1"
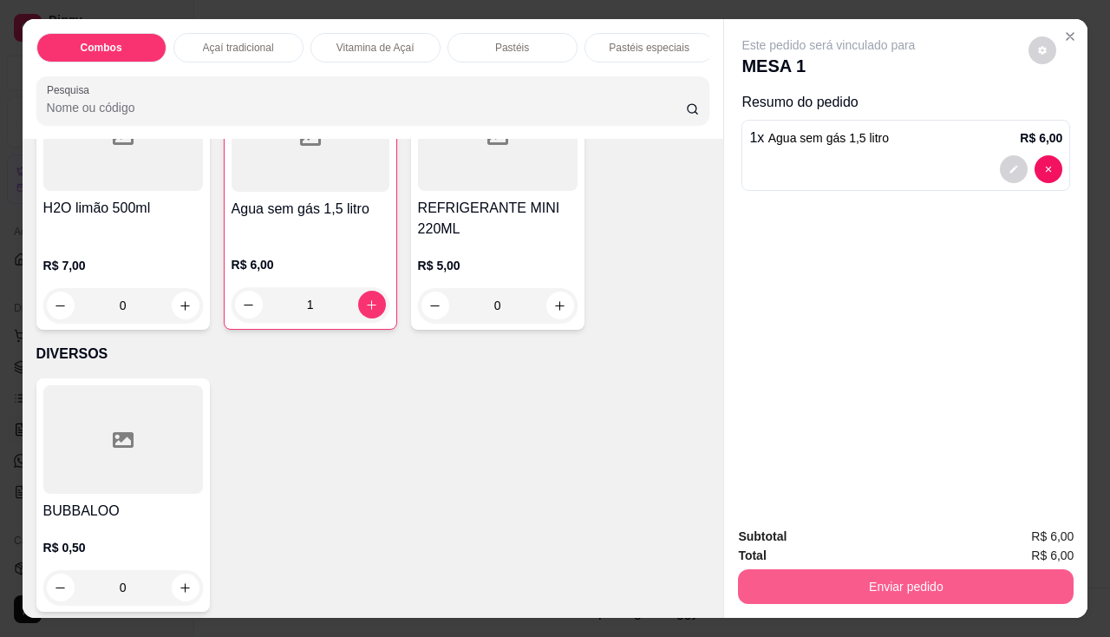
click at [866, 582] on button "Enviar pedido" at bounding box center [906, 586] width 336 height 35
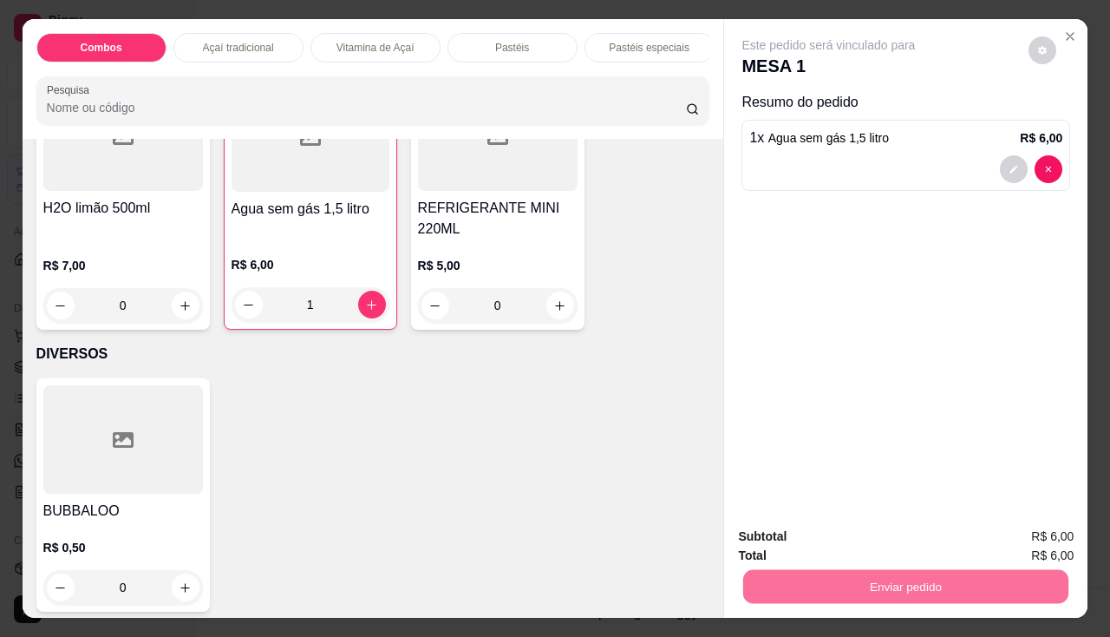
click at [1052, 543] on button "Enviar pedido" at bounding box center [1029, 537] width 98 height 33
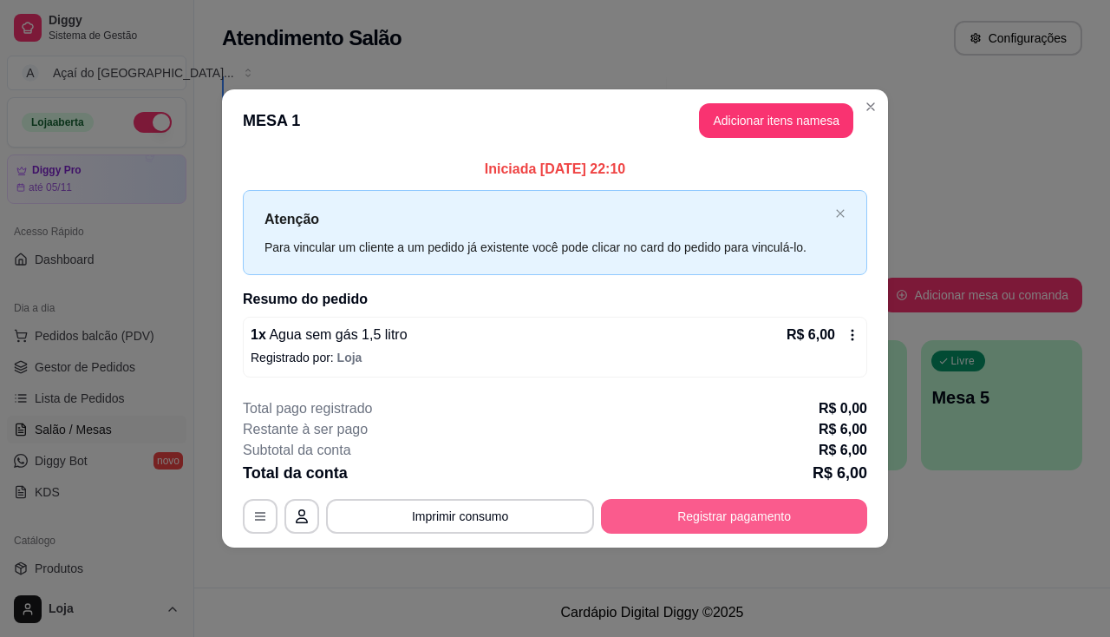
click at [723, 509] on button "Registrar pagamento" at bounding box center [734, 516] width 266 height 35
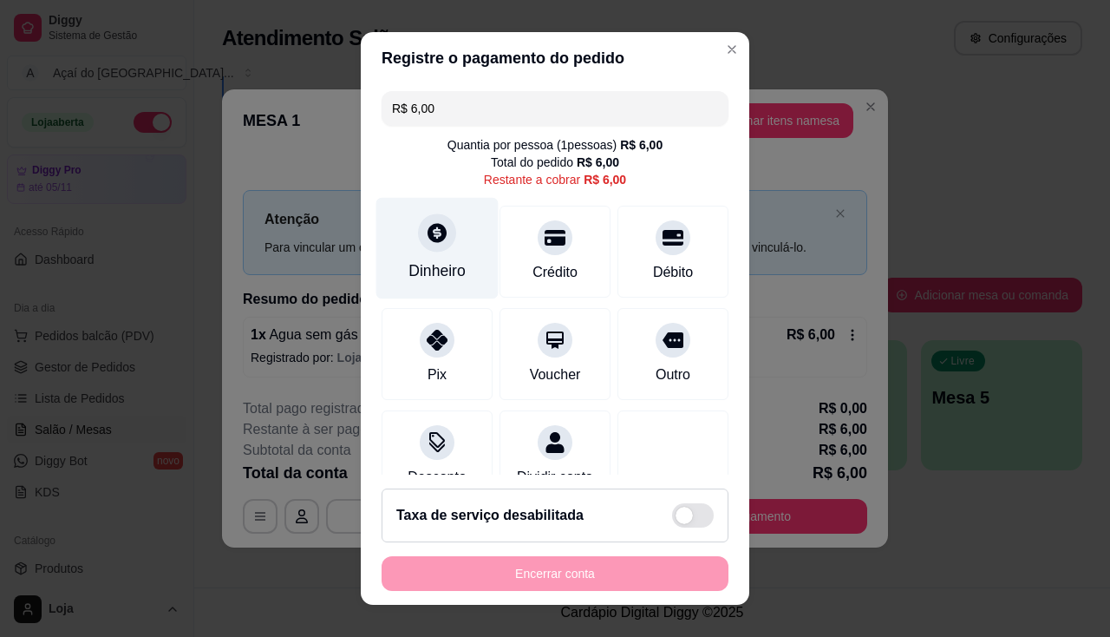
click at [447, 290] on div "Dinheiro" at bounding box center [437, 247] width 122 height 101
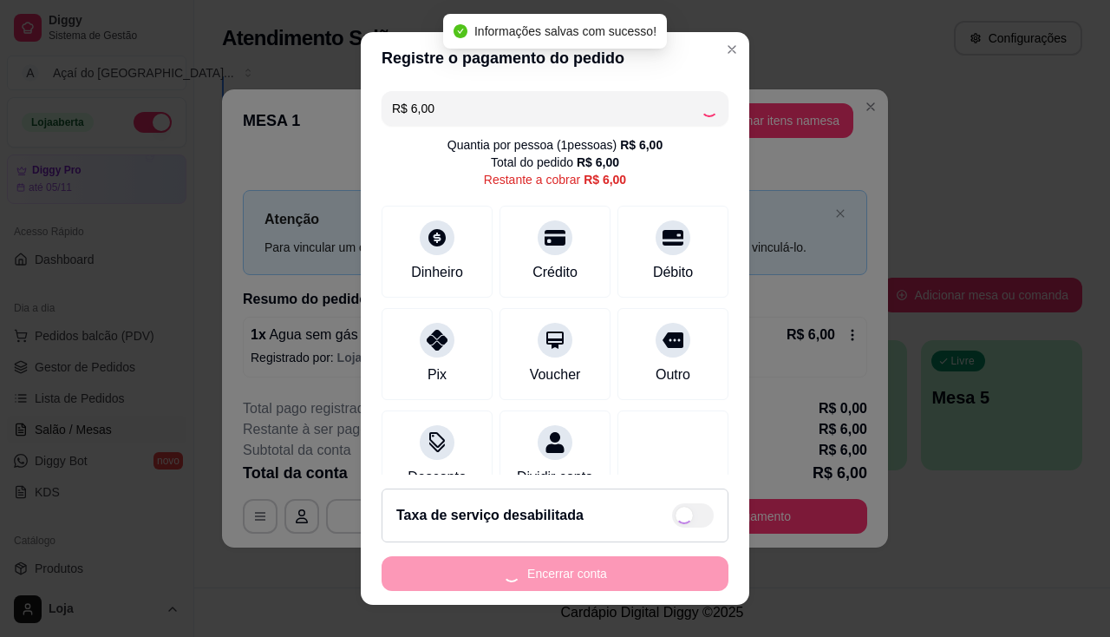
type input "R$ 0,00"
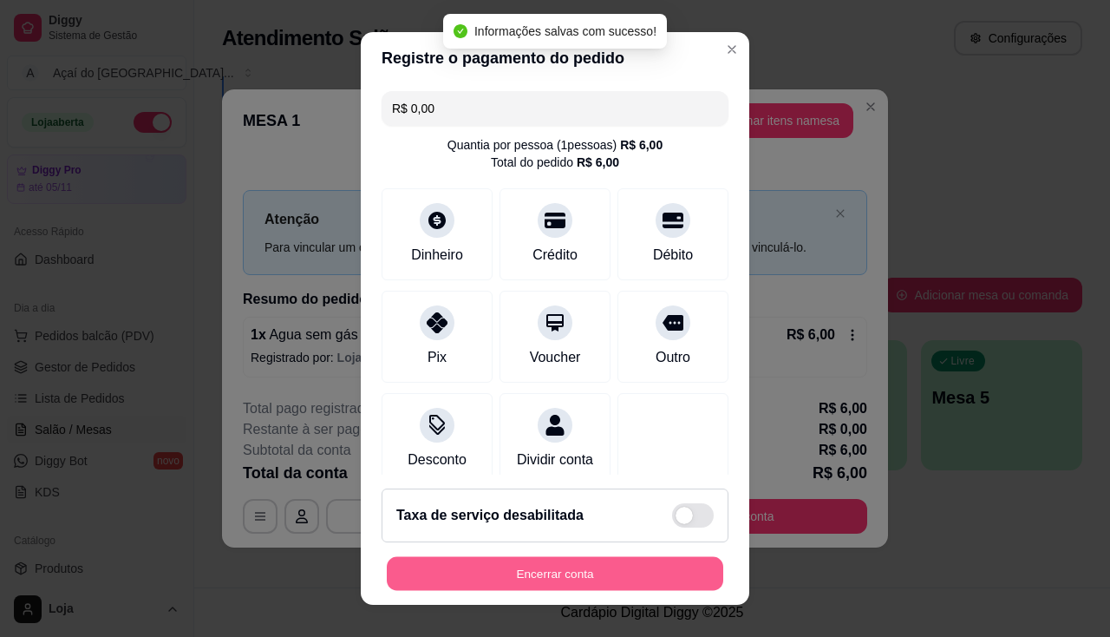
click at [677, 574] on button "Encerrar conta" at bounding box center [555, 574] width 336 height 34
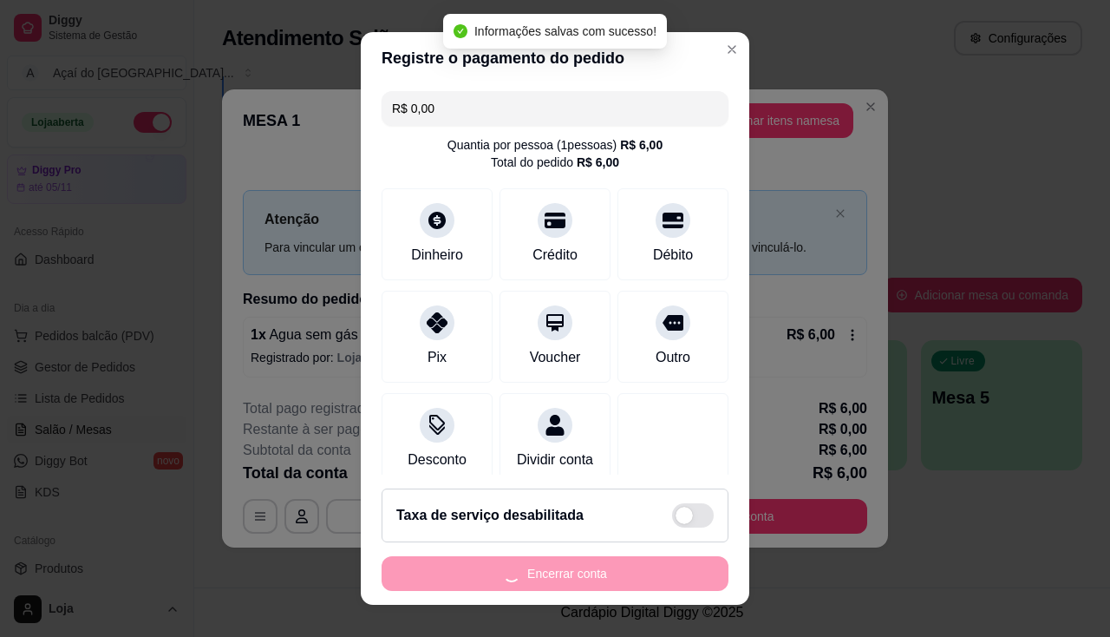
click at [677, 574] on div "Encerrar conta" at bounding box center [555, 573] width 347 height 35
